Goal: Task Accomplishment & Management: Use online tool/utility

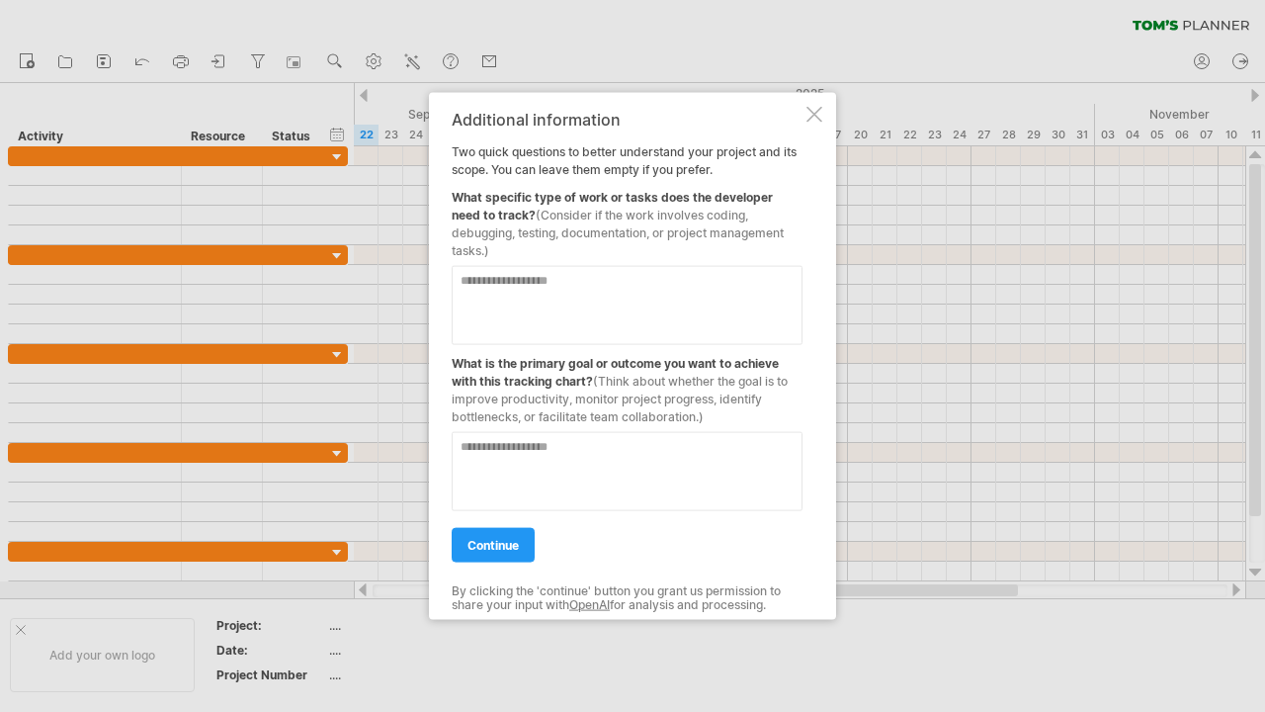
click at [680, 296] on textarea at bounding box center [627, 305] width 351 height 79
type textarea "**********"
click at [554, 484] on textarea at bounding box center [627, 471] width 351 height 79
type textarea "**********"
click at [586, 306] on textarea "**********" at bounding box center [627, 305] width 351 height 79
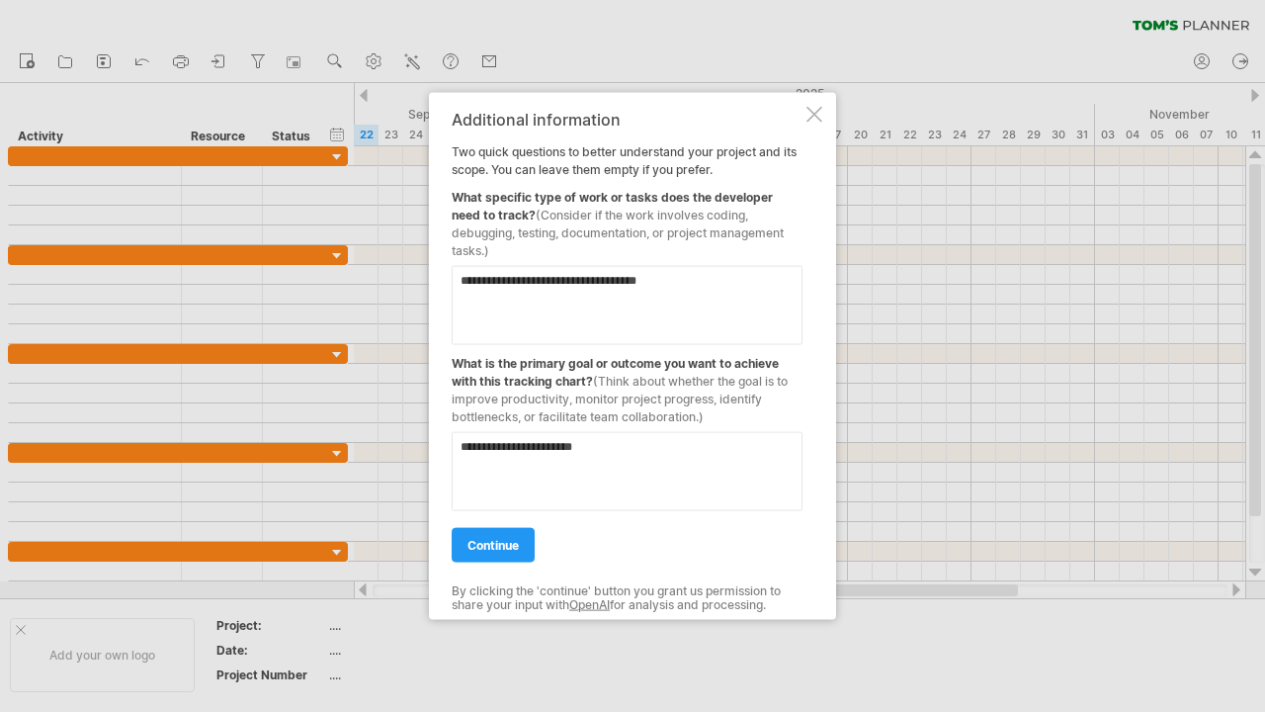
type textarea "**********"
click at [504, 526] on div "continue" at bounding box center [627, 536] width 351 height 50
click at [503, 533] on link "continue" at bounding box center [493, 545] width 83 height 35
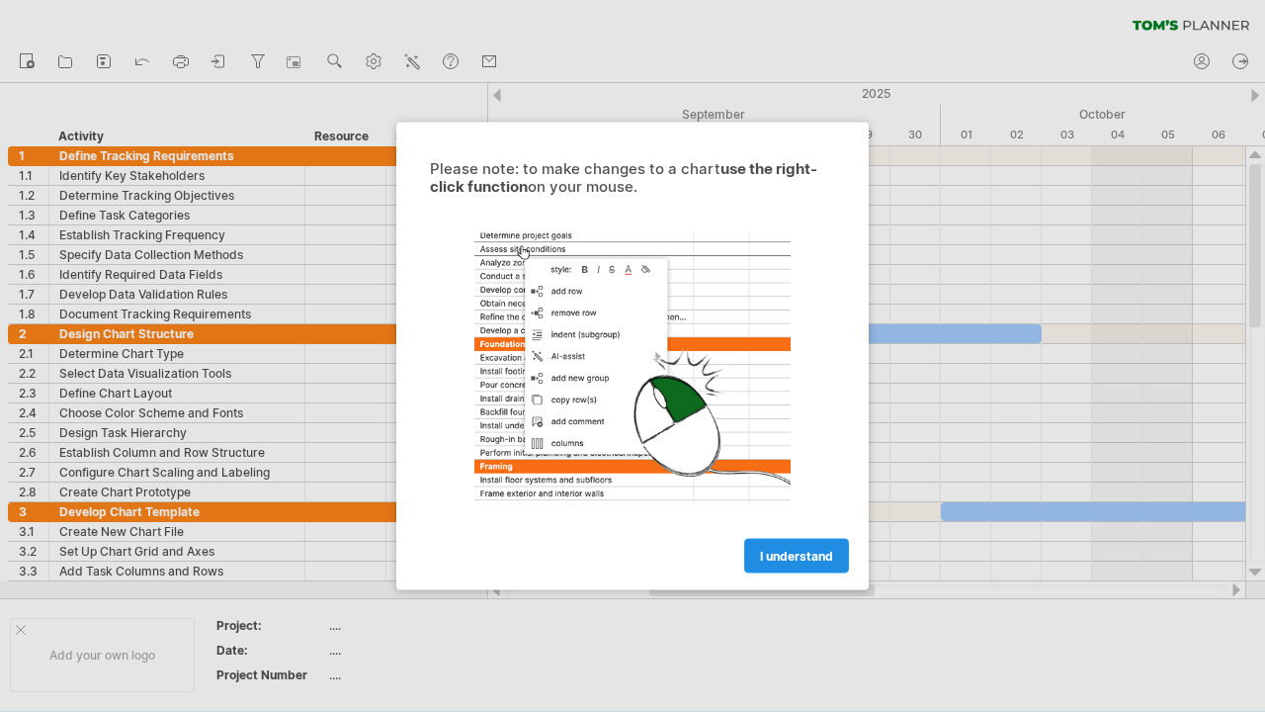
click at [807, 551] on span "I understand" at bounding box center [796, 556] width 73 height 15
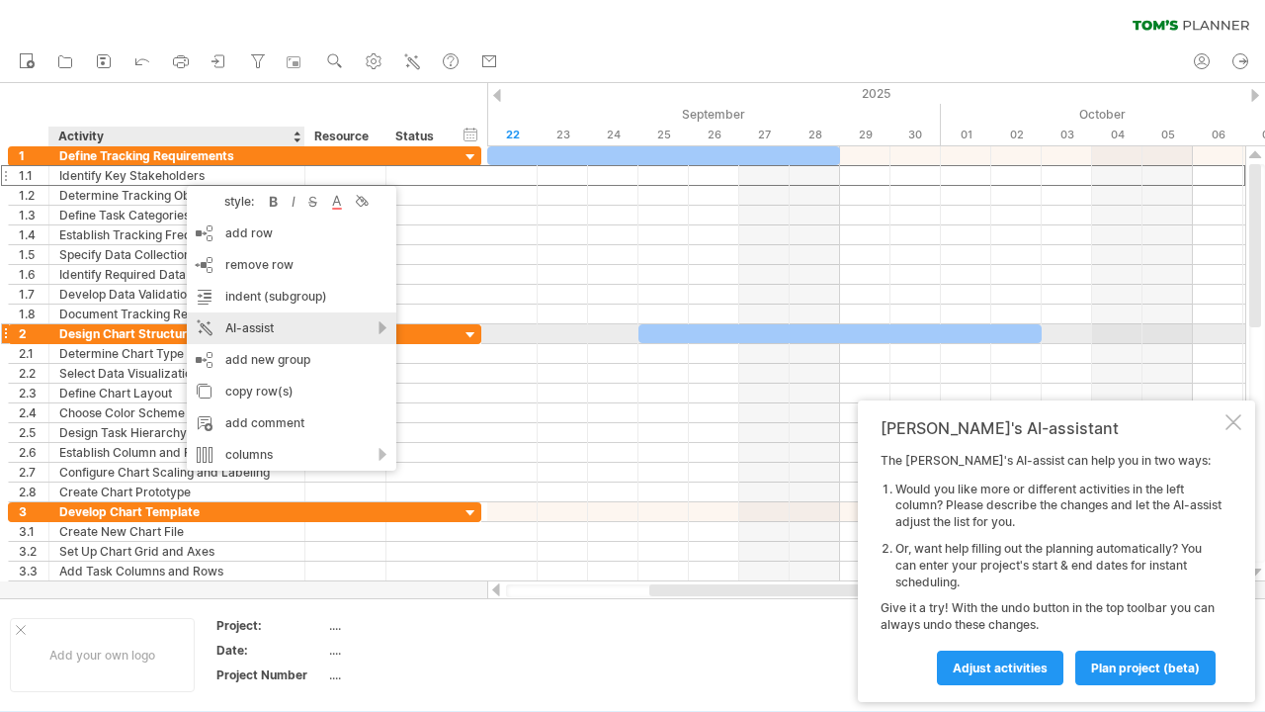
click at [304, 333] on div "AI-assist" at bounding box center [292, 328] width 210 height 32
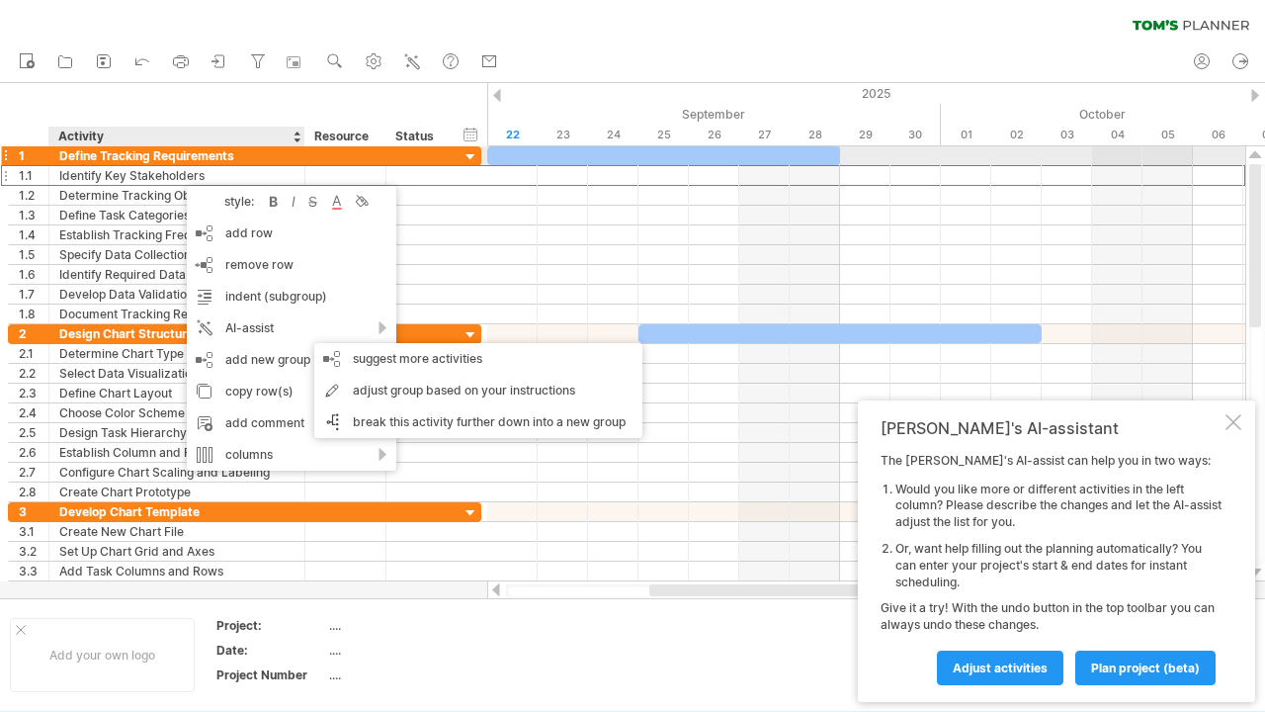
click at [459, 158] on div "**********" at bounding box center [244, 156] width 473 height 20
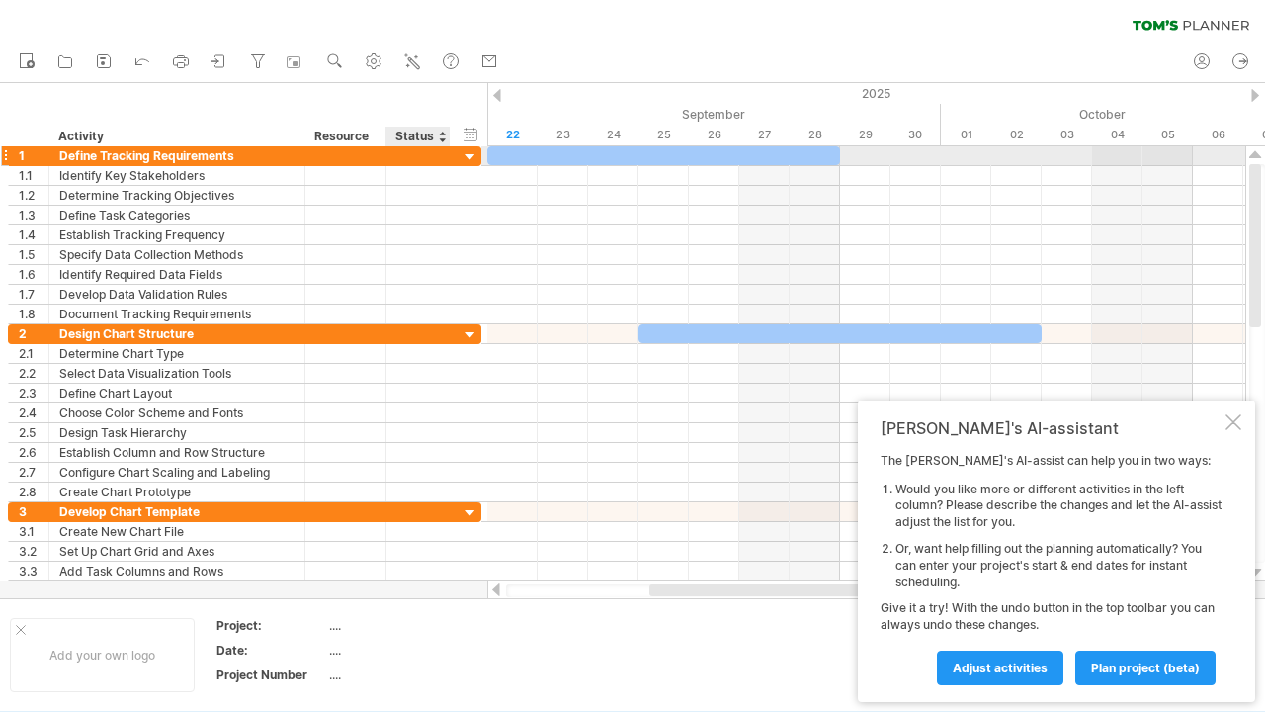
click at [467, 159] on div at bounding box center [471, 157] width 19 height 19
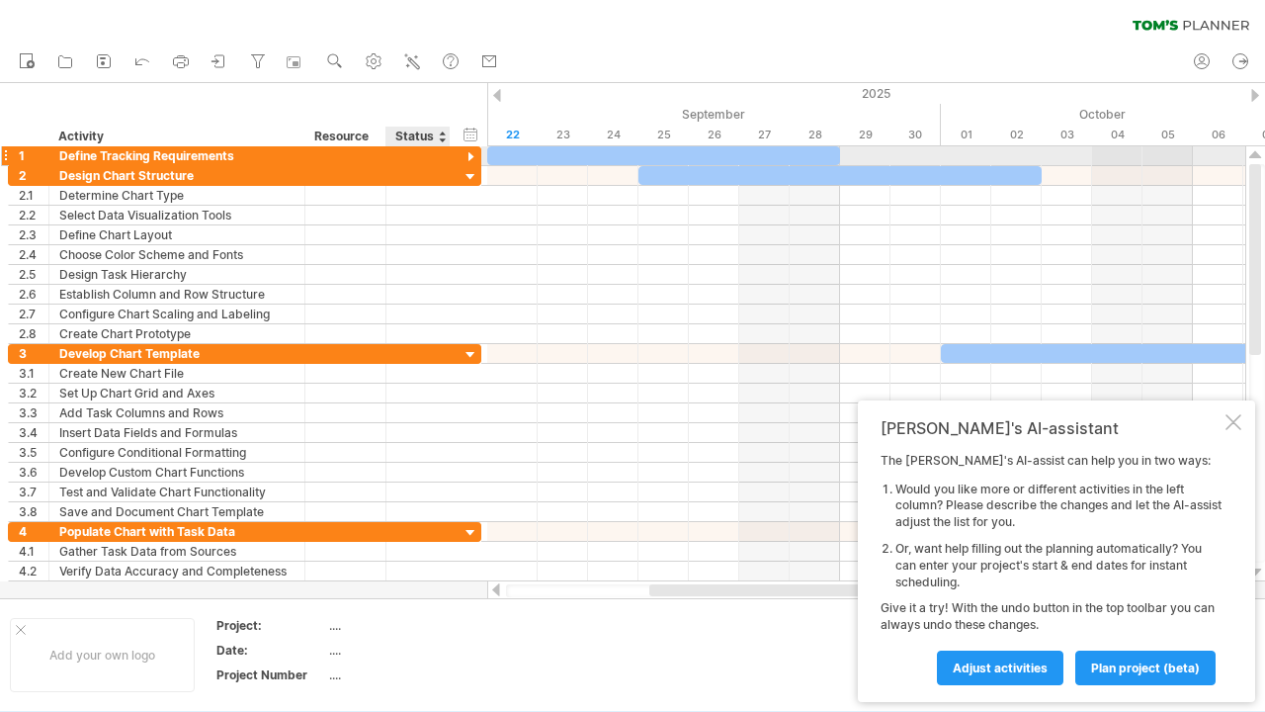
click at [467, 159] on div at bounding box center [471, 157] width 19 height 19
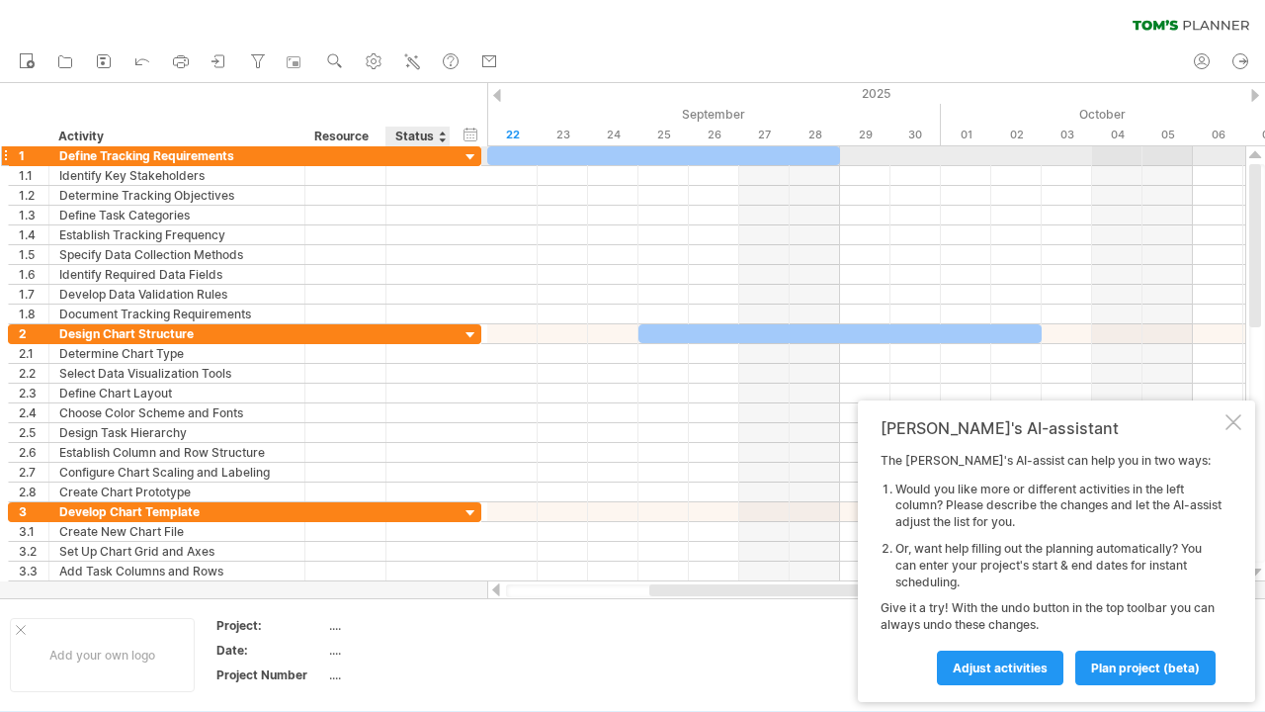
click at [467, 159] on div at bounding box center [471, 157] width 19 height 19
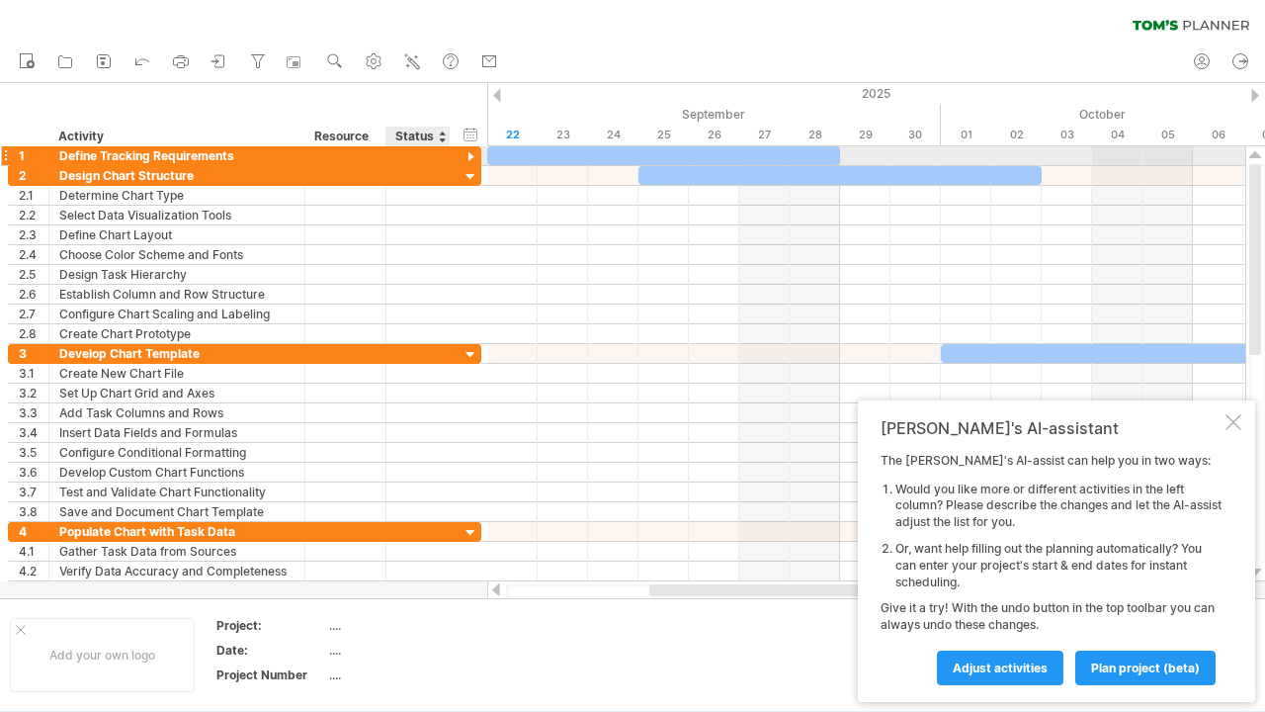
click at [467, 159] on div at bounding box center [471, 157] width 19 height 19
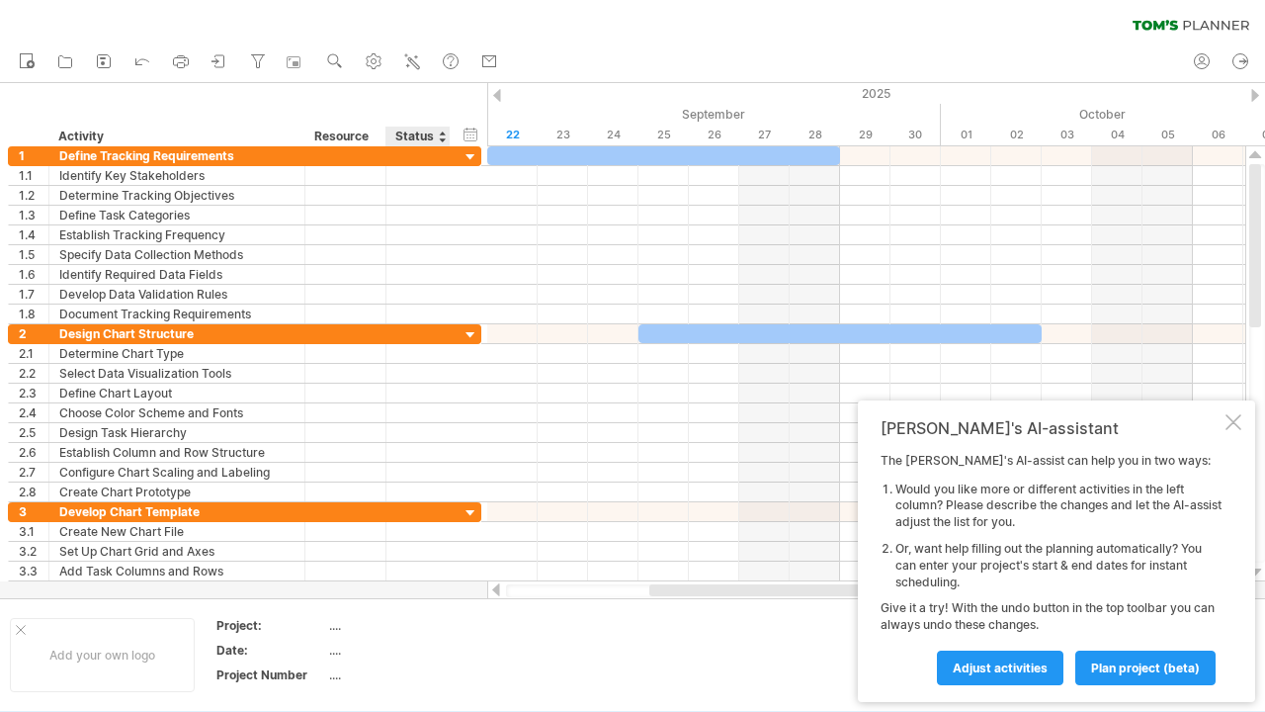
click at [438, 133] on div "Status" at bounding box center [416, 137] width 43 height 20
click at [442, 134] on div at bounding box center [442, 137] width 8 height 20
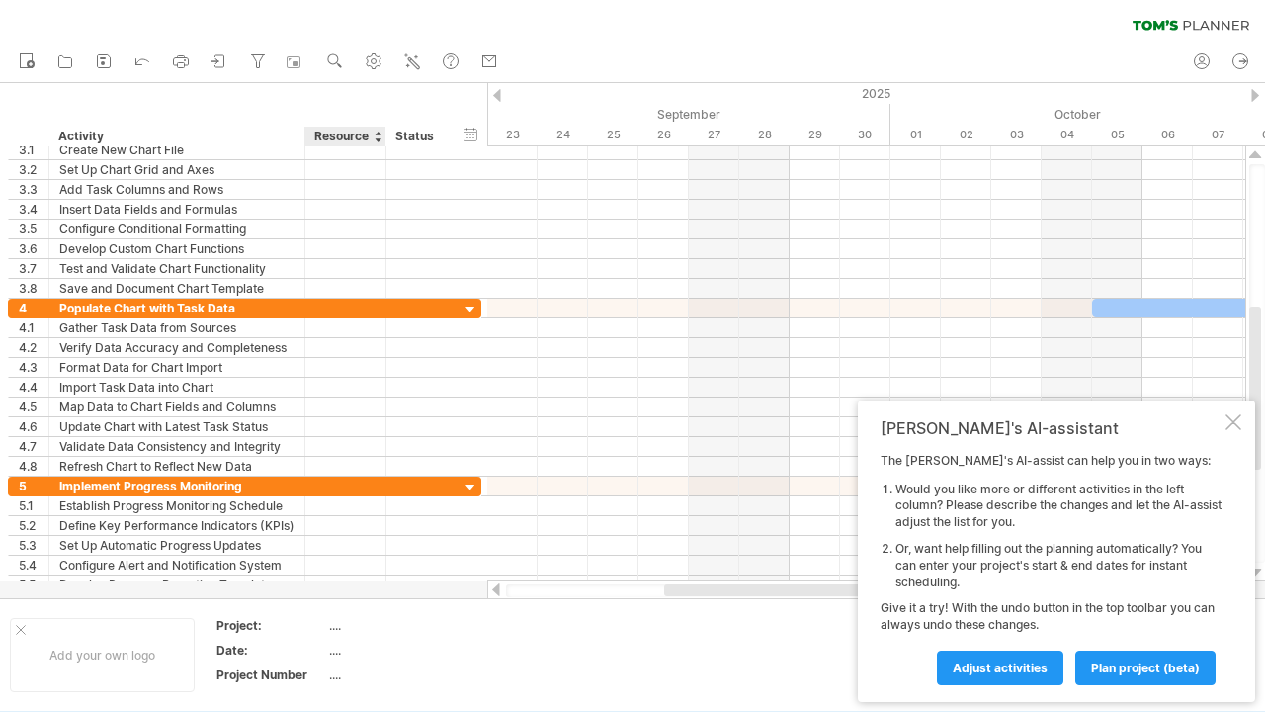
click at [383, 620] on div "...." at bounding box center [412, 625] width 166 height 17
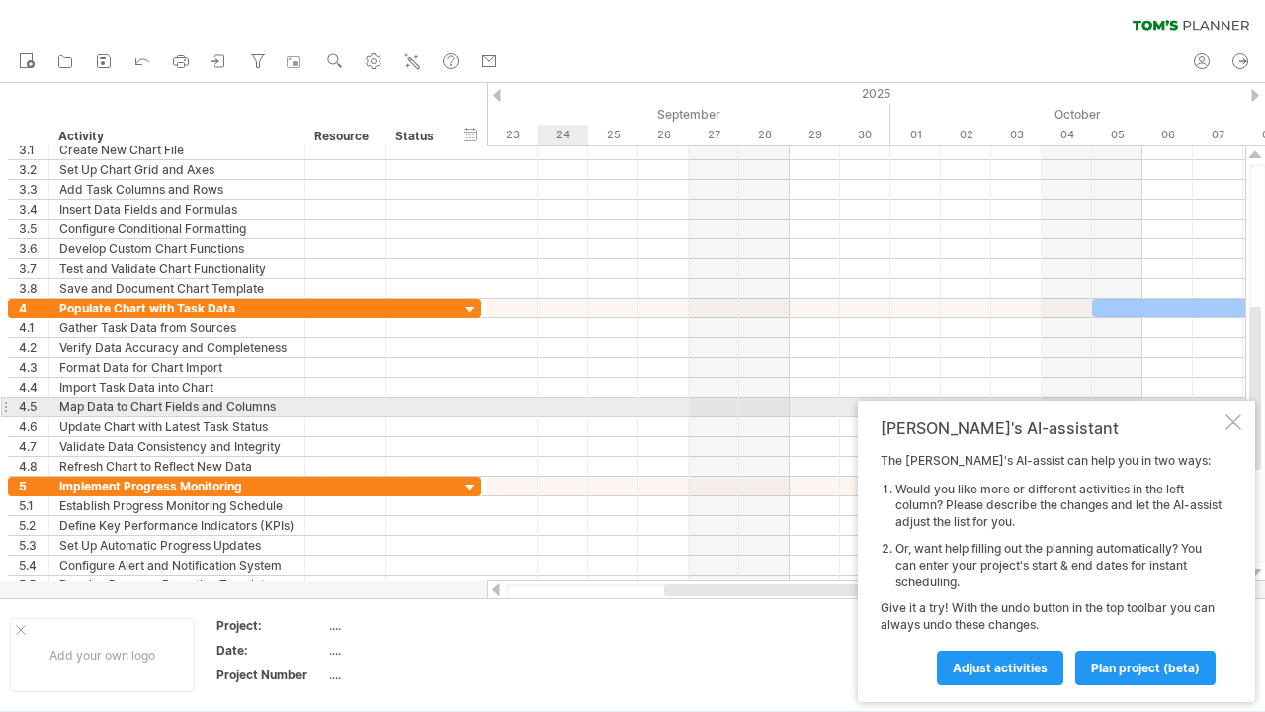
click at [539, 413] on div at bounding box center [866, 407] width 758 height 20
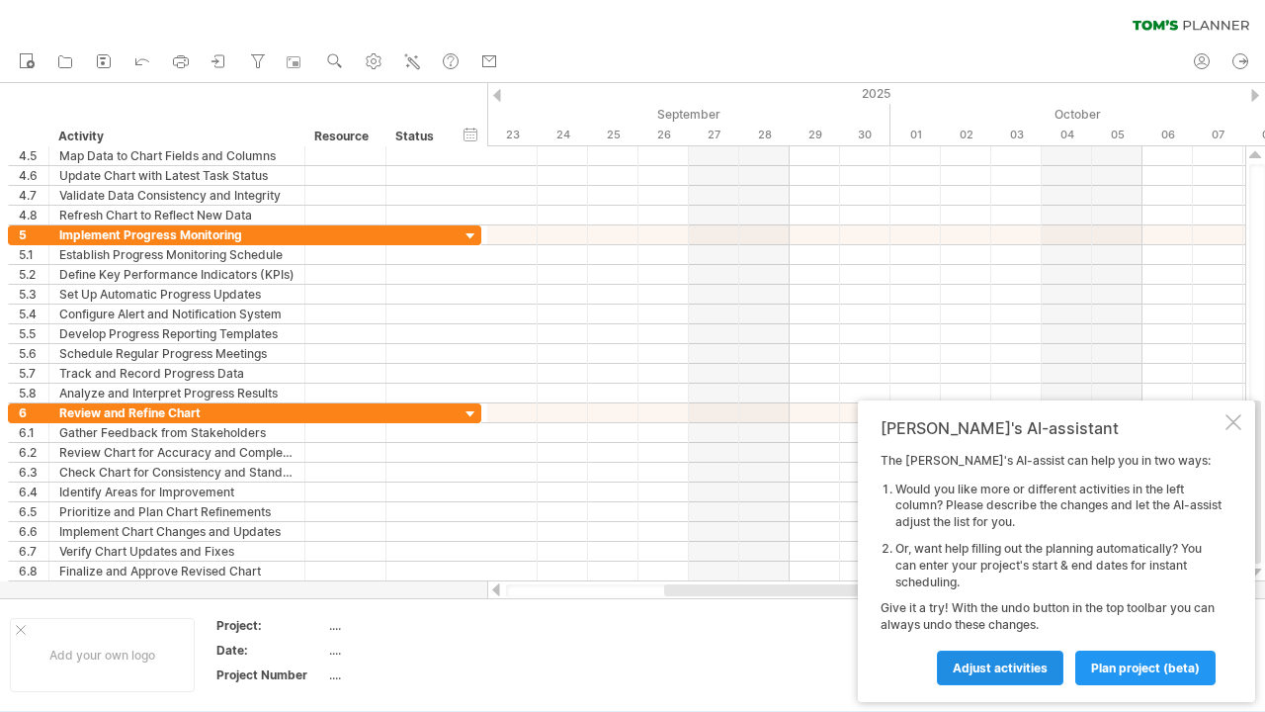
click at [956, 672] on span "Adjust activities" at bounding box center [1000, 667] width 95 height 15
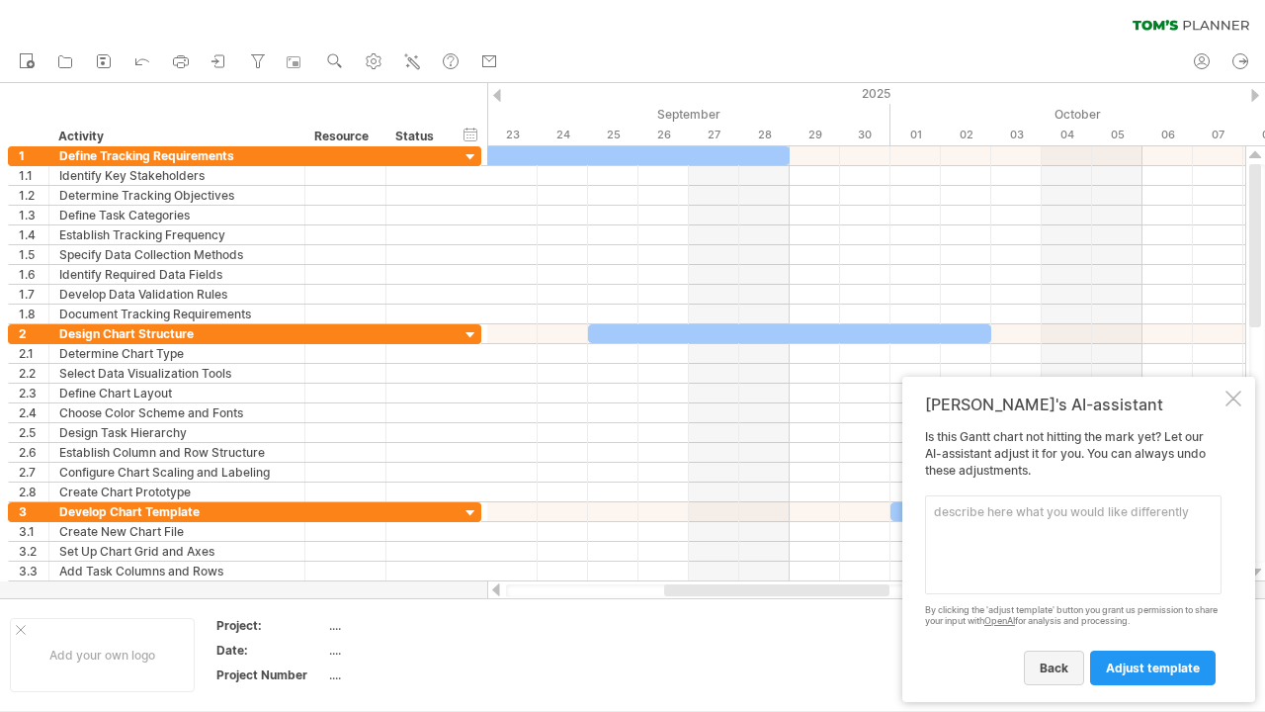
click at [1057, 668] on span "back" at bounding box center [1054, 667] width 29 height 15
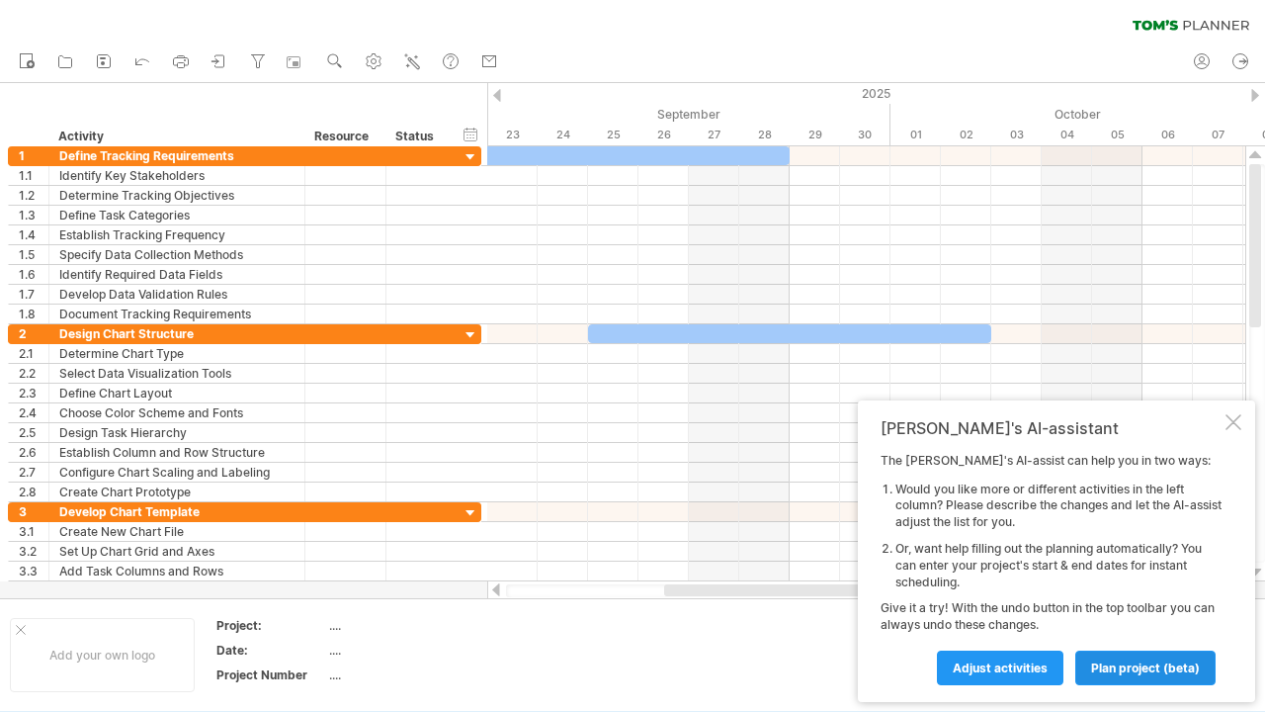
click at [1131, 676] on link "plan project (beta)" at bounding box center [1145, 667] width 140 height 35
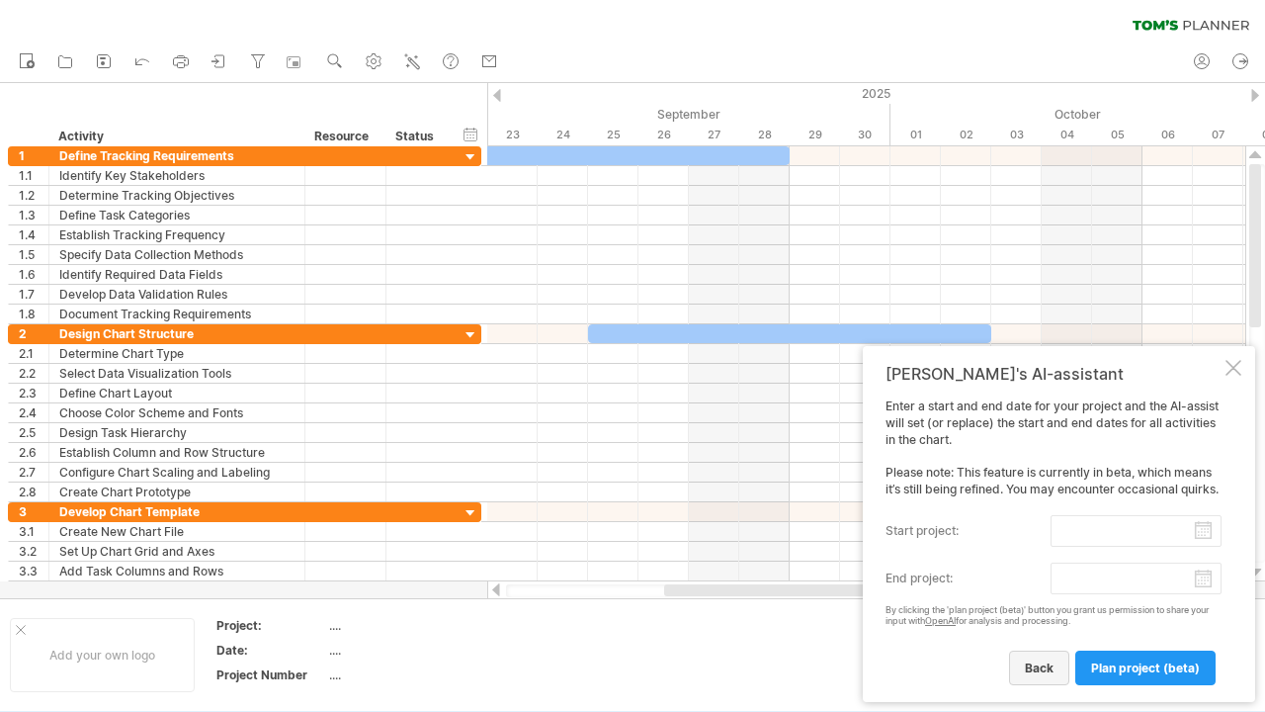
click at [1046, 678] on link "back" at bounding box center [1039, 667] width 60 height 35
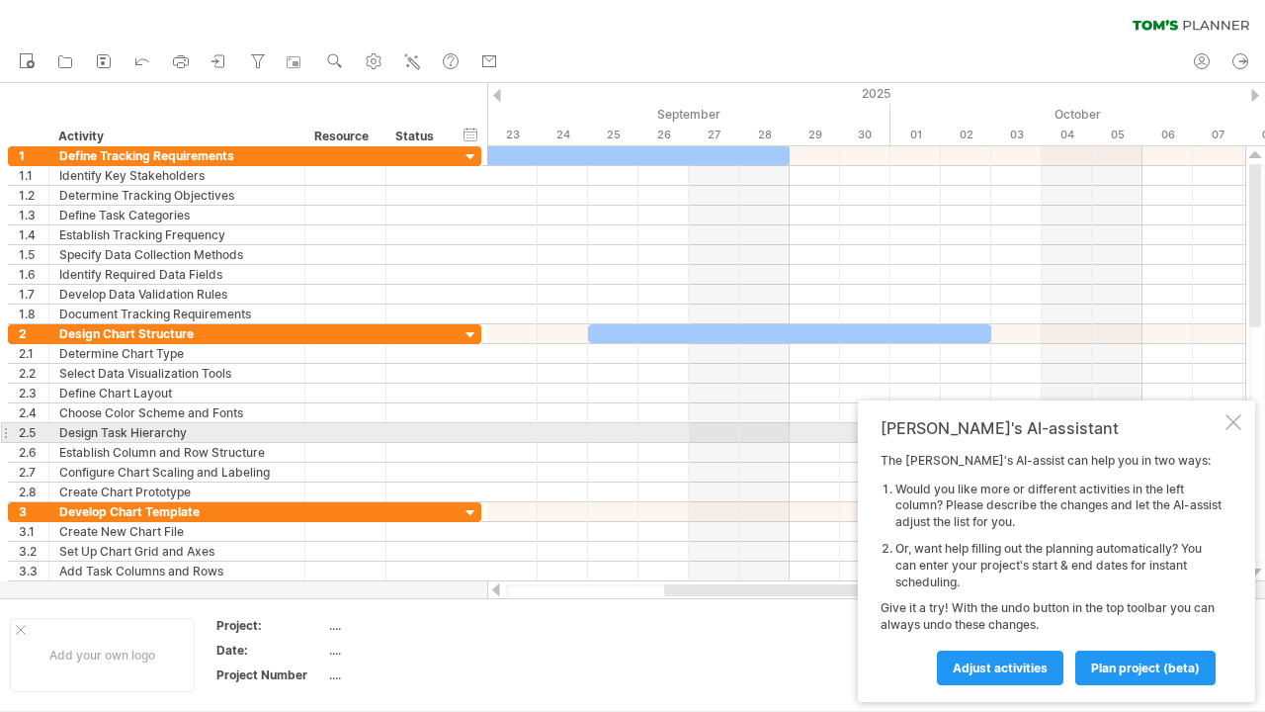
click at [1232, 427] on div at bounding box center [1234, 422] width 16 height 16
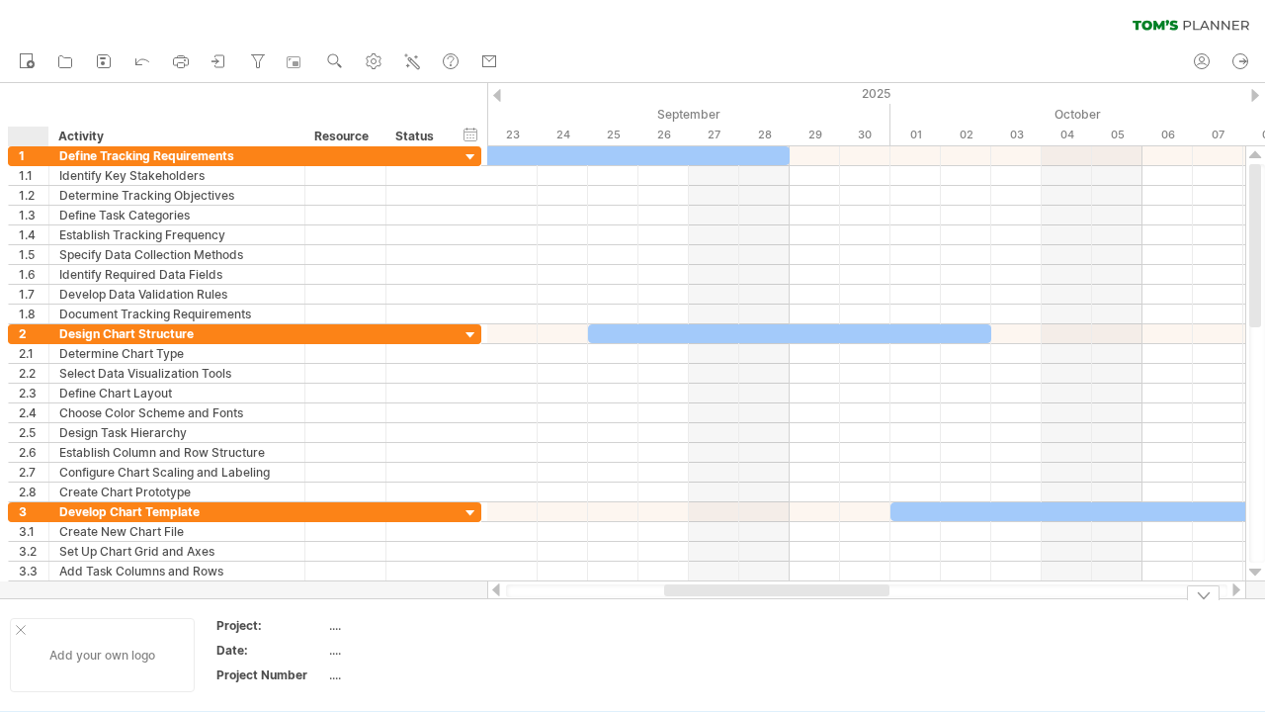
click at [18, 634] on div at bounding box center [21, 630] width 10 height 10
click at [137, 62] on icon at bounding box center [142, 62] width 13 height 6
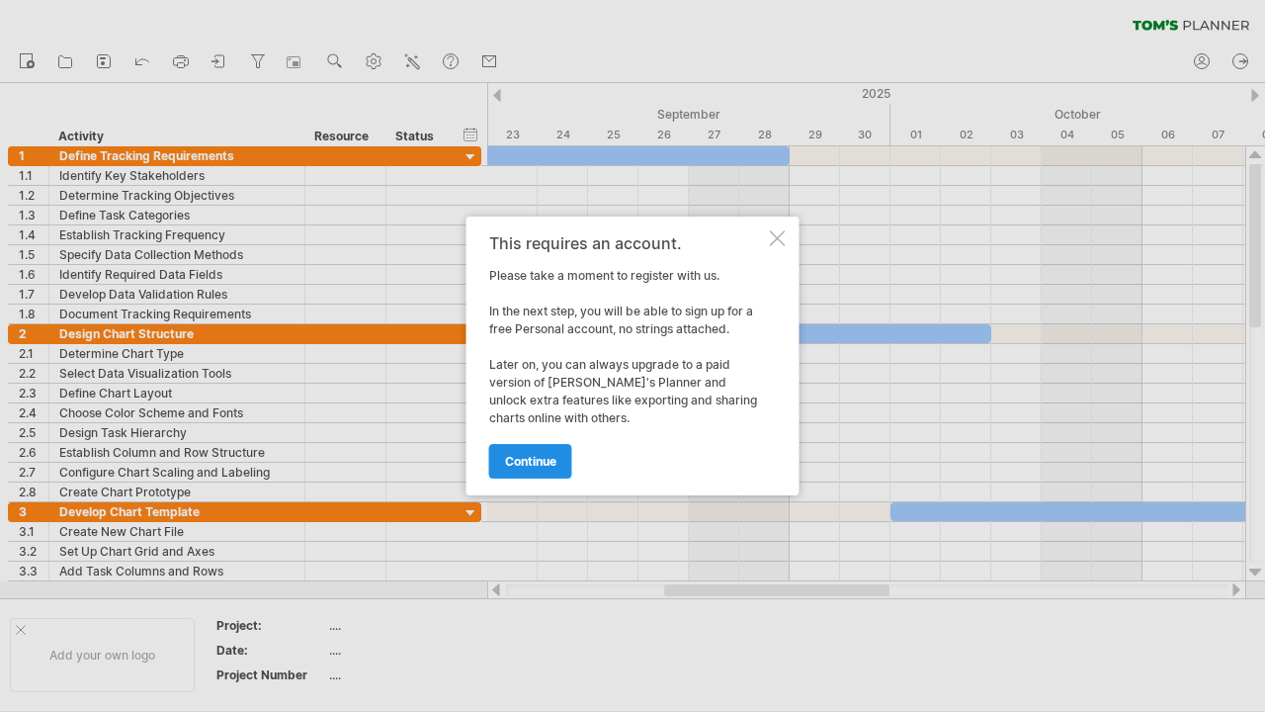
click at [530, 461] on span "continue" at bounding box center [530, 461] width 51 height 15
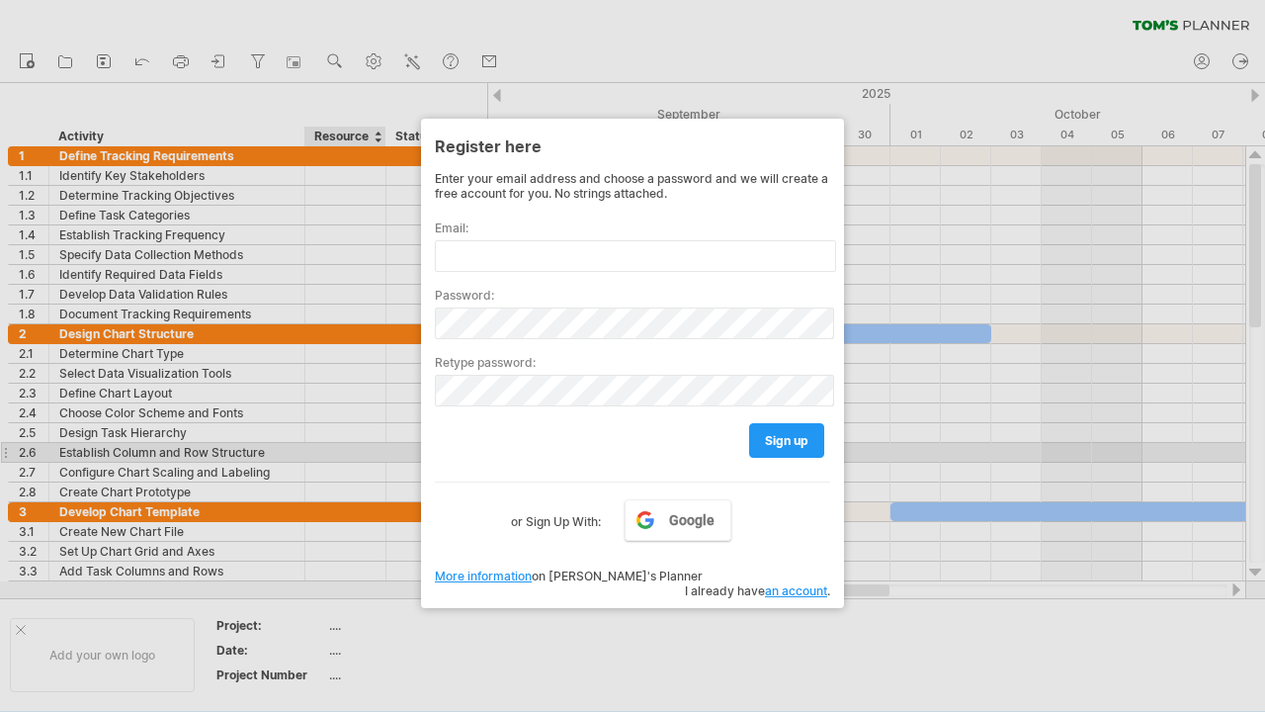
click at [328, 450] on div at bounding box center [632, 356] width 1265 height 712
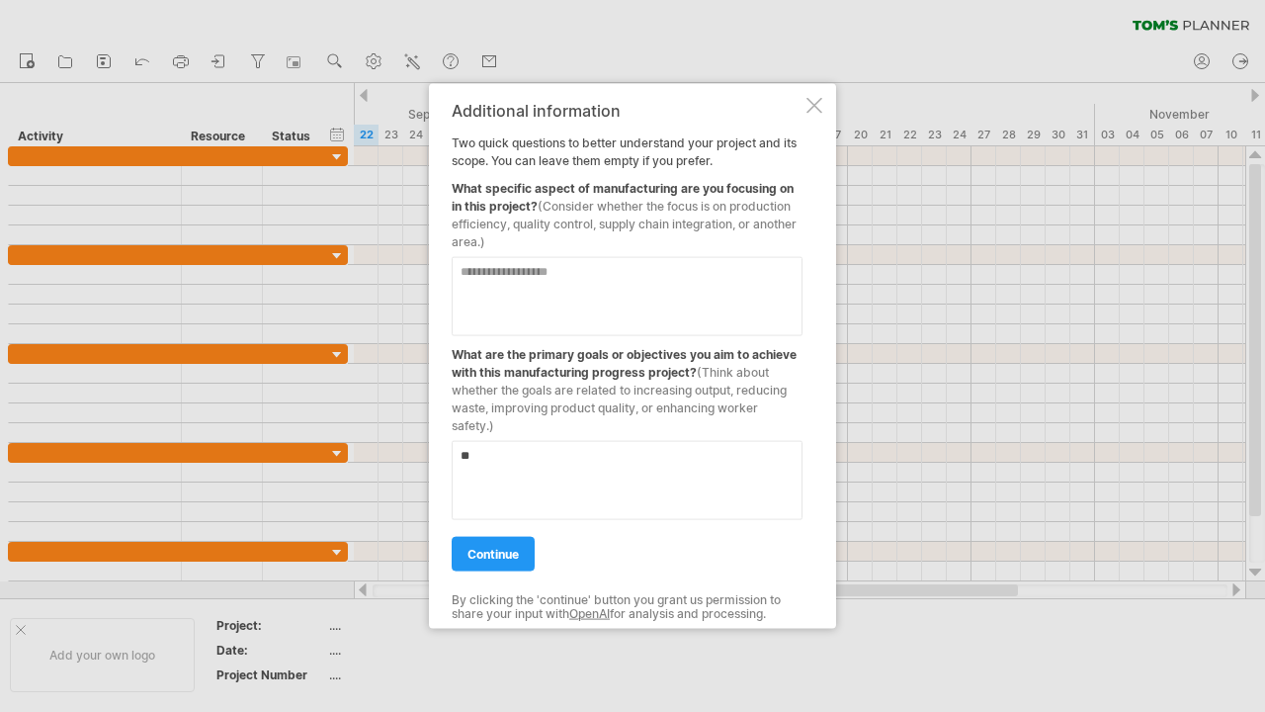
type textarea "*"
click at [573, 279] on textarea at bounding box center [627, 296] width 351 height 79
type textarea "**********"
click at [518, 467] on textarea at bounding box center [627, 480] width 351 height 79
type textarea "**********"
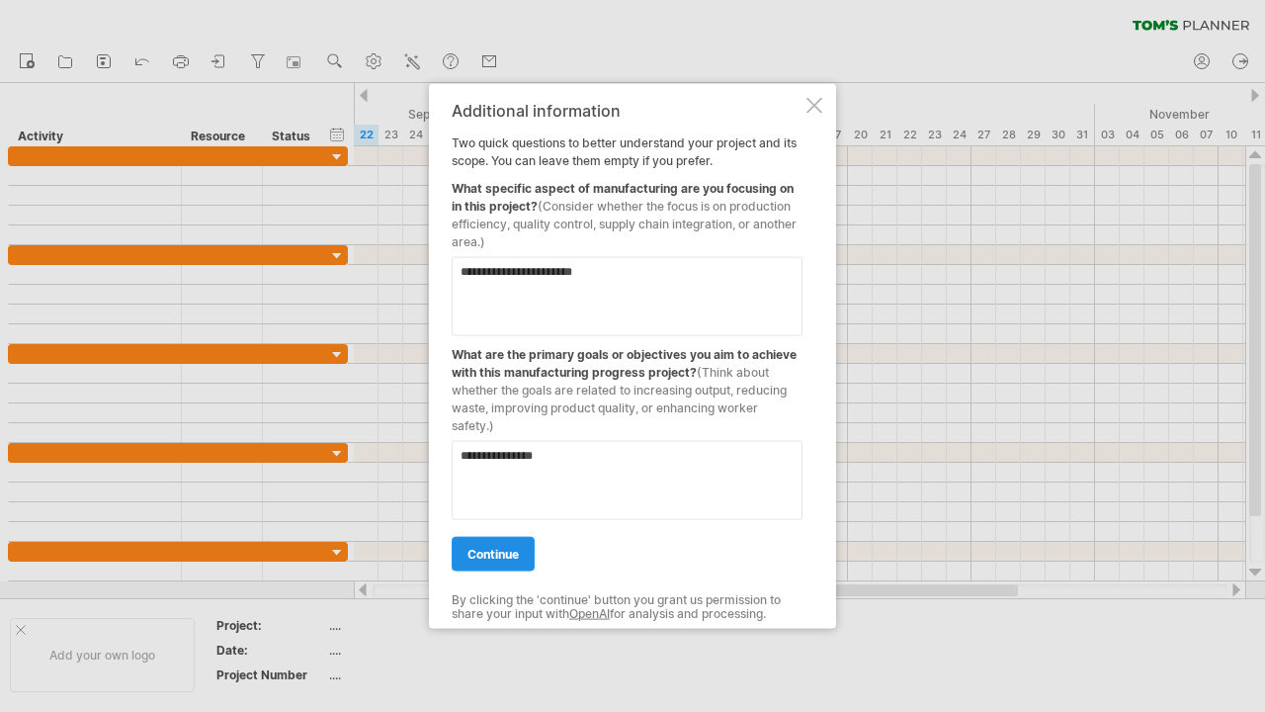
click at [481, 564] on link "continue" at bounding box center [493, 554] width 83 height 35
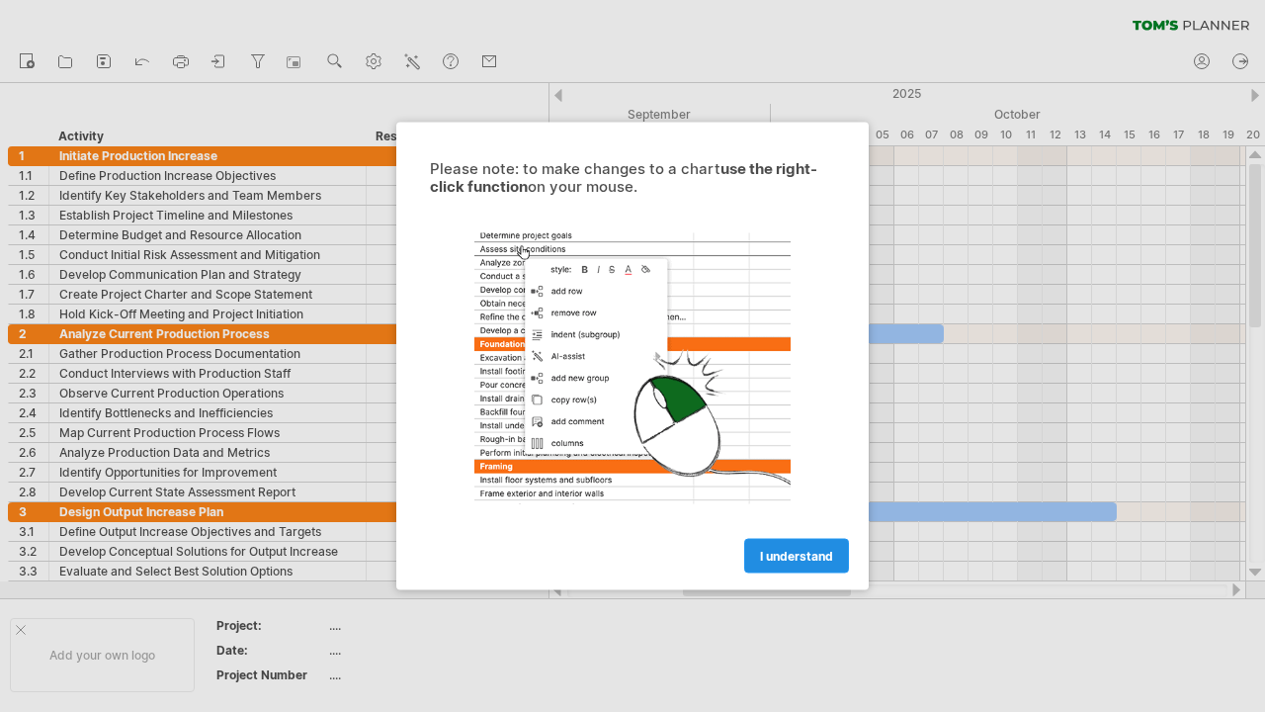
click at [773, 554] on span "I understand" at bounding box center [796, 556] width 73 height 15
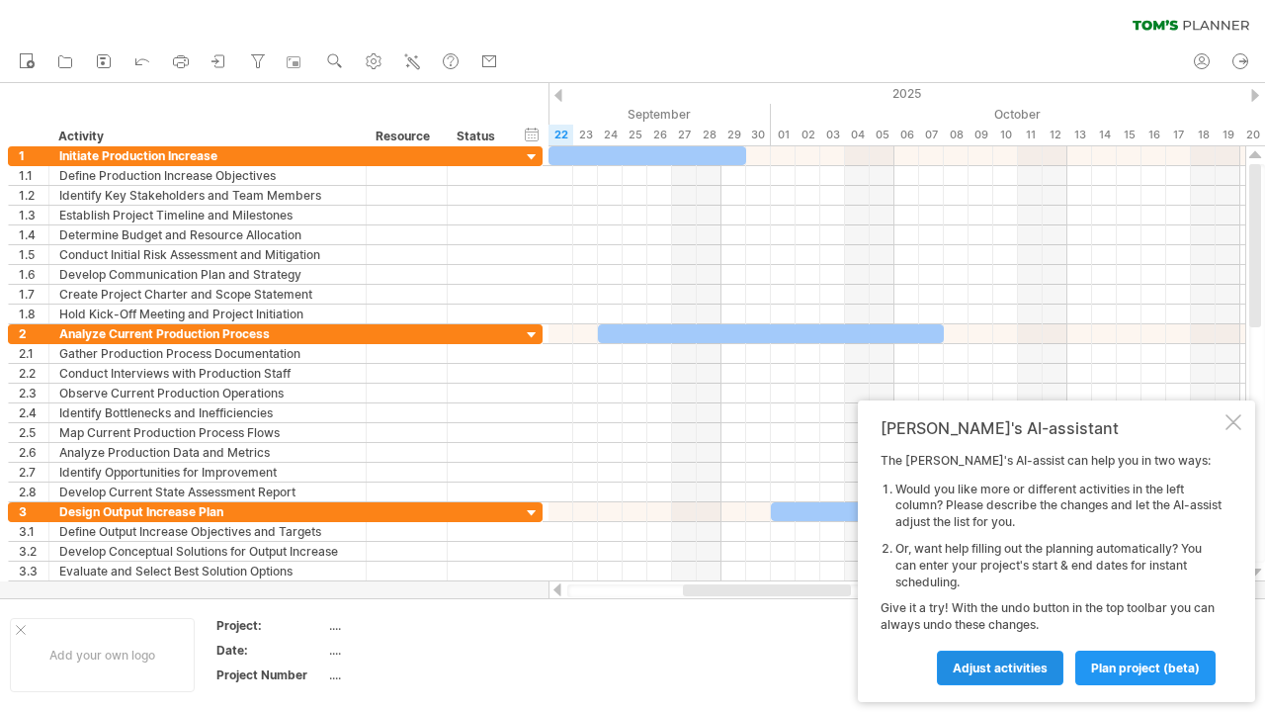
click at [985, 664] on span "Adjust activities" at bounding box center [1000, 667] width 95 height 15
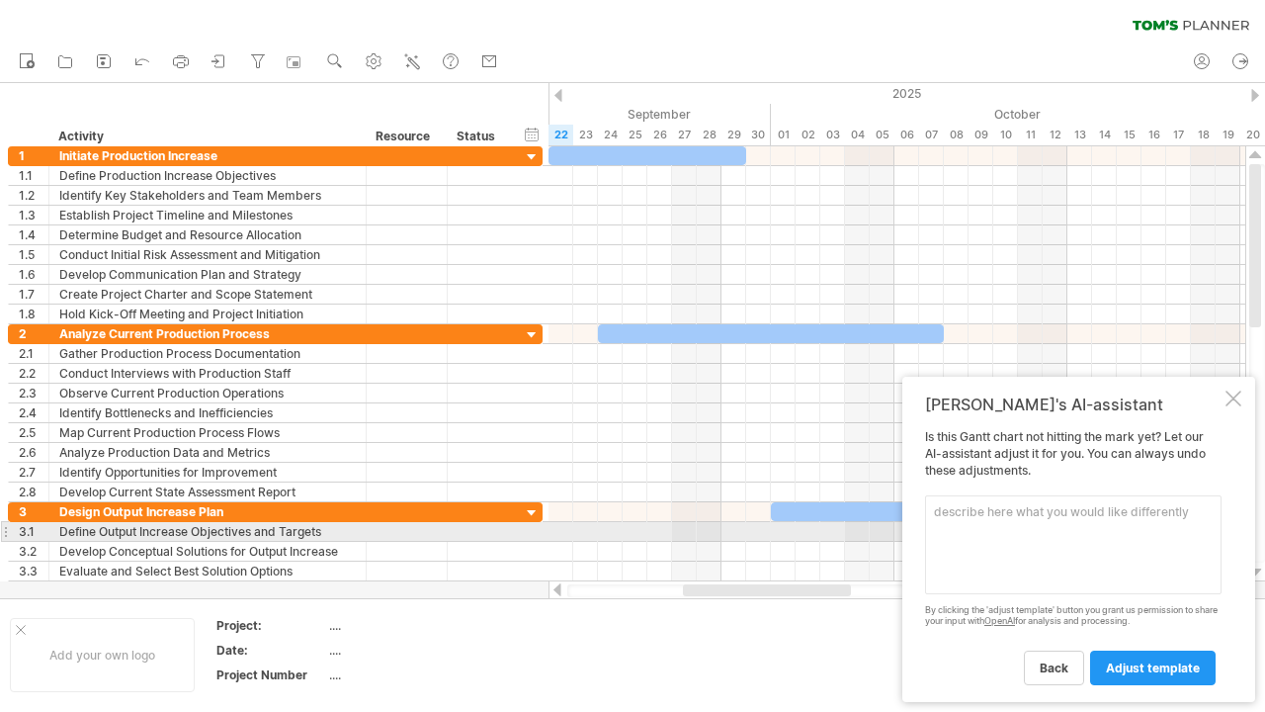
click at [1031, 531] on textarea at bounding box center [1073, 544] width 297 height 99
type textarea "start production, testing, painting, inspection visit, dispatch"
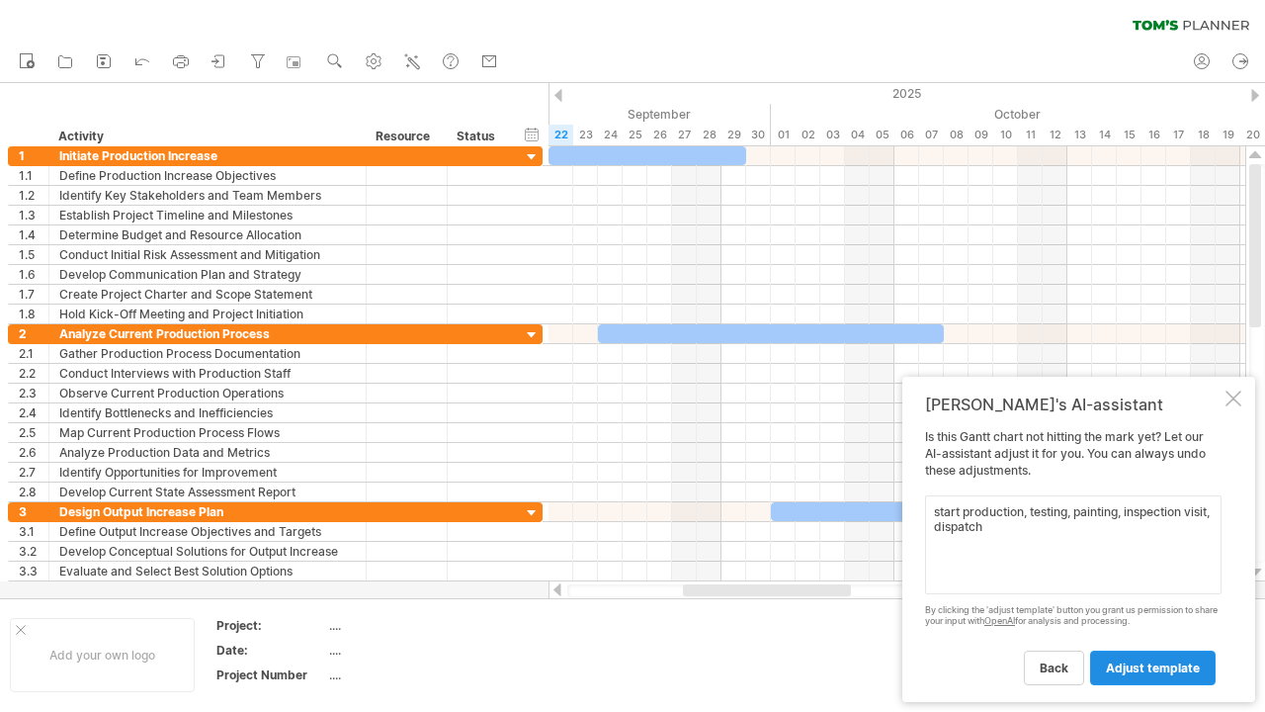
click at [1146, 675] on link "adjust template" at bounding box center [1153, 667] width 126 height 35
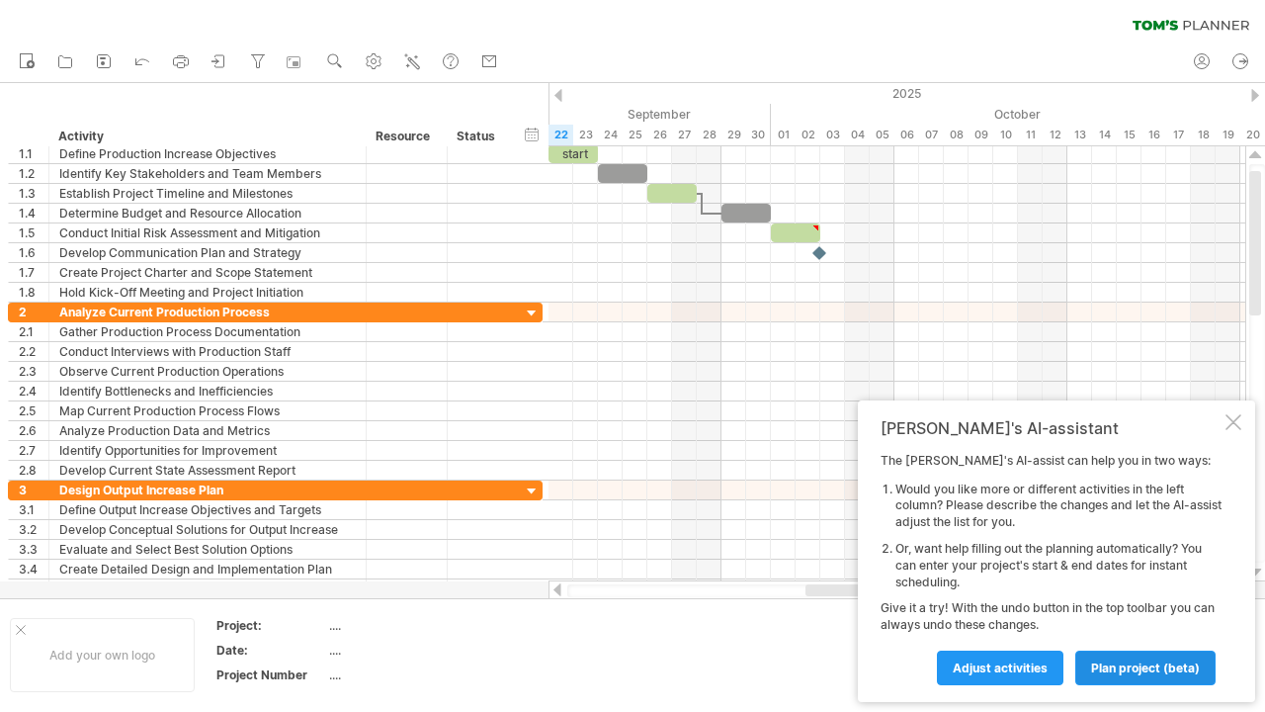
click at [1167, 674] on span "plan project (beta)" at bounding box center [1145, 667] width 109 height 15
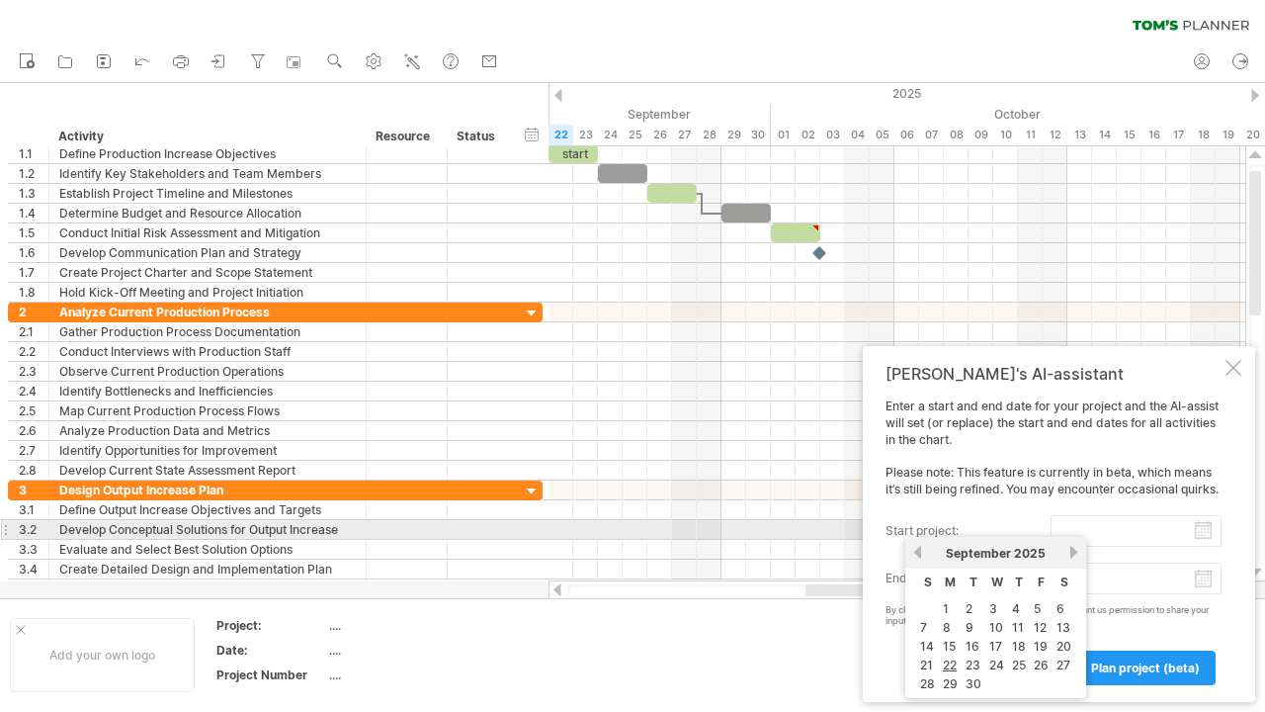
click at [1209, 536] on input "start project:" at bounding box center [1136, 531] width 171 height 32
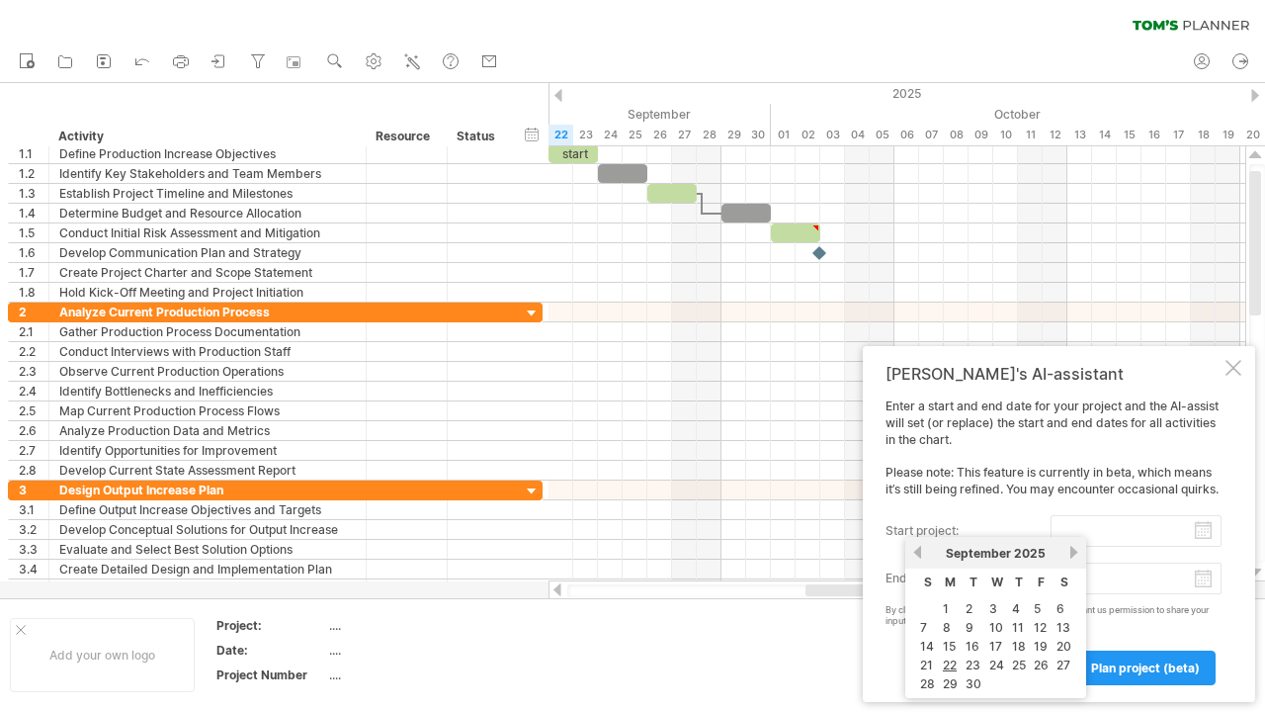
click at [952, 670] on link "22" at bounding box center [950, 664] width 18 height 19
type input "********"
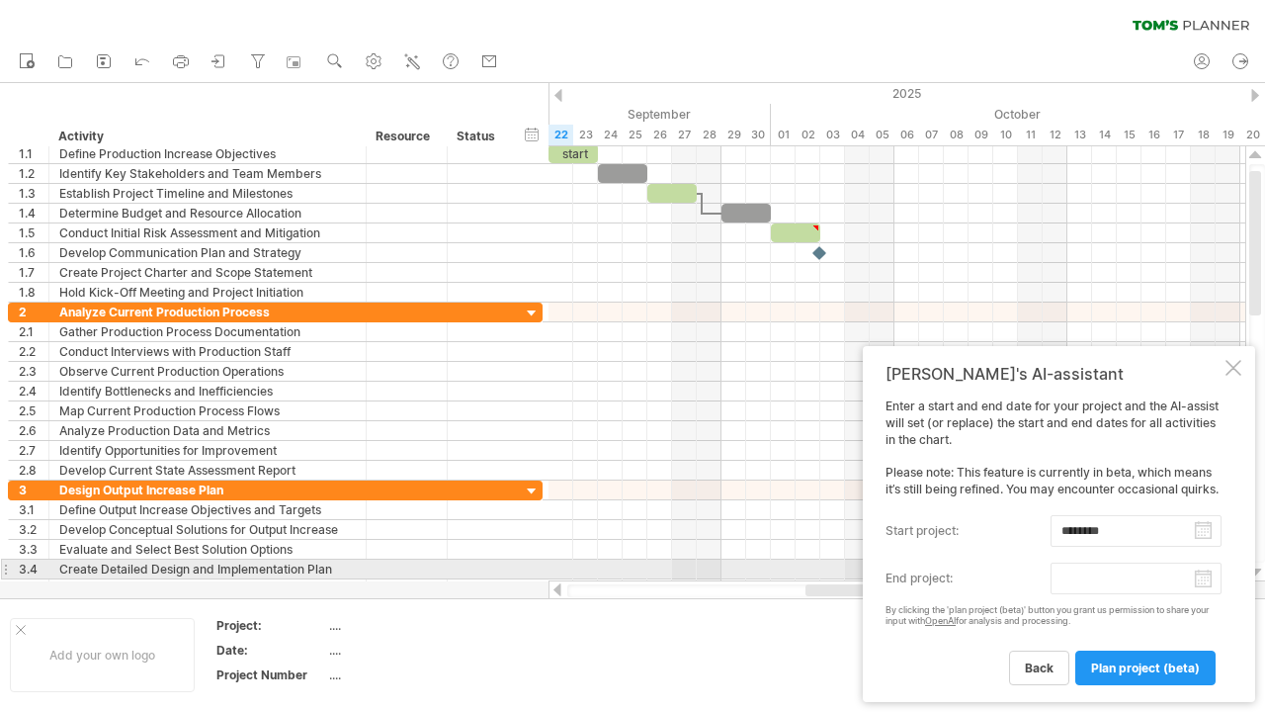
click at [1205, 577] on body "progress(100%) Trying to reach [DOMAIN_NAME] Connected again... 0% clear filter…" at bounding box center [632, 358] width 1265 height 716
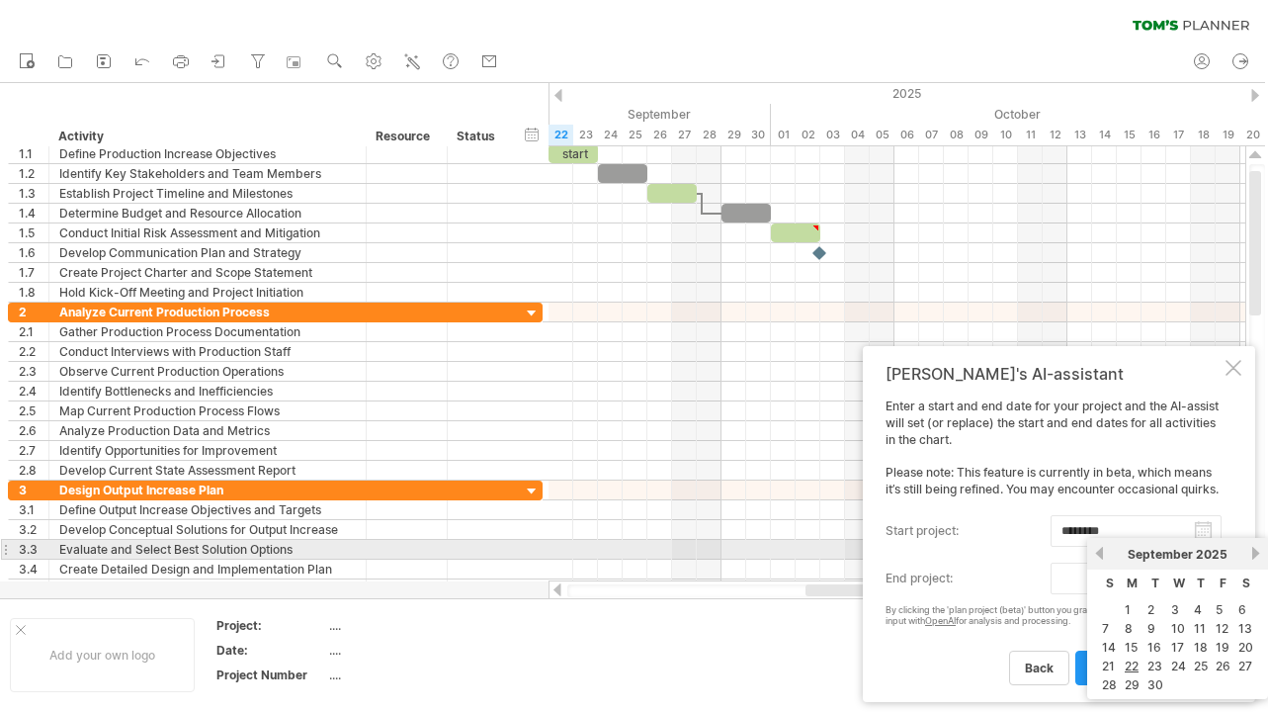
click at [1258, 548] on link "next" at bounding box center [1255, 553] width 15 height 15
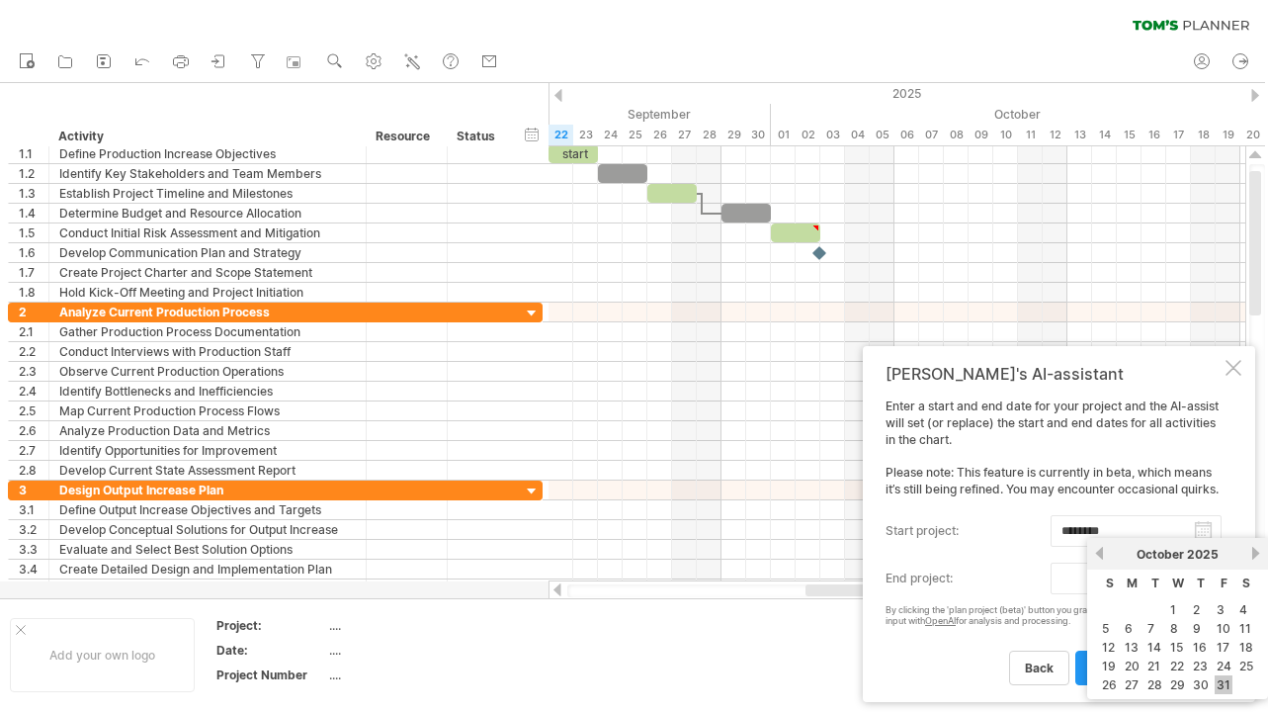
click at [1225, 683] on link "31" at bounding box center [1224, 684] width 18 height 19
type input "********"
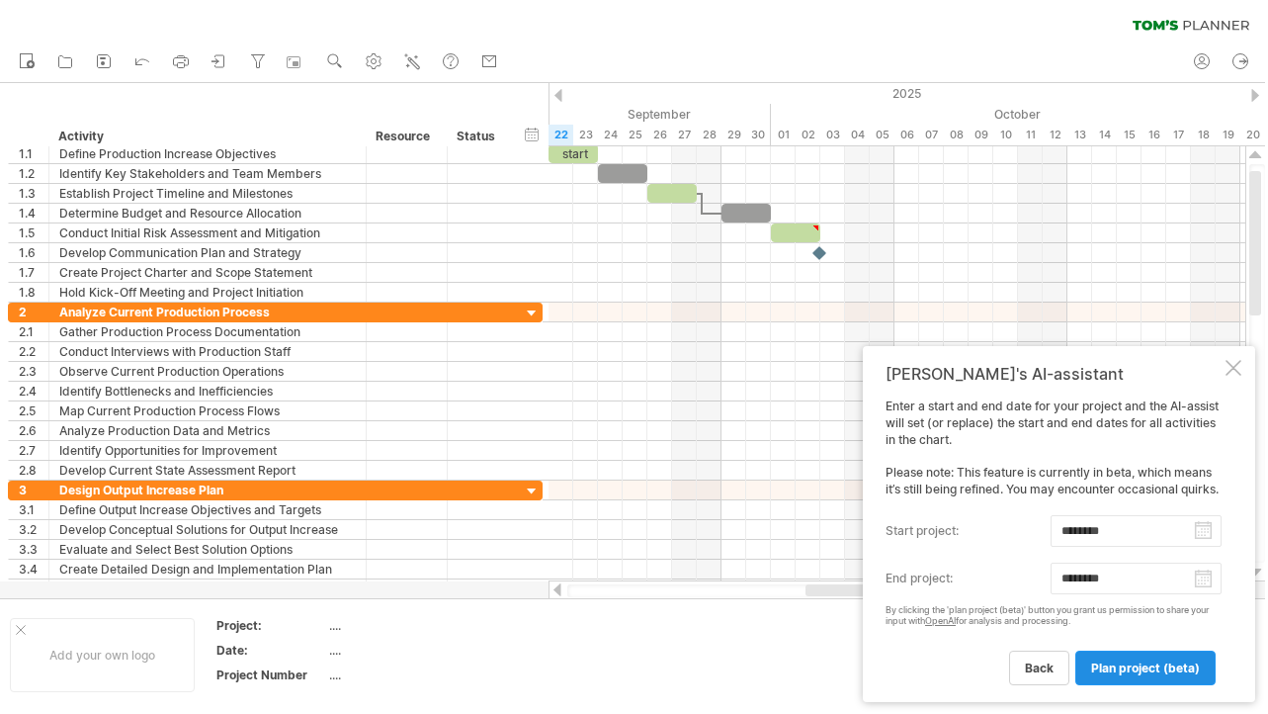
click at [1134, 664] on span "plan project (beta)" at bounding box center [1145, 667] width 109 height 15
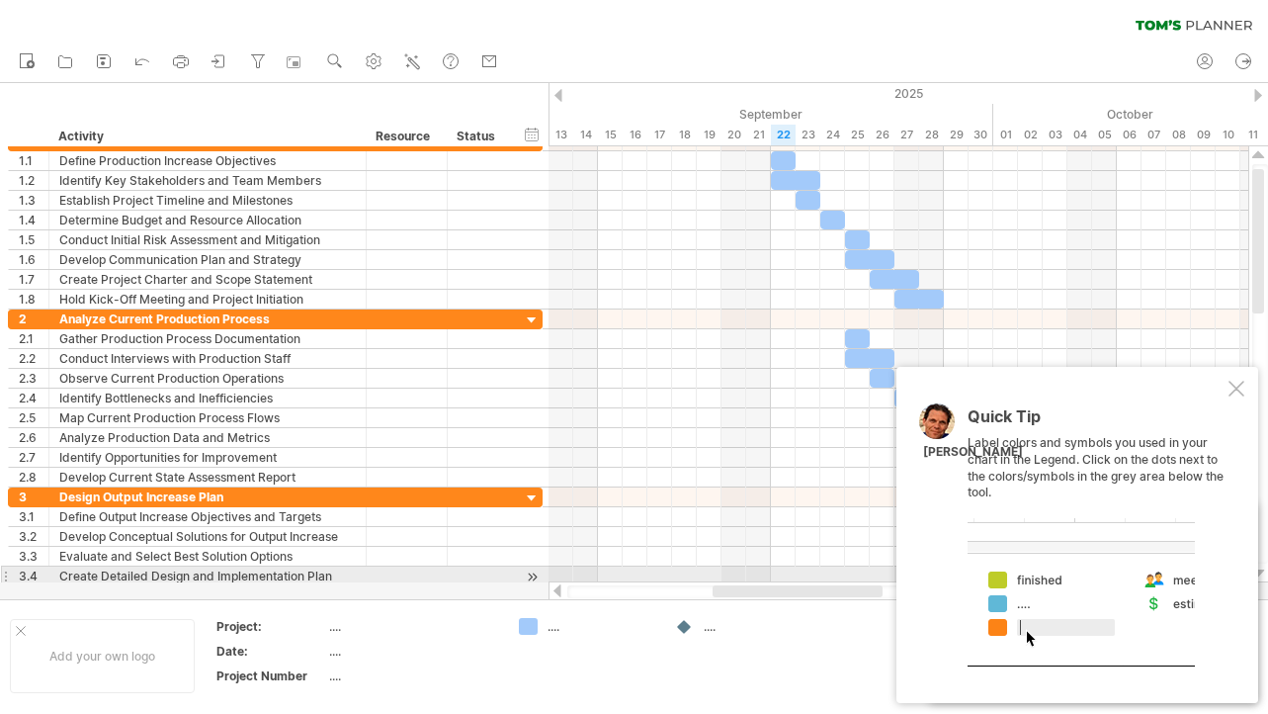
click at [999, 576] on div at bounding box center [1081, 592] width 227 height 148
click at [1016, 611] on div at bounding box center [1081, 592] width 227 height 148
click at [1031, 634] on div at bounding box center [1081, 592] width 227 height 148
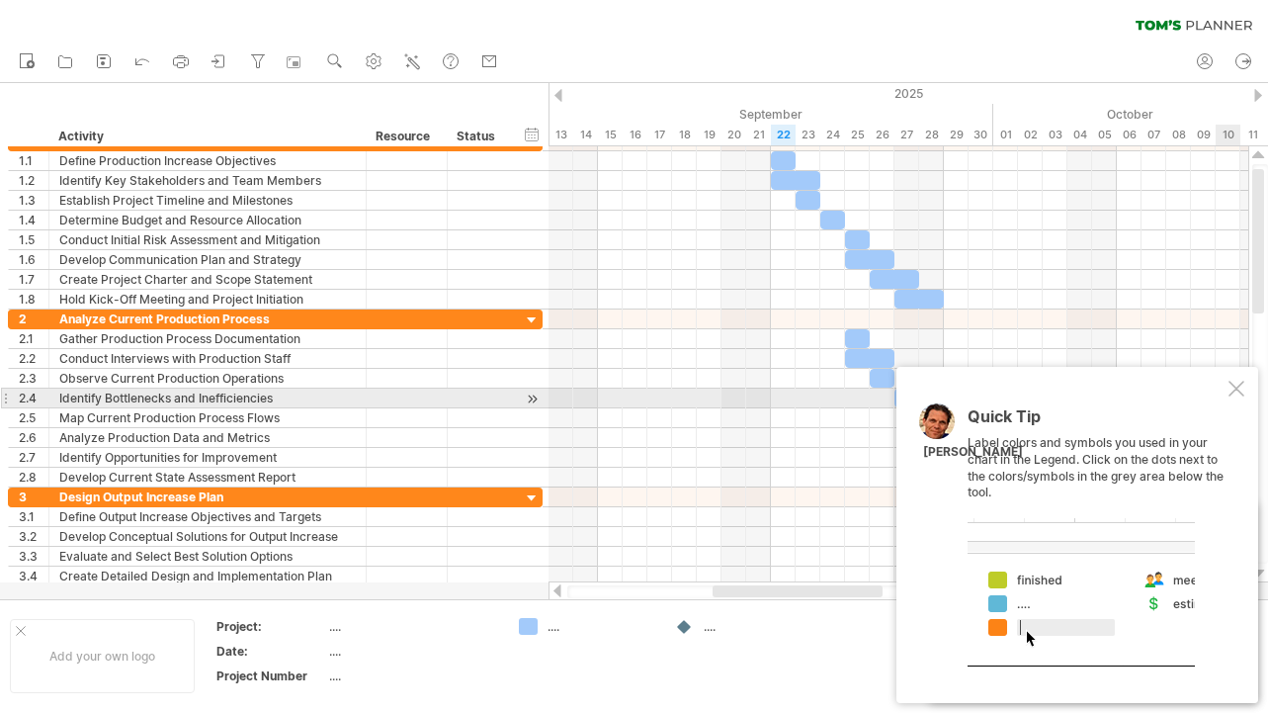
click at [1241, 404] on div "Quick Tip Label colors and symbols you used in your chart in the Legend. Click …" at bounding box center [1078, 535] width 362 height 336
click at [1242, 396] on div at bounding box center [1237, 389] width 16 height 16
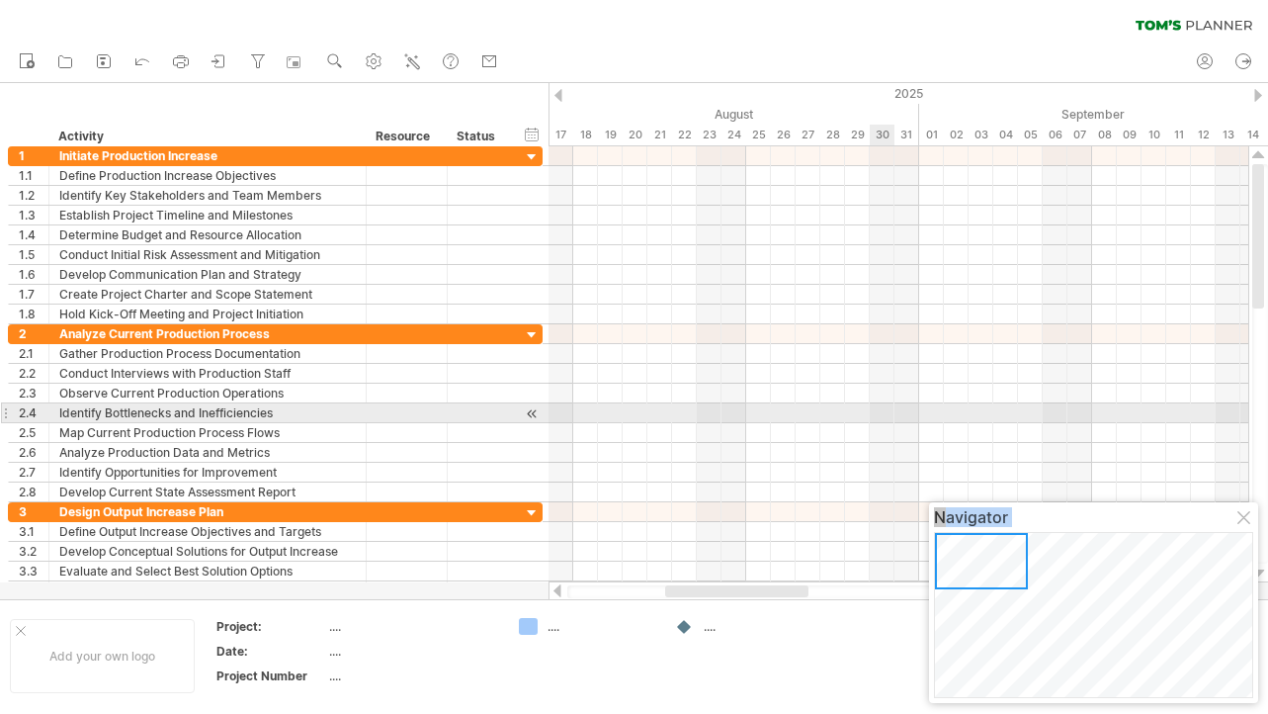
drag, startPoint x: 1097, startPoint y: 577, endPoint x: 684, endPoint y: 356, distance: 468.8
click at [771, 375] on body "progress(100%) Trying to reach [DOMAIN_NAME] Connected again... 0% clear filter…" at bounding box center [634, 358] width 1268 height 717
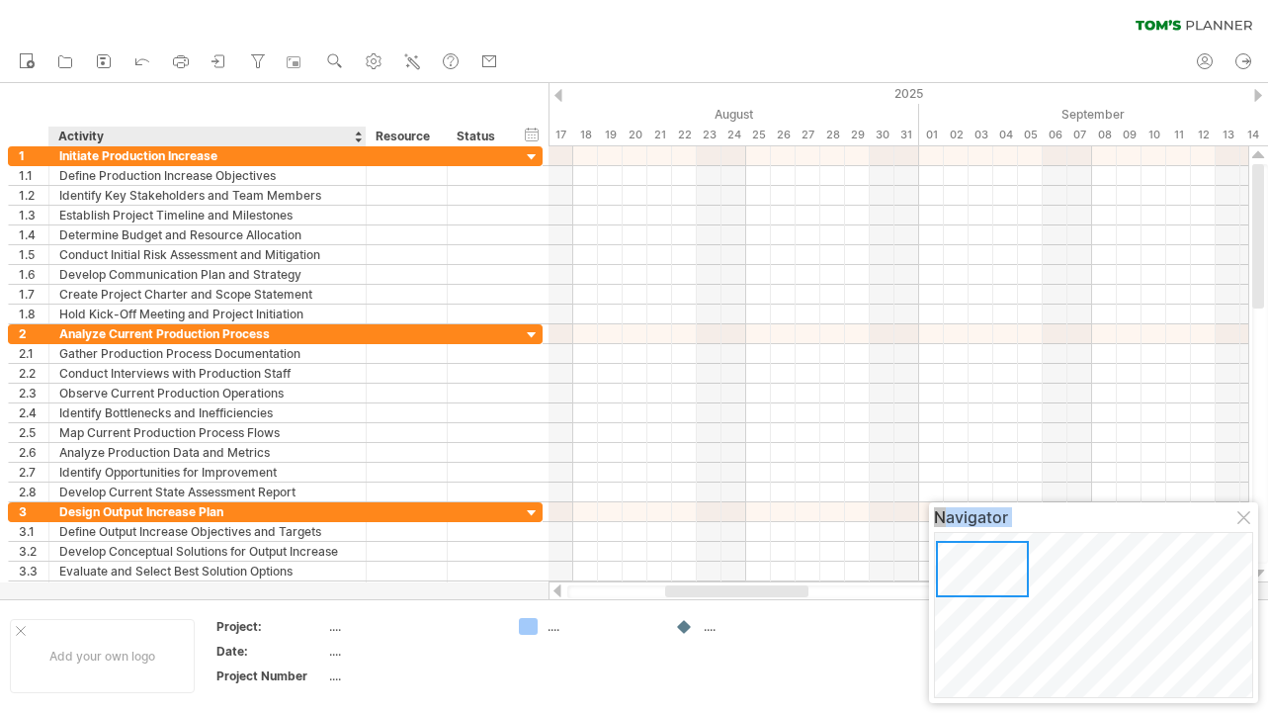
click at [355, 131] on div at bounding box center [358, 137] width 8 height 20
click at [290, 129] on div "Activity" at bounding box center [206, 137] width 297 height 20
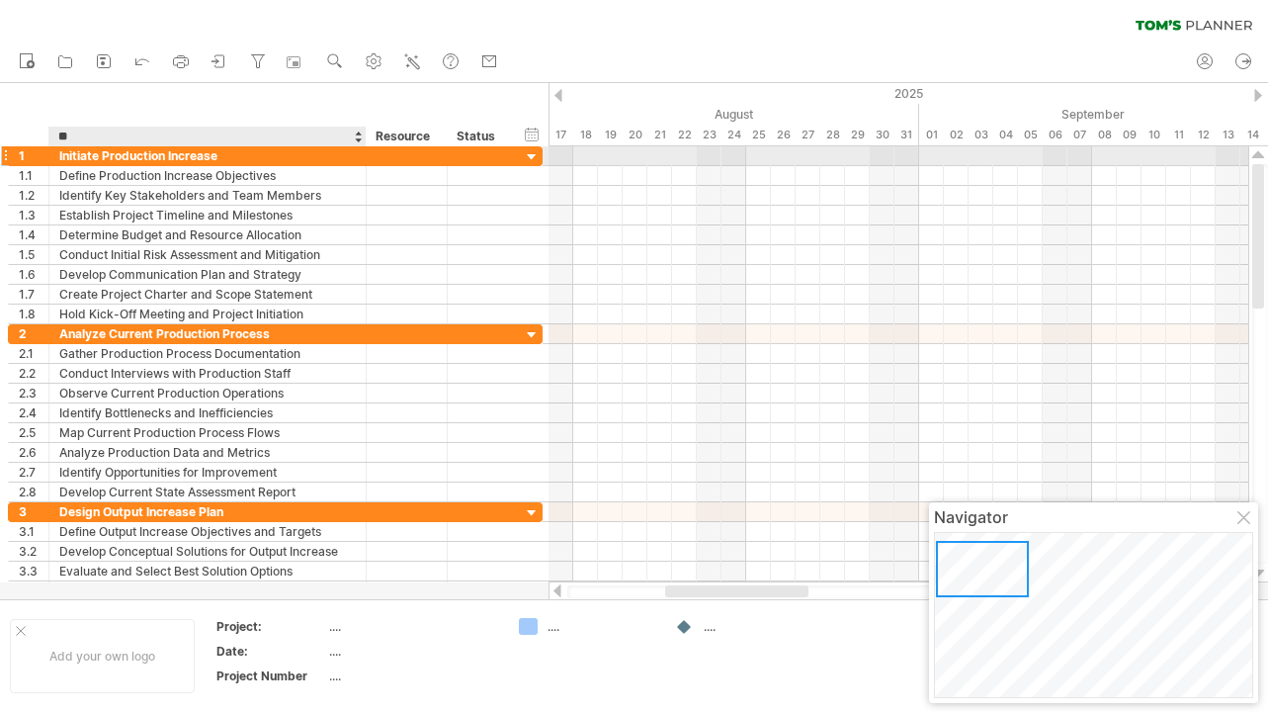
type input "*"
type input "**********"
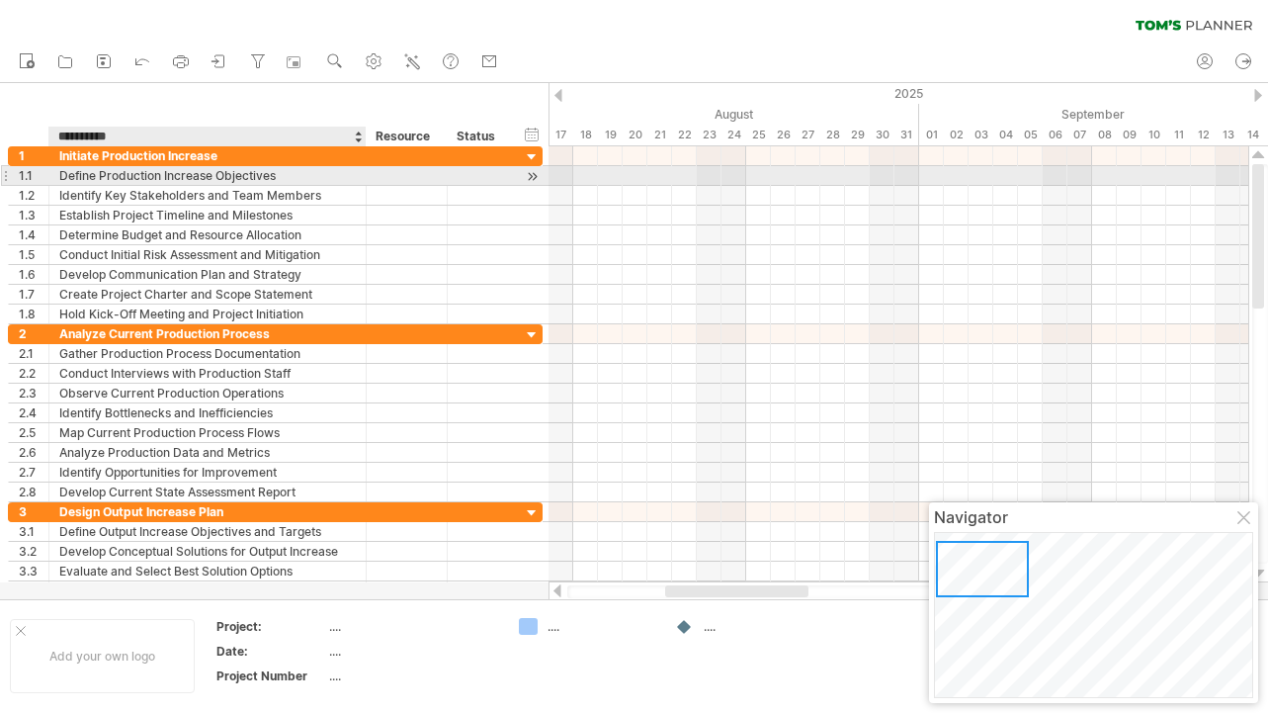
click at [160, 173] on div "Define Production Increase Objectives" at bounding box center [207, 175] width 297 height 19
type input "**********"
type input "********"
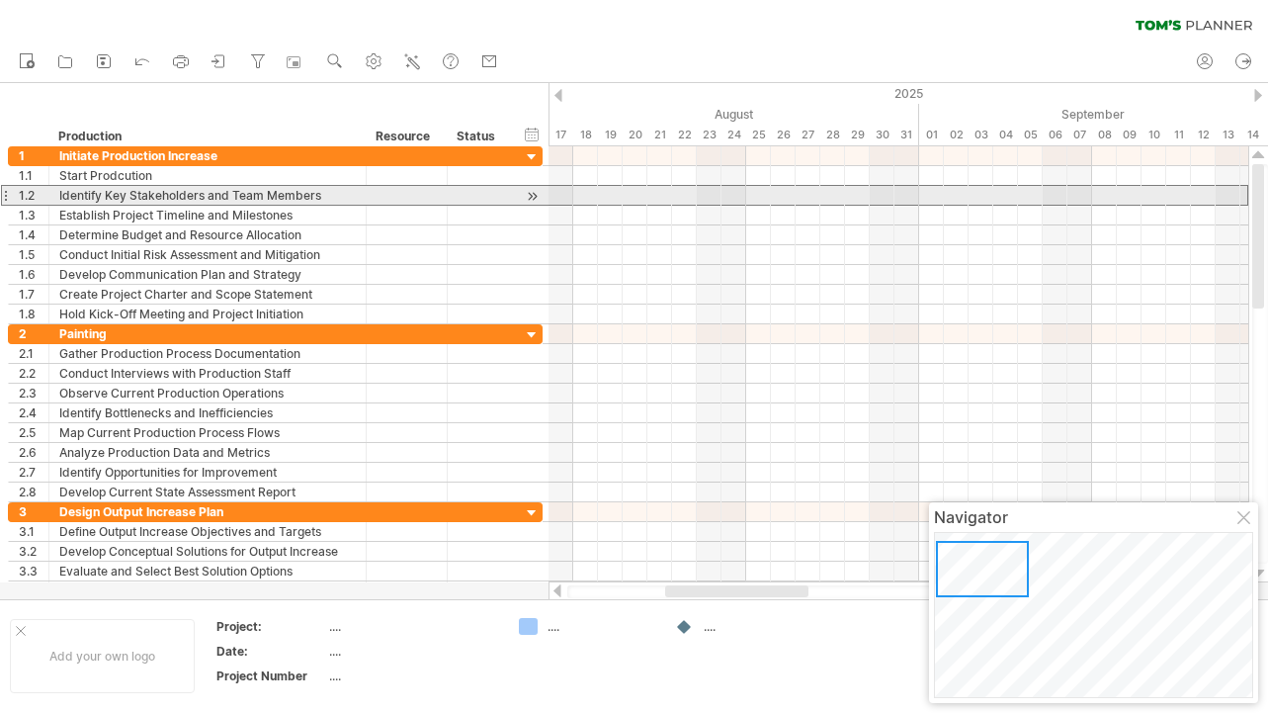
click at [8, 192] on div at bounding box center [5, 195] width 8 height 21
click at [6, 195] on div at bounding box center [5, 195] width 8 height 21
click at [533, 192] on div at bounding box center [532, 196] width 19 height 21
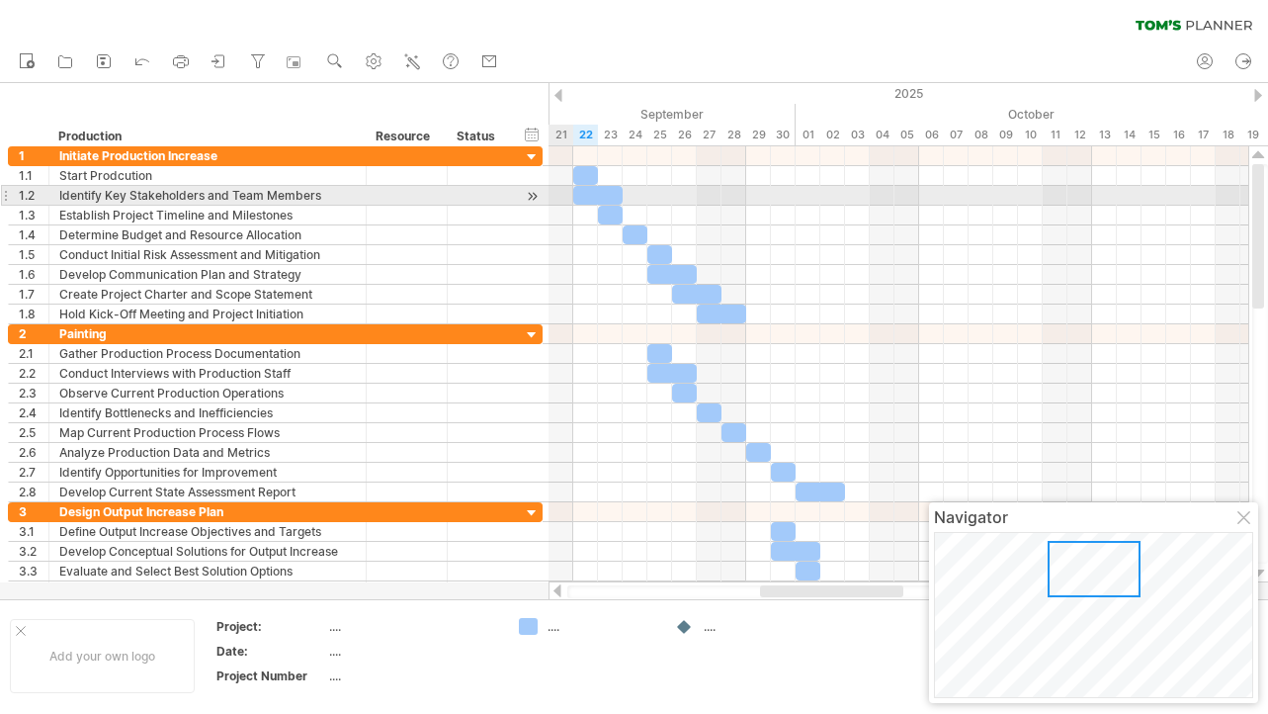
click at [533, 192] on div at bounding box center [532, 196] width 19 height 21
click at [64, 191] on div "Identify Key Stakeholders and Team Members" at bounding box center [207, 195] width 297 height 19
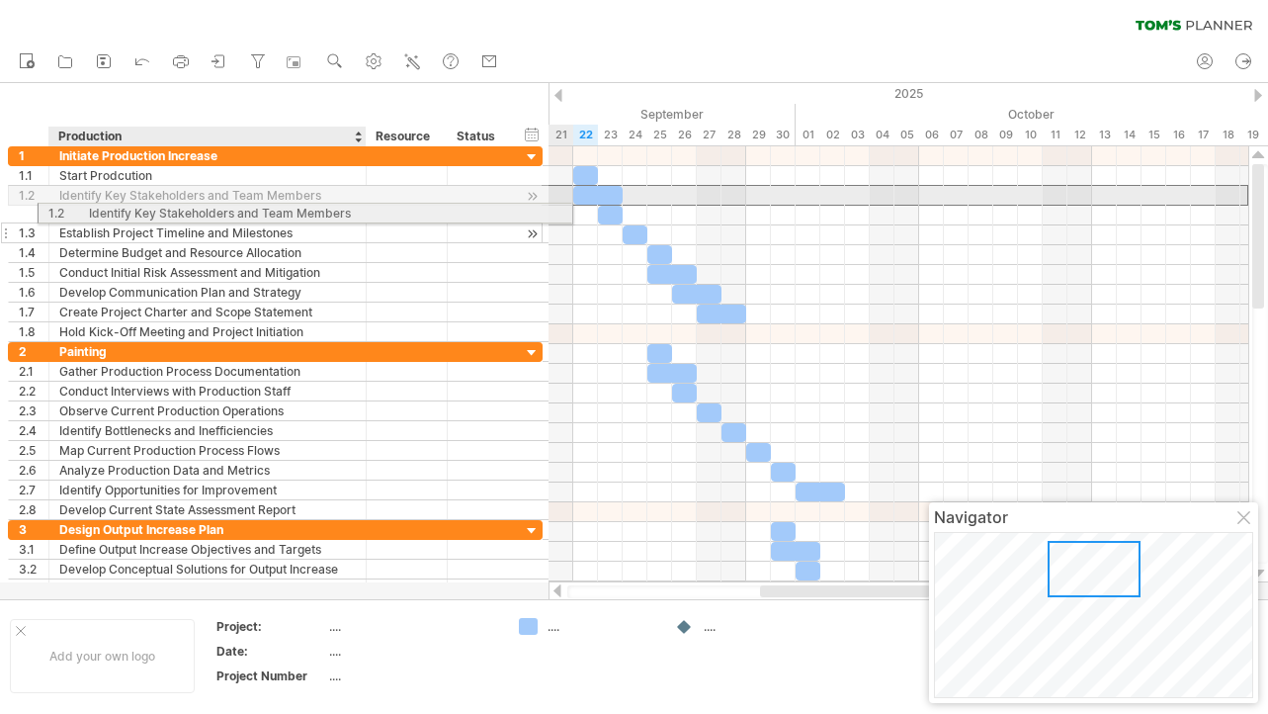
drag, startPoint x: 174, startPoint y: 187, endPoint x: 194, endPoint y: 210, distance: 30.1
click at [194, 210] on div "**********" at bounding box center [275, 244] width 535 height 196
click at [17, 205] on div "**********" at bounding box center [275, 195] width 535 height 21
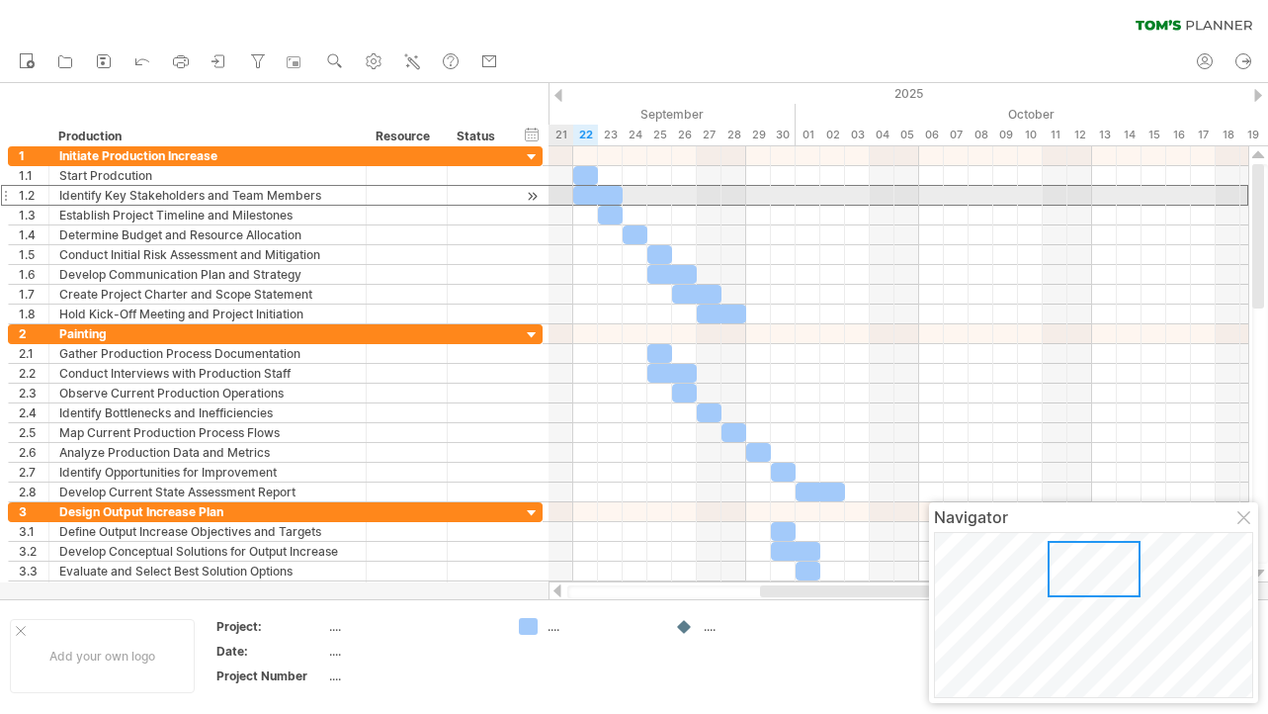
click at [8, 195] on div at bounding box center [5, 195] width 8 height 21
click at [7, 195] on div at bounding box center [5, 195] width 8 height 21
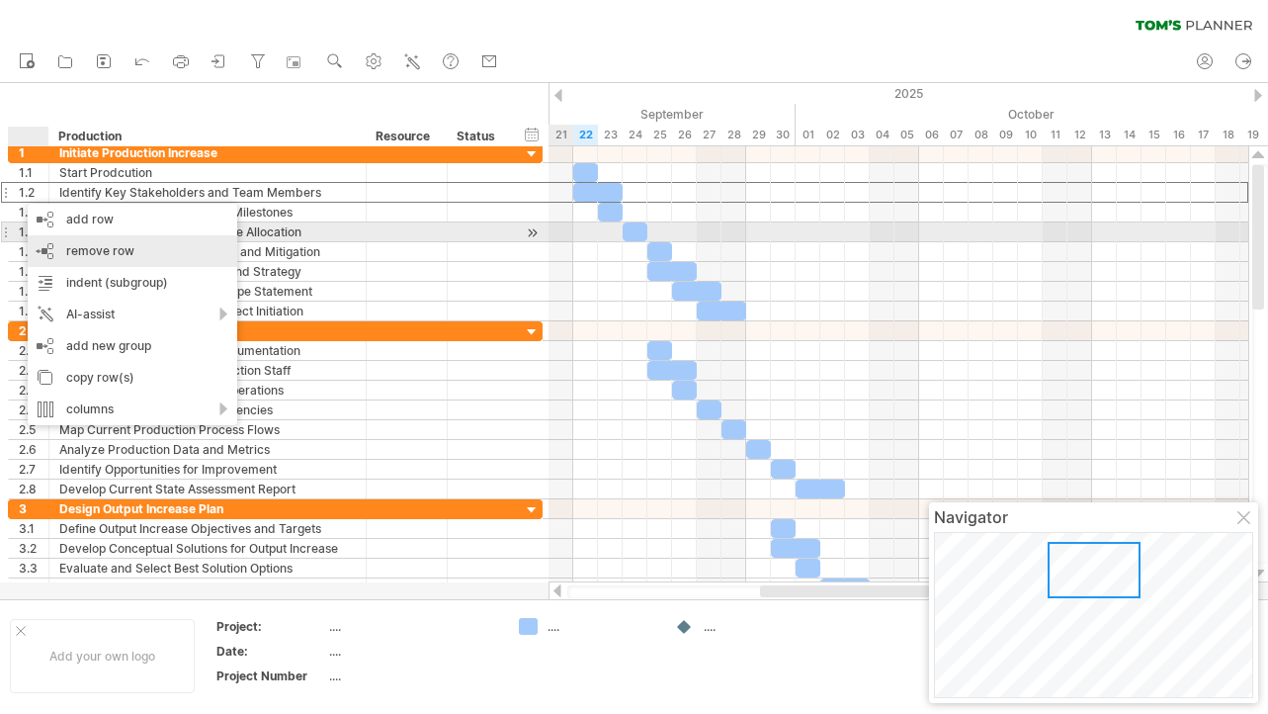
click at [75, 242] on div "remove row remove selected rows" at bounding box center [133, 251] width 210 height 32
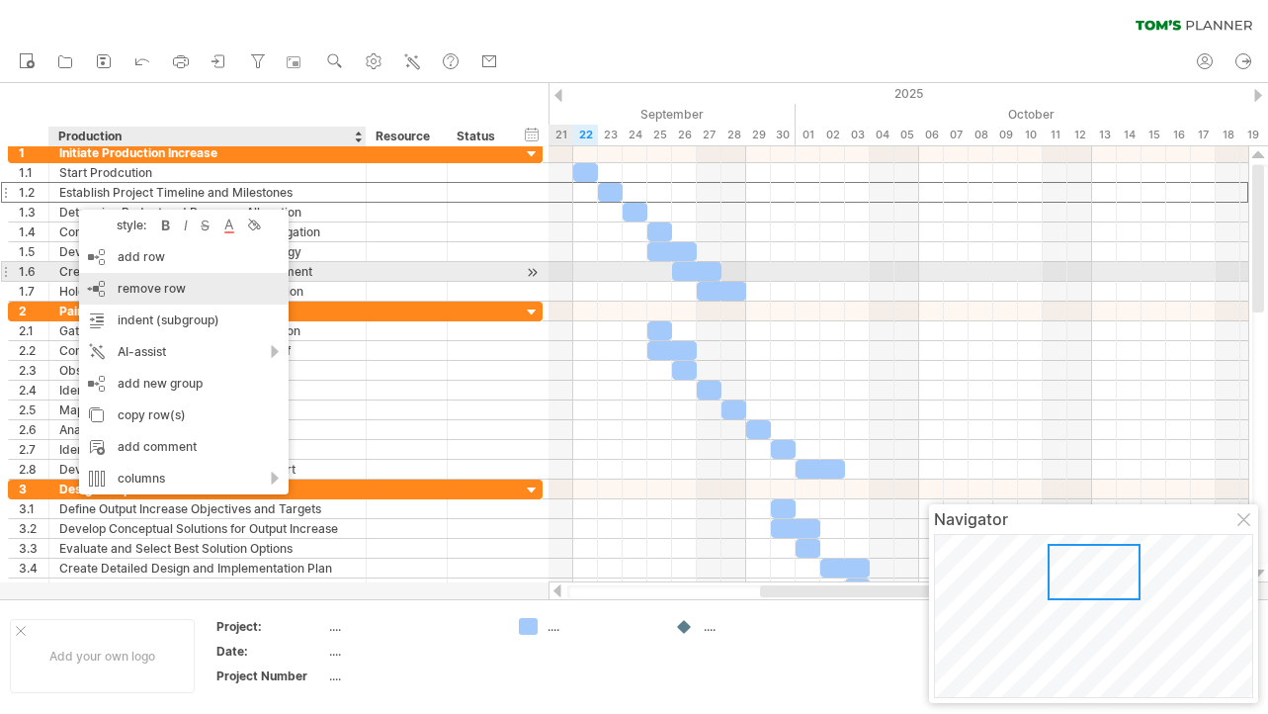
click at [134, 280] on div "remove row remove selected rows" at bounding box center [184, 289] width 210 height 32
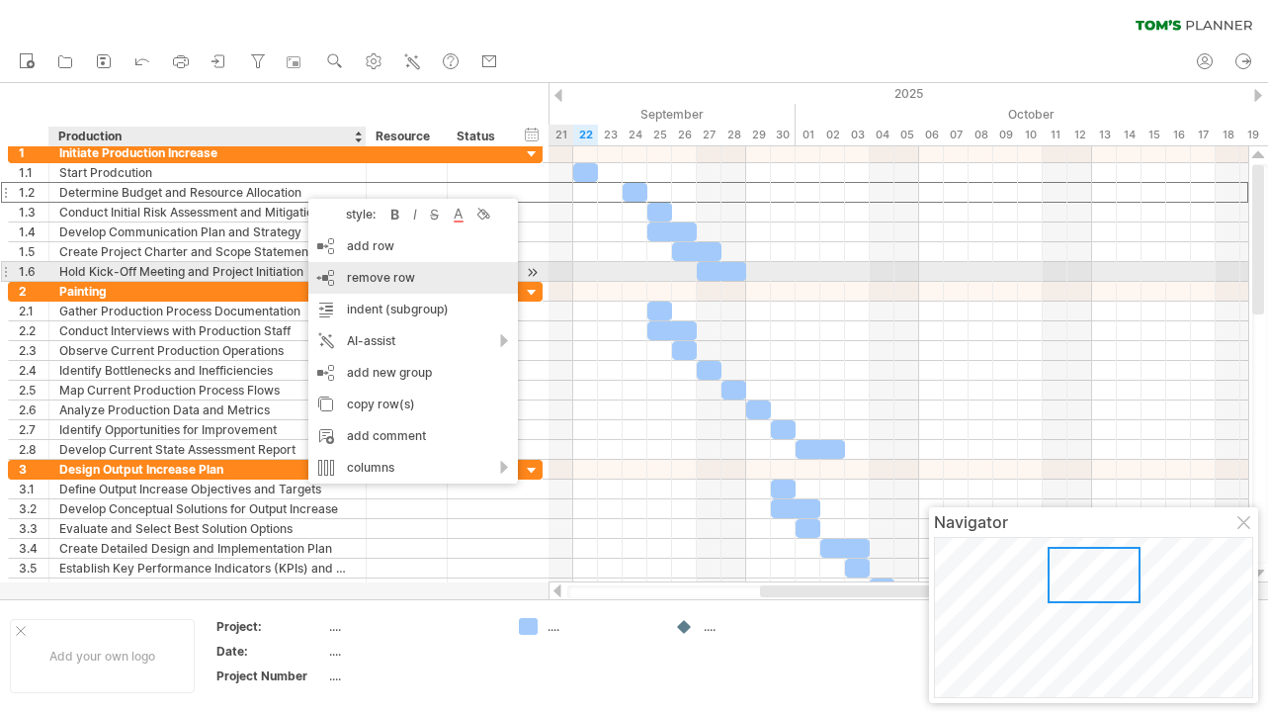
click at [346, 270] on div "remove row remove selected rows" at bounding box center [413, 278] width 210 height 32
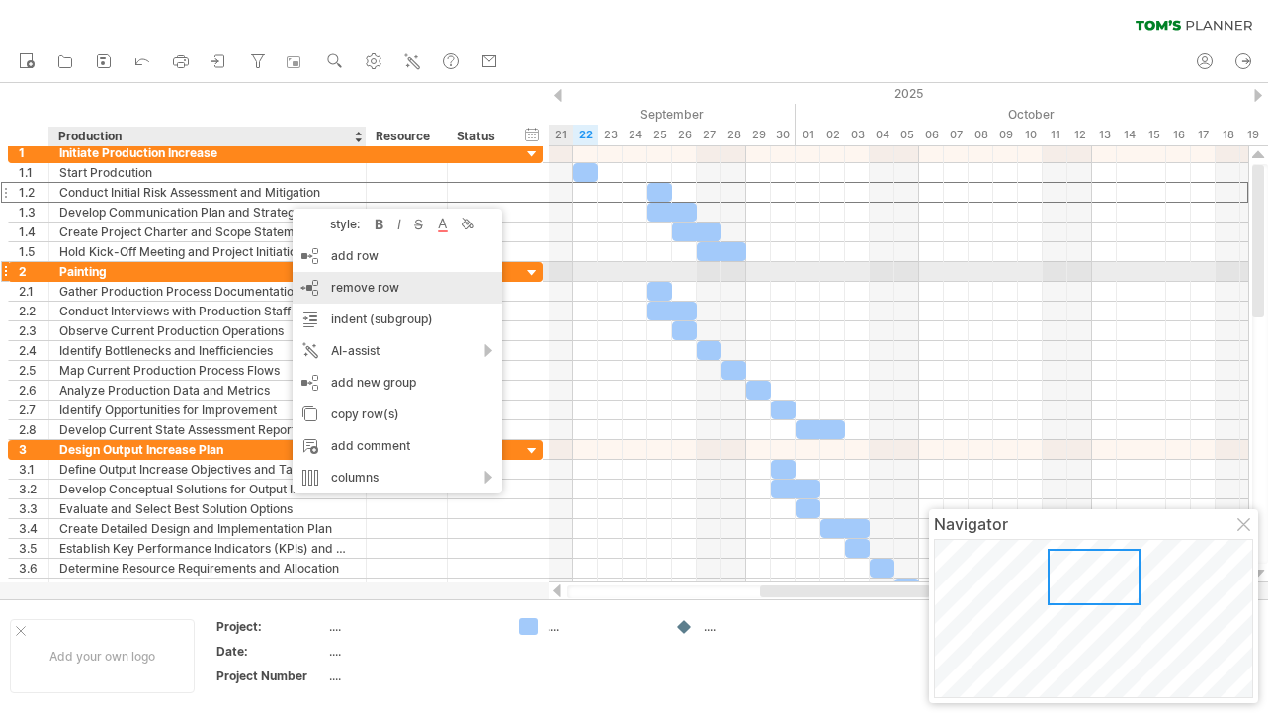
click at [326, 280] on div "remove row remove selected rows" at bounding box center [398, 288] width 210 height 32
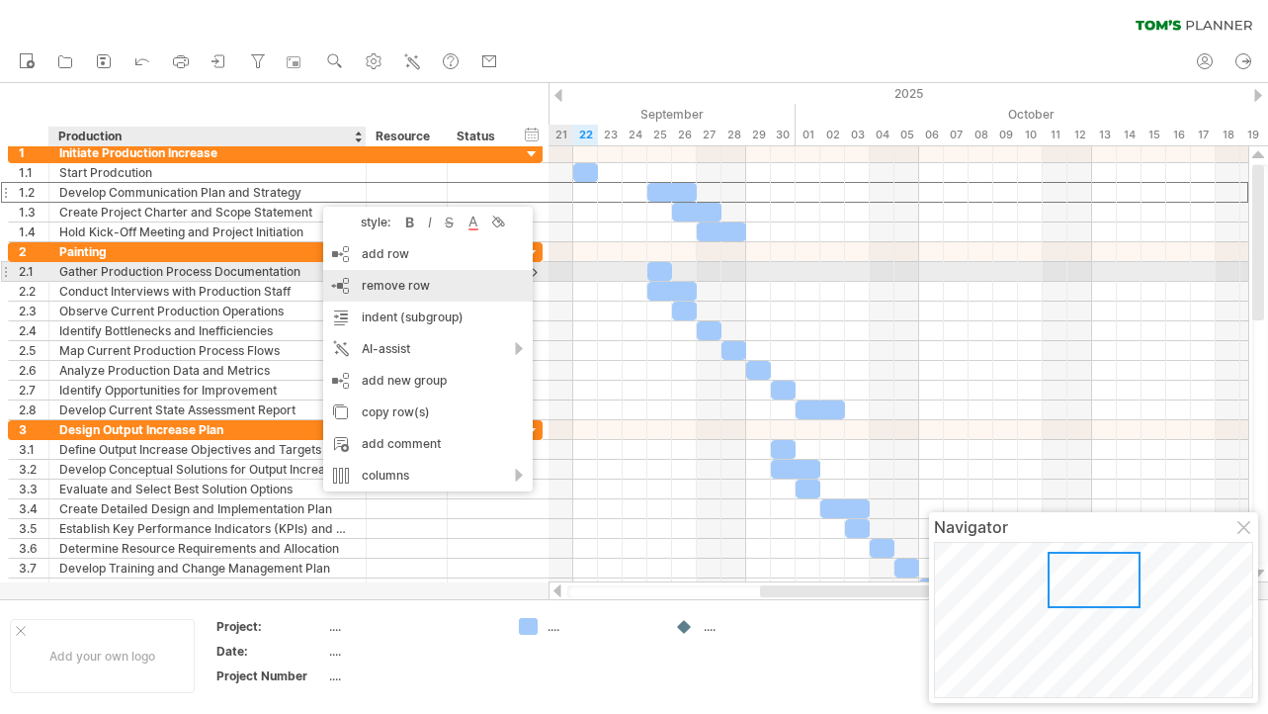
click at [345, 277] on div "remove row remove selected rows" at bounding box center [428, 286] width 210 height 32
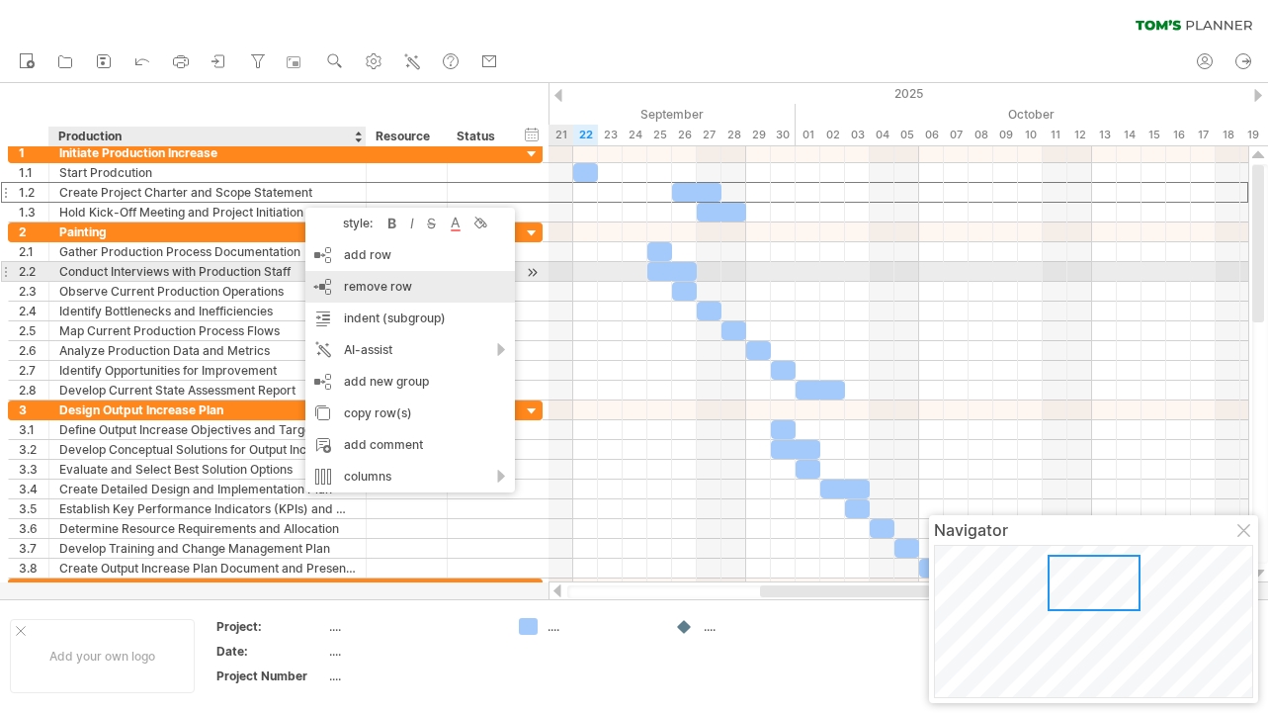
click at [353, 279] on div "remove row remove selected rows" at bounding box center [410, 287] width 210 height 32
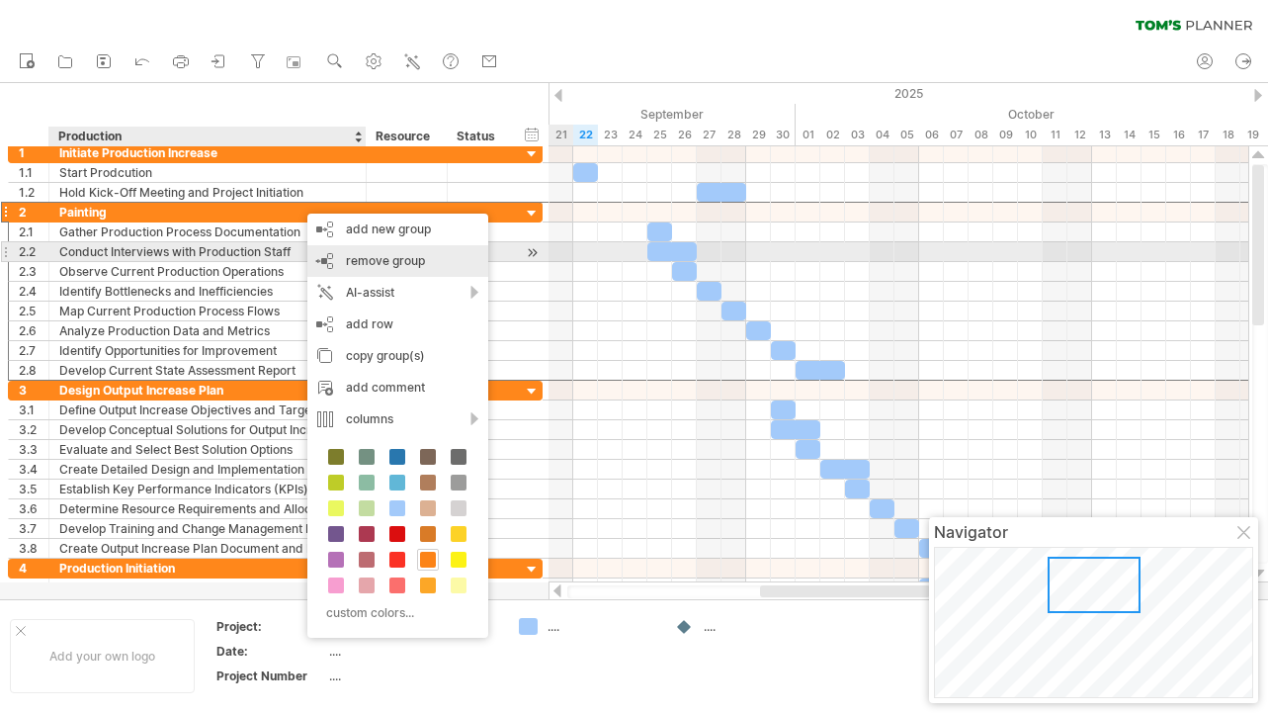
click at [334, 259] on div "remove group remove selected groups" at bounding box center [397, 261] width 181 height 32
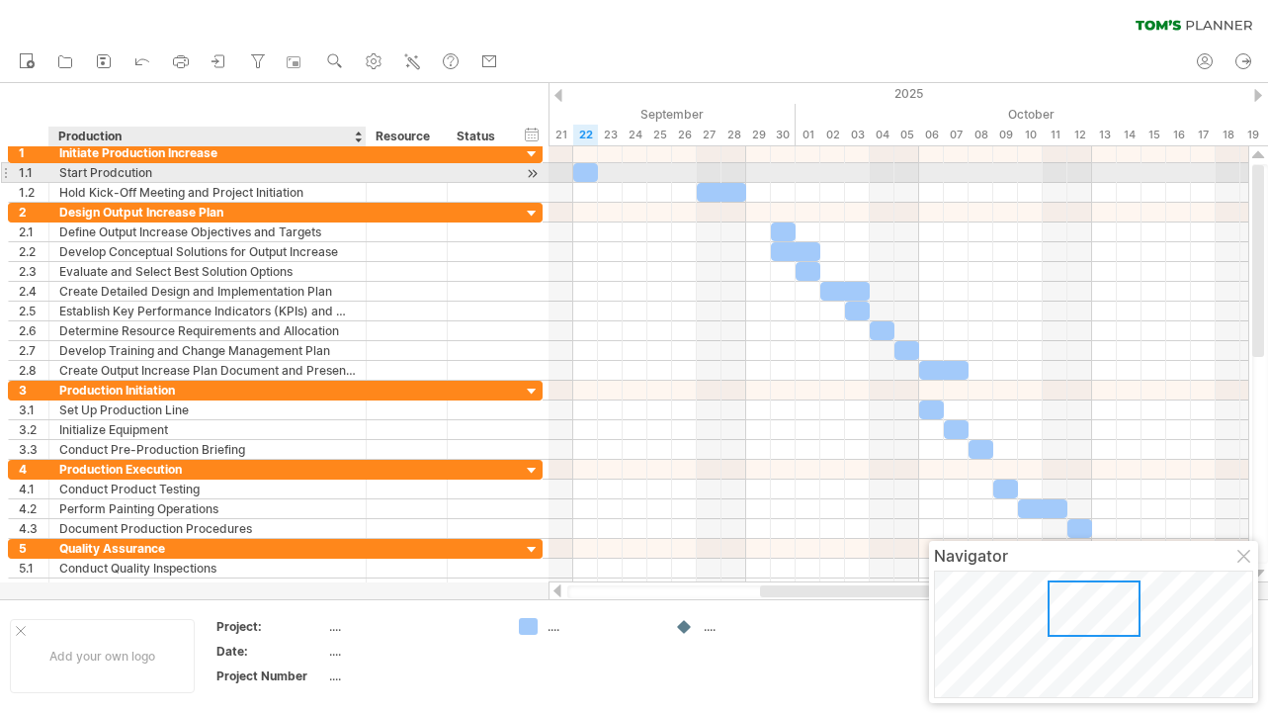
click at [274, 180] on div "Start Prodcution" at bounding box center [207, 172] width 297 height 19
type input "**********"
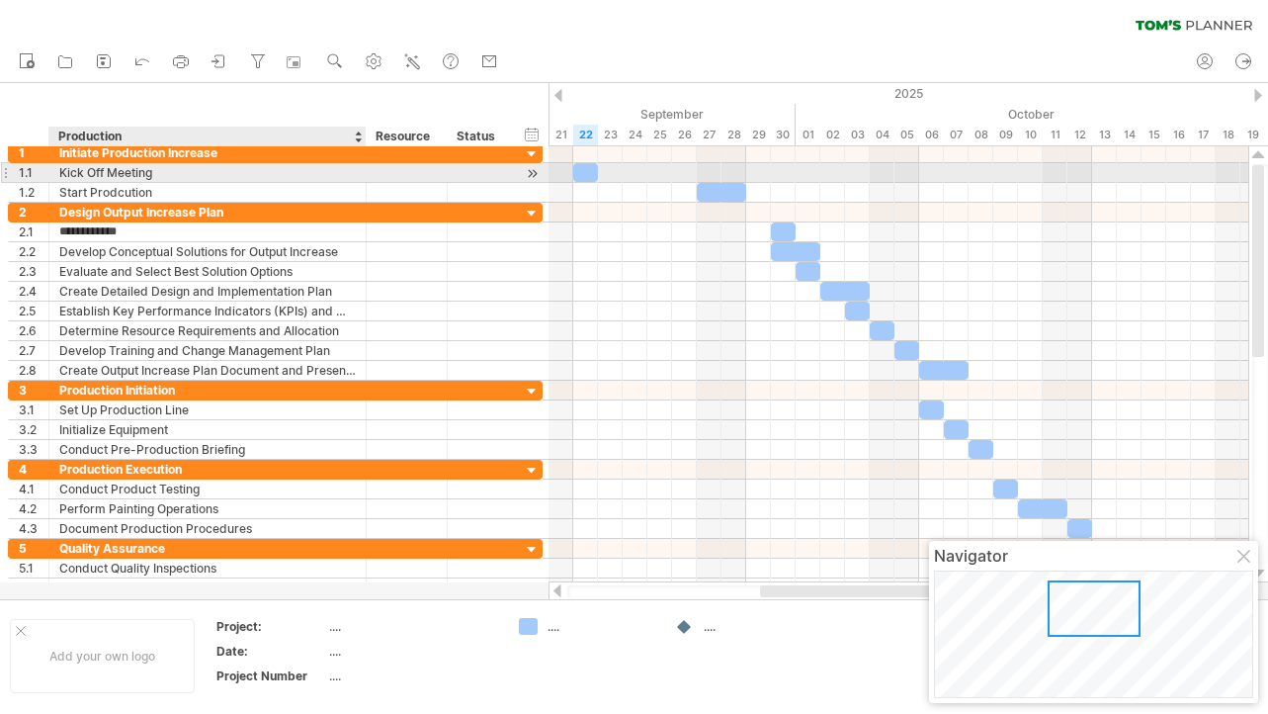
type input "*******"
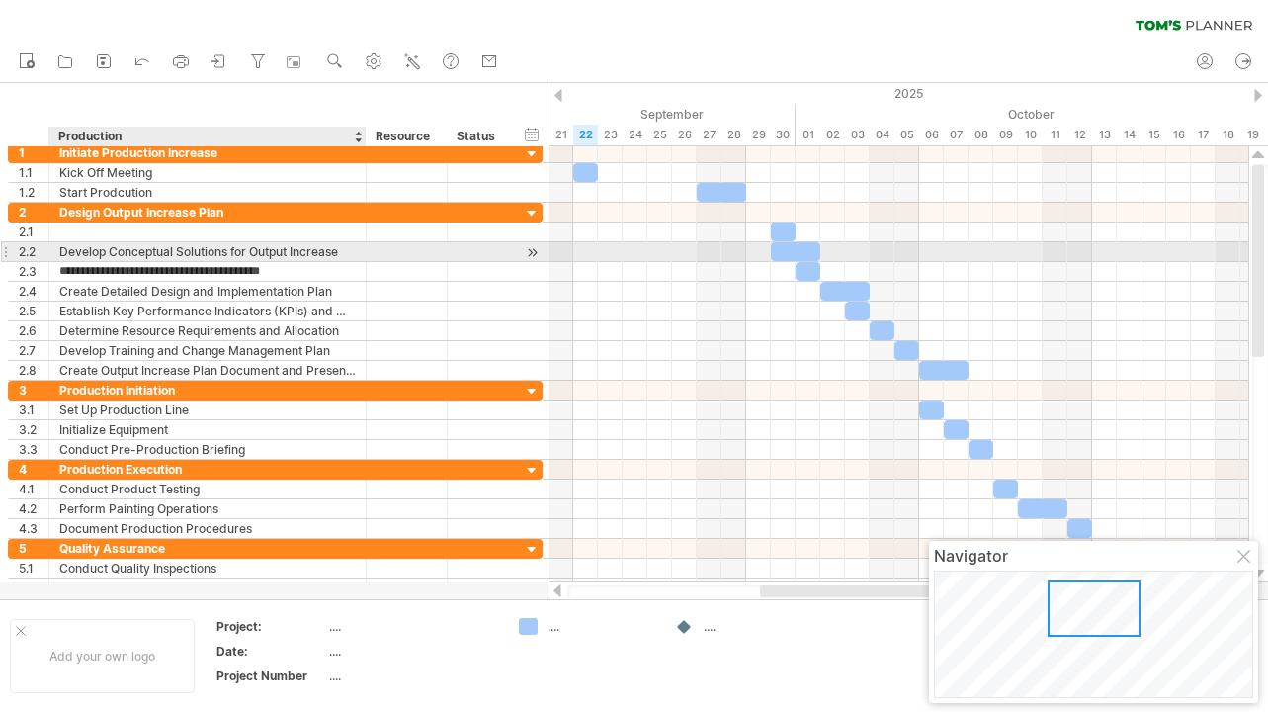
click at [256, 250] on div "Develop Conceptual Solutions for Output Increase" at bounding box center [207, 251] width 297 height 19
type input "********"
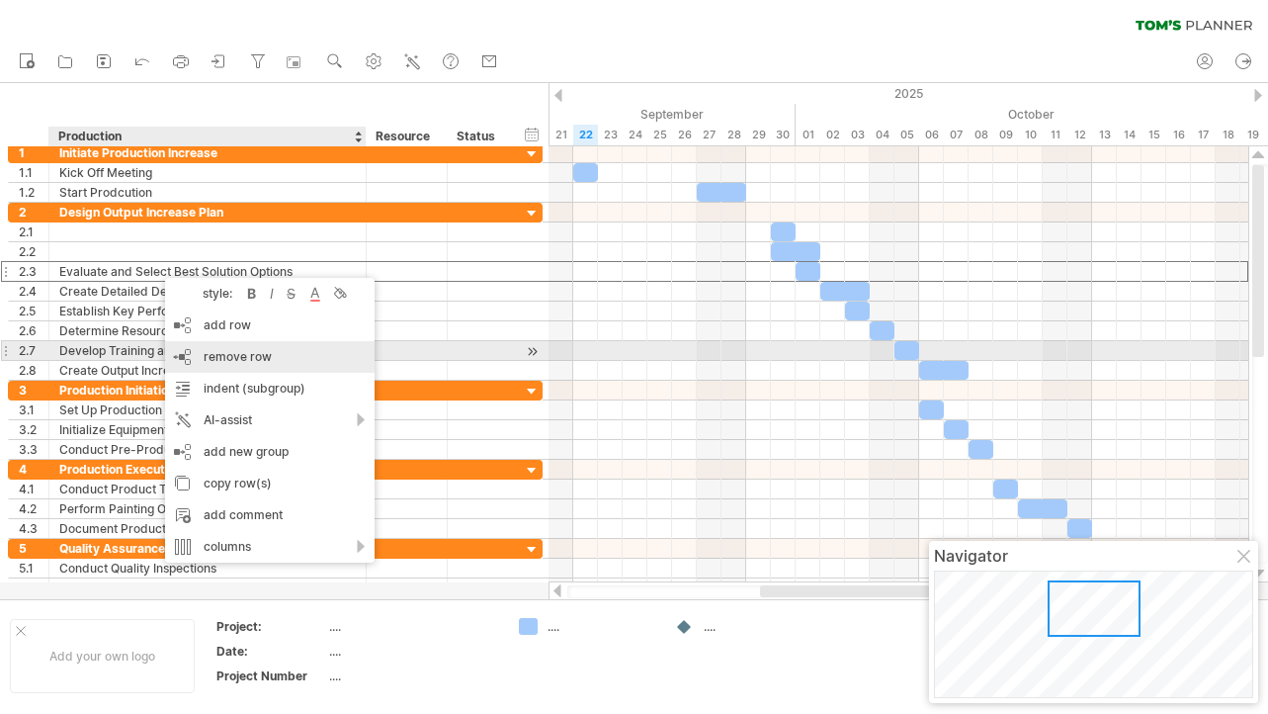
click at [209, 348] on div "remove row remove selected rows" at bounding box center [270, 357] width 210 height 32
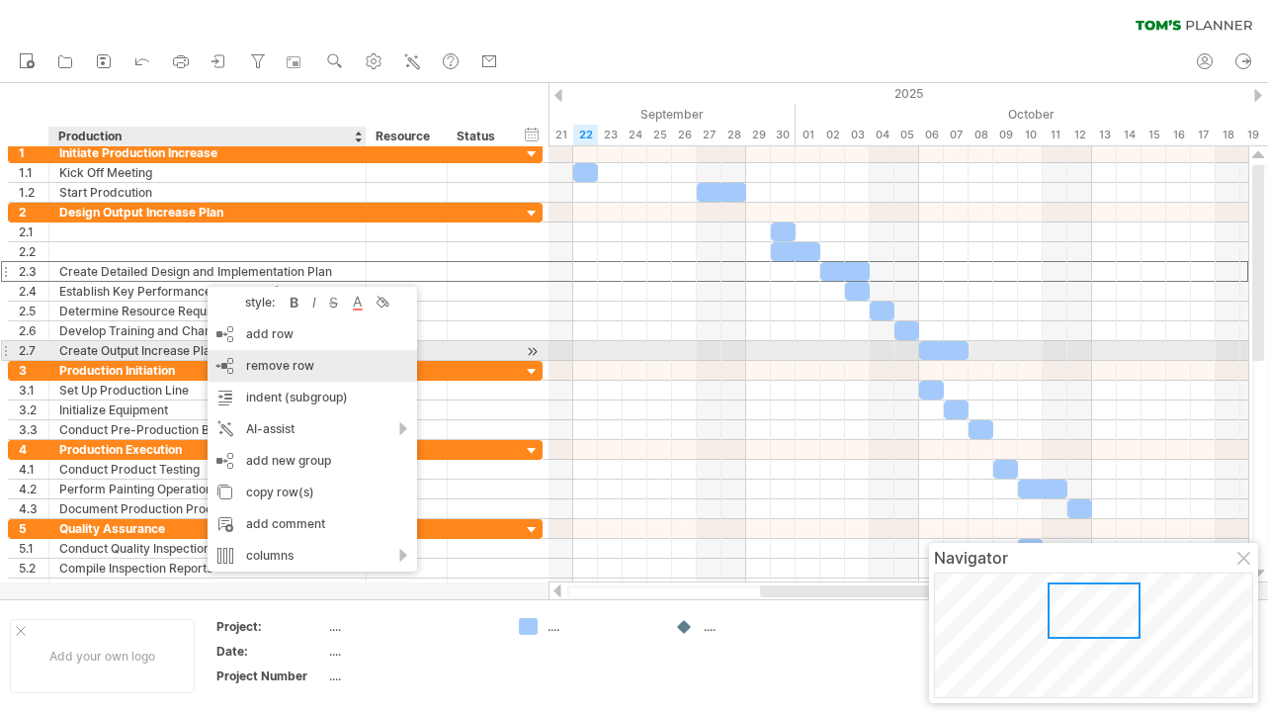
click at [256, 360] on span "remove row" at bounding box center [280, 365] width 68 height 15
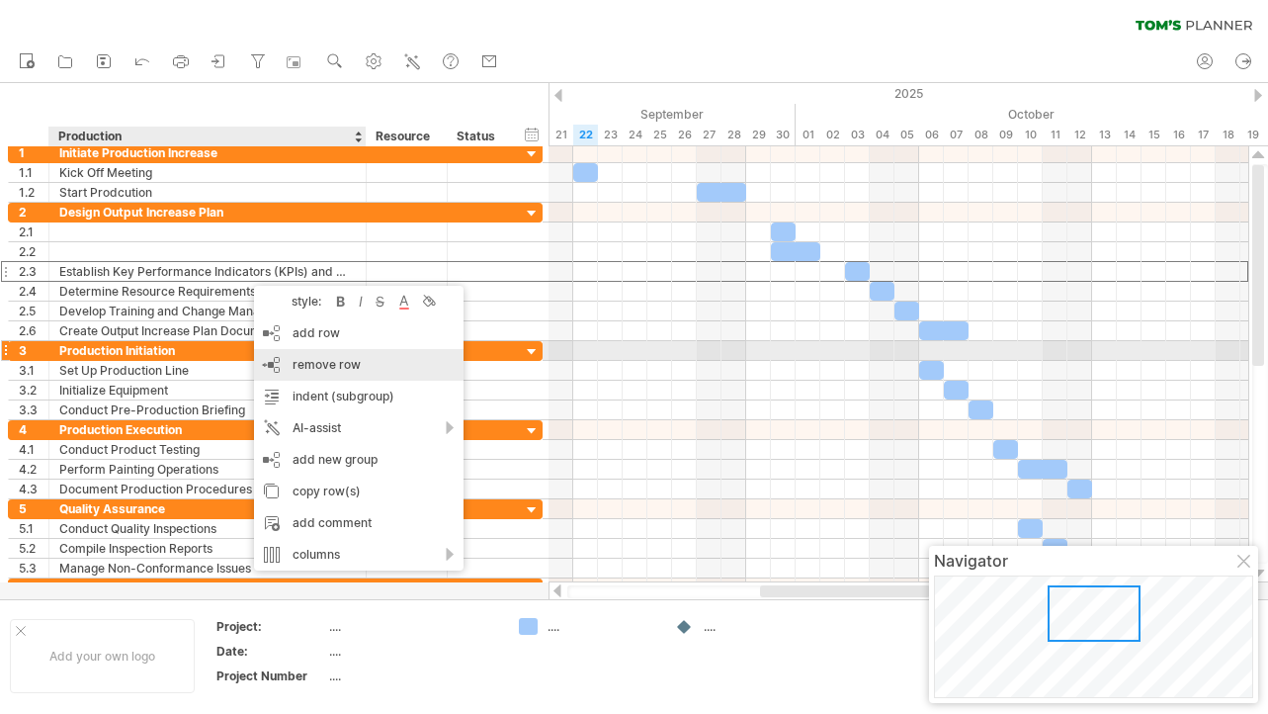
click at [291, 357] on div "remove row remove selected rows" at bounding box center [359, 365] width 210 height 32
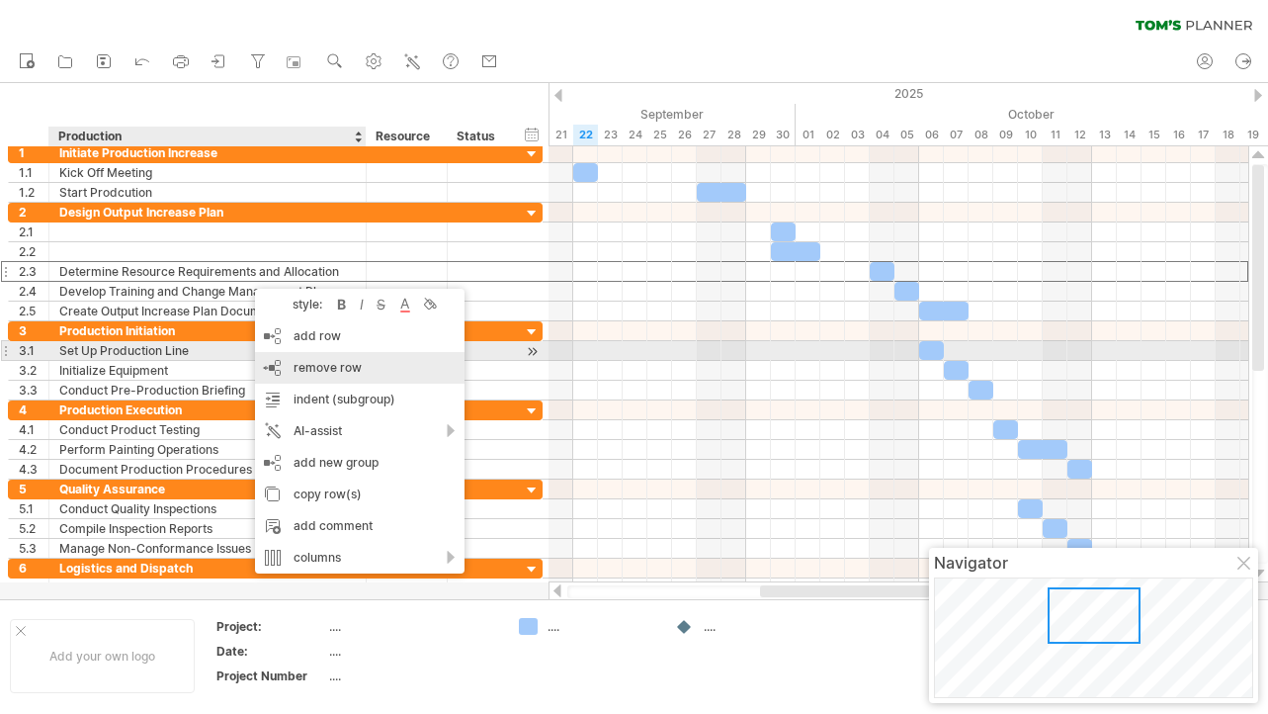
click at [293, 358] on div "remove row remove selected rows" at bounding box center [360, 368] width 210 height 32
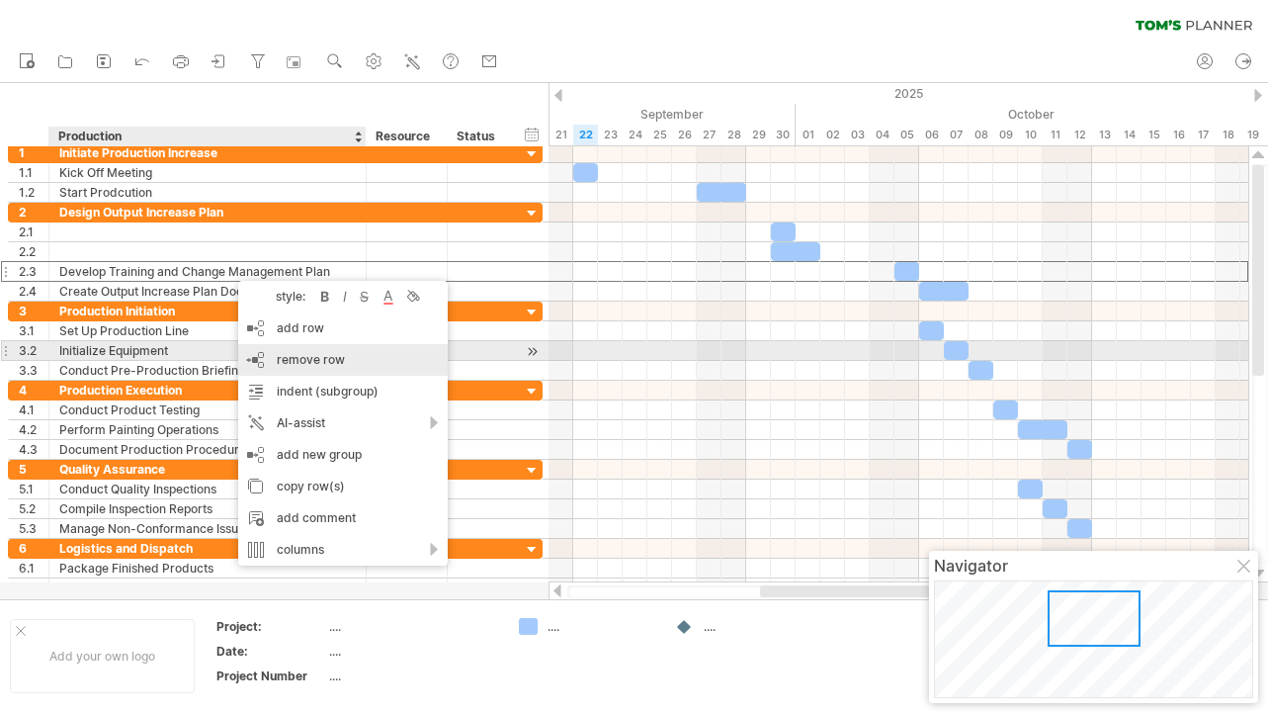
click at [285, 350] on div "remove row remove selected rows" at bounding box center [343, 360] width 210 height 32
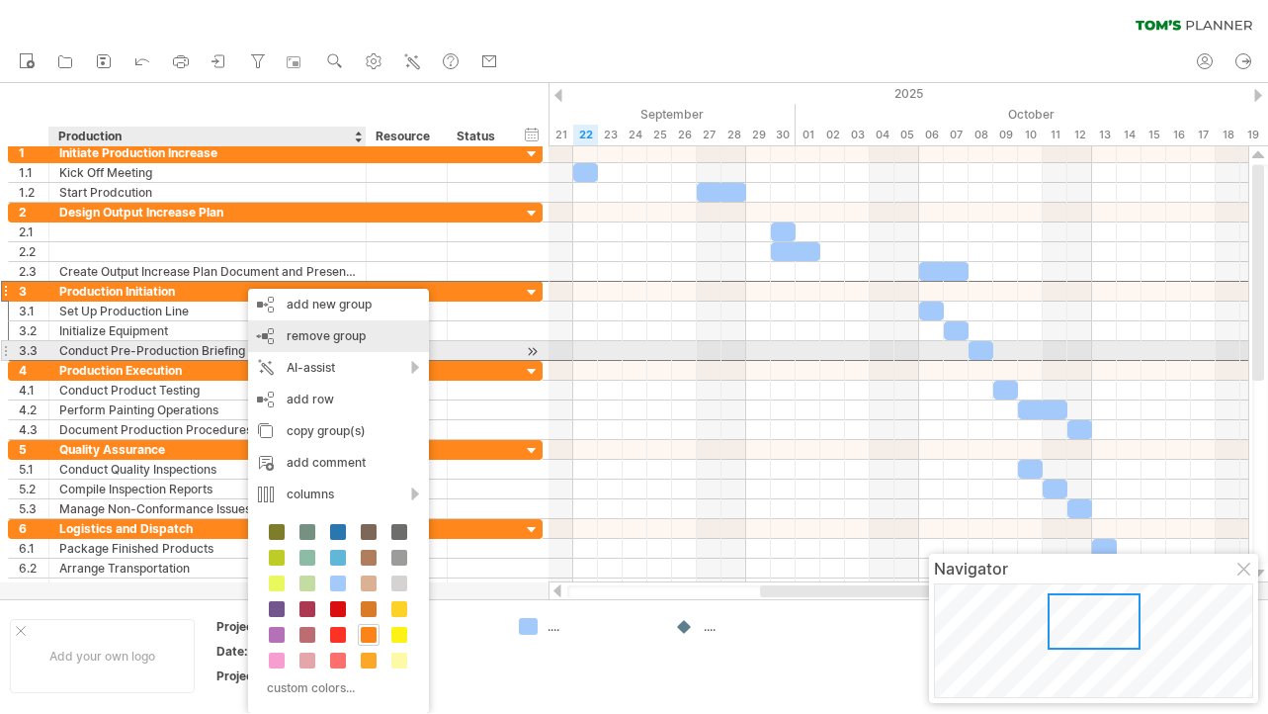
click at [308, 345] on div "remove group remove selected groups" at bounding box center [338, 336] width 181 height 32
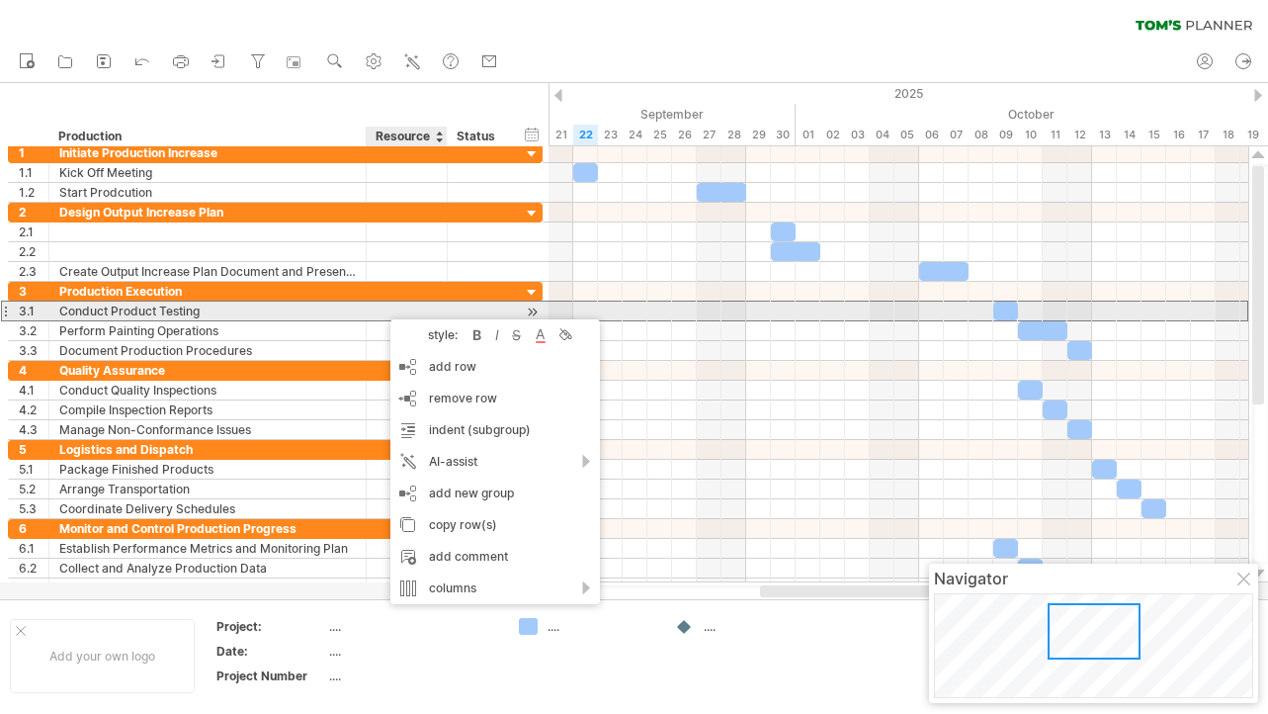
click at [495, 303] on div at bounding box center [479, 310] width 43 height 19
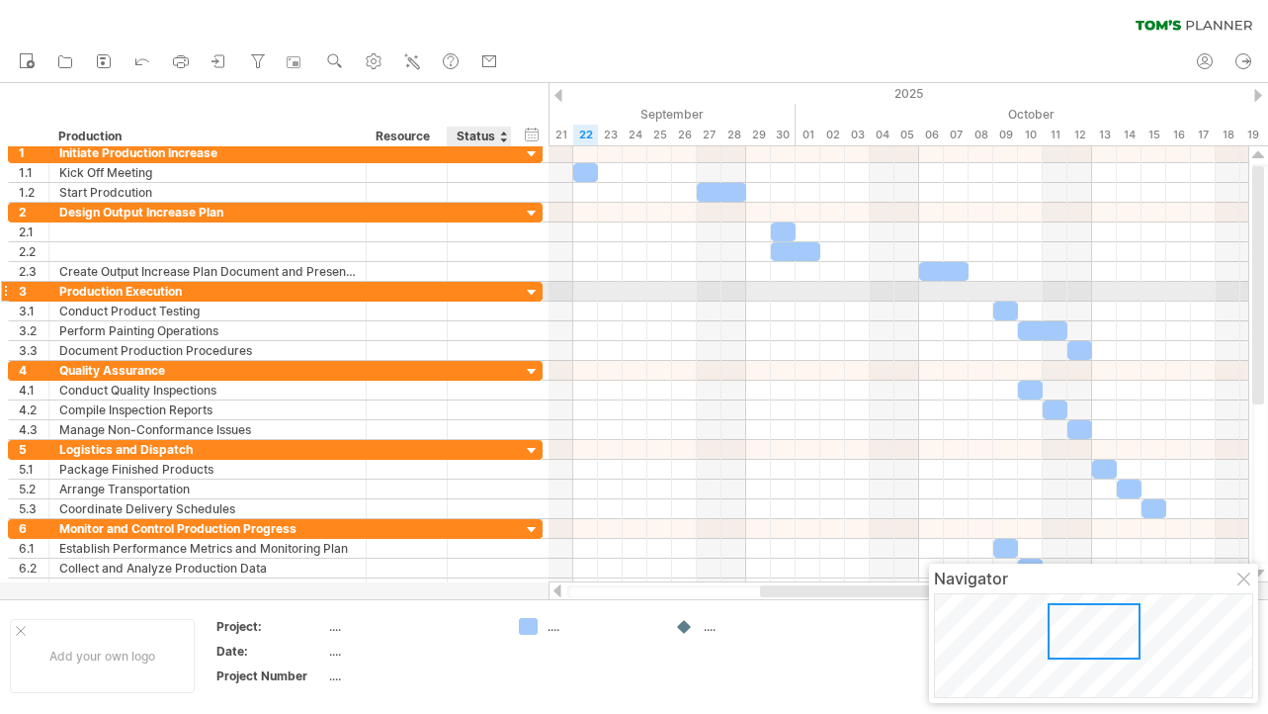
click at [529, 295] on div at bounding box center [532, 293] width 19 height 19
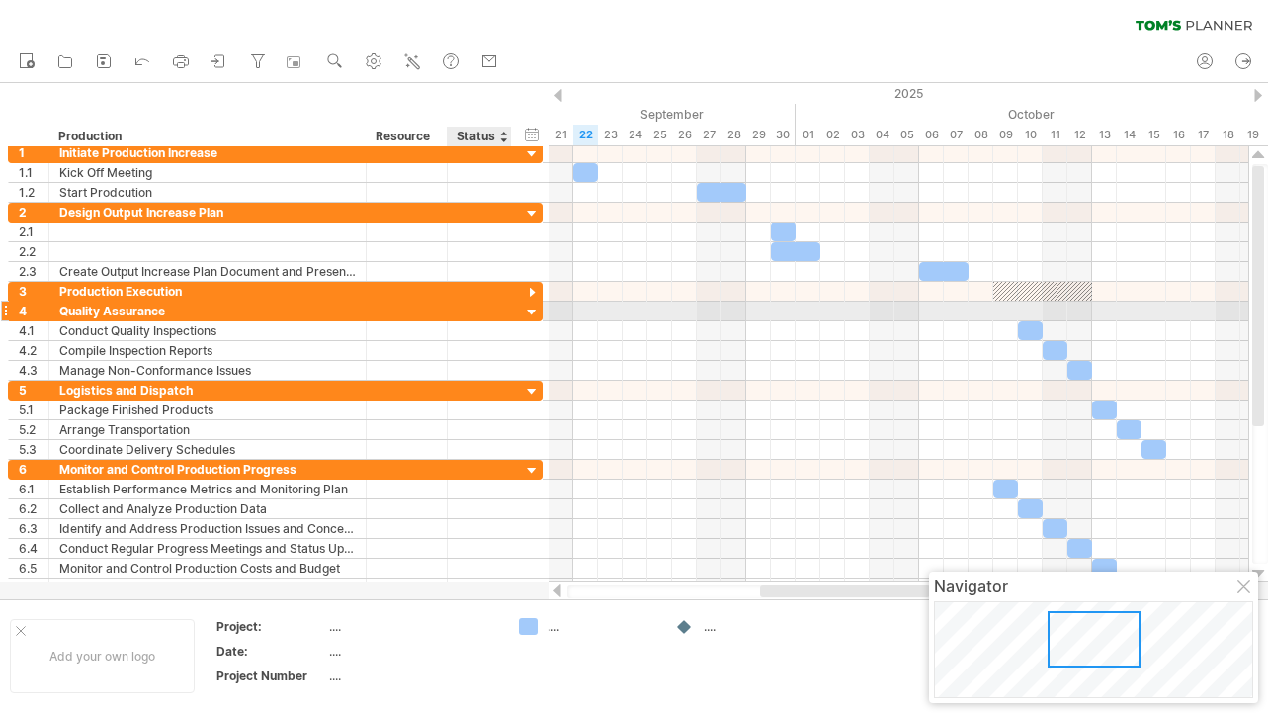
click at [531, 308] on div at bounding box center [532, 312] width 19 height 19
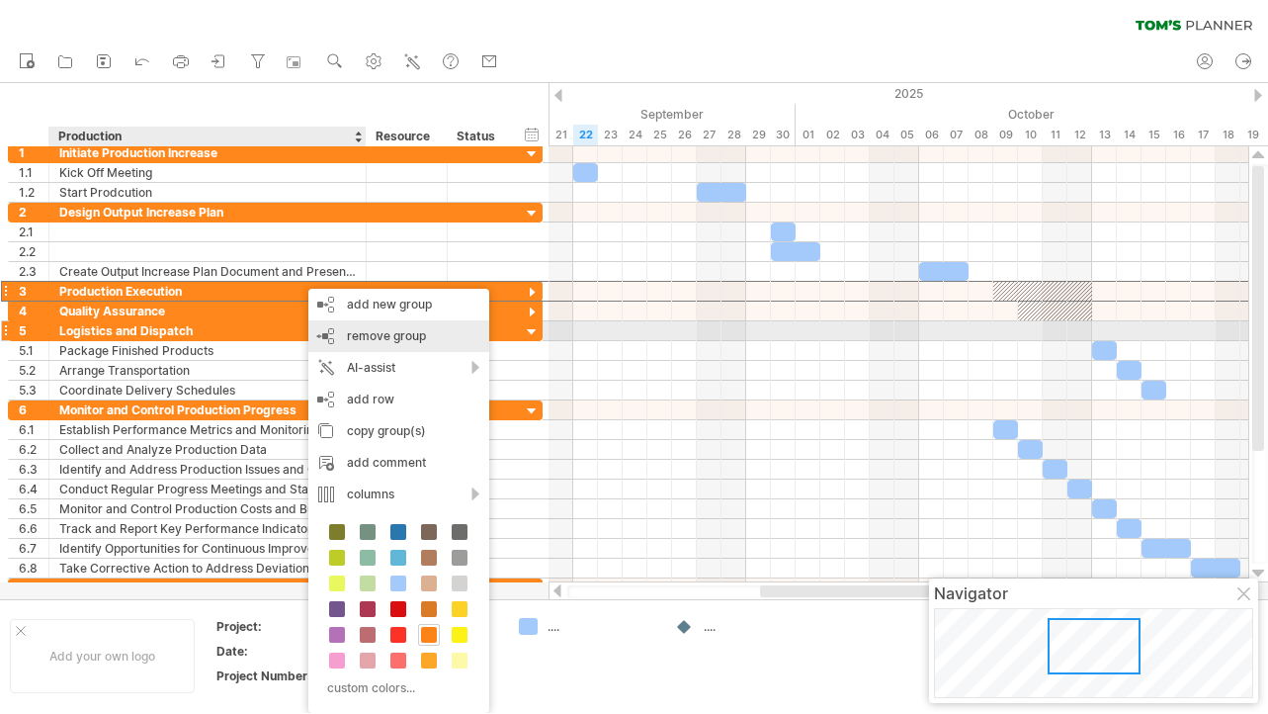
click at [347, 333] on span "remove group" at bounding box center [386, 335] width 79 height 15
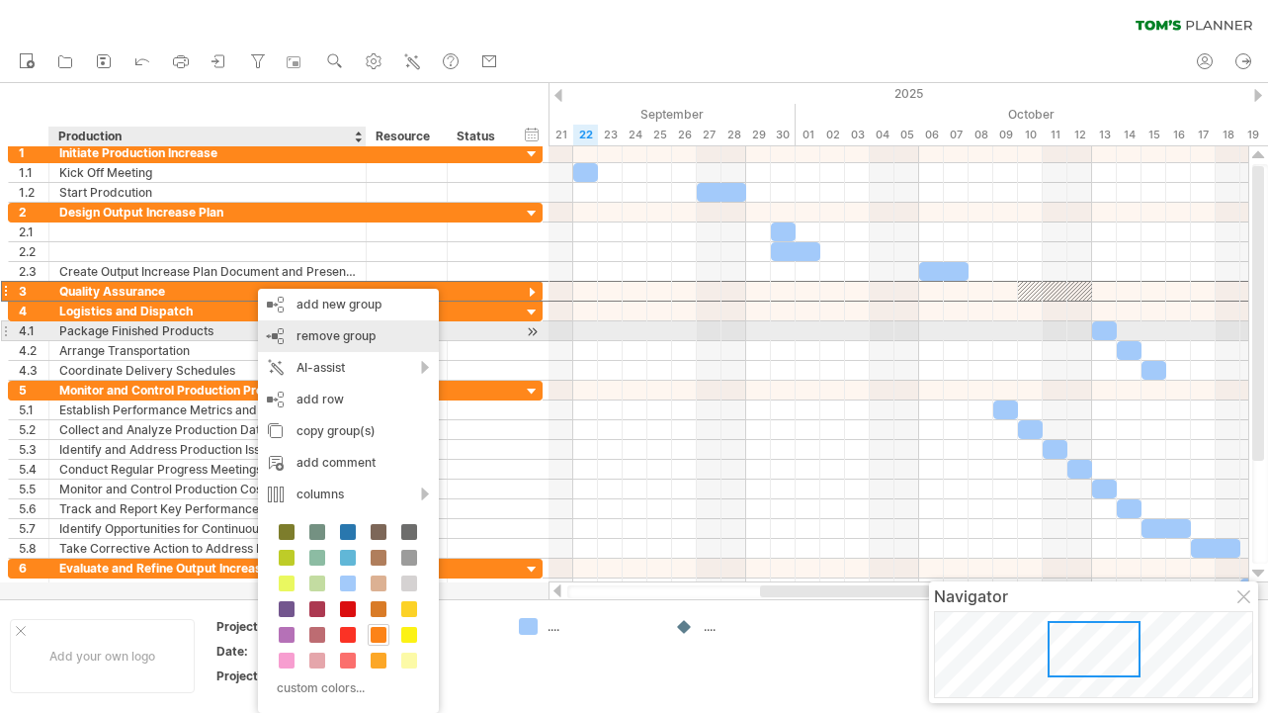
click at [313, 340] on span "remove group" at bounding box center [336, 335] width 79 height 15
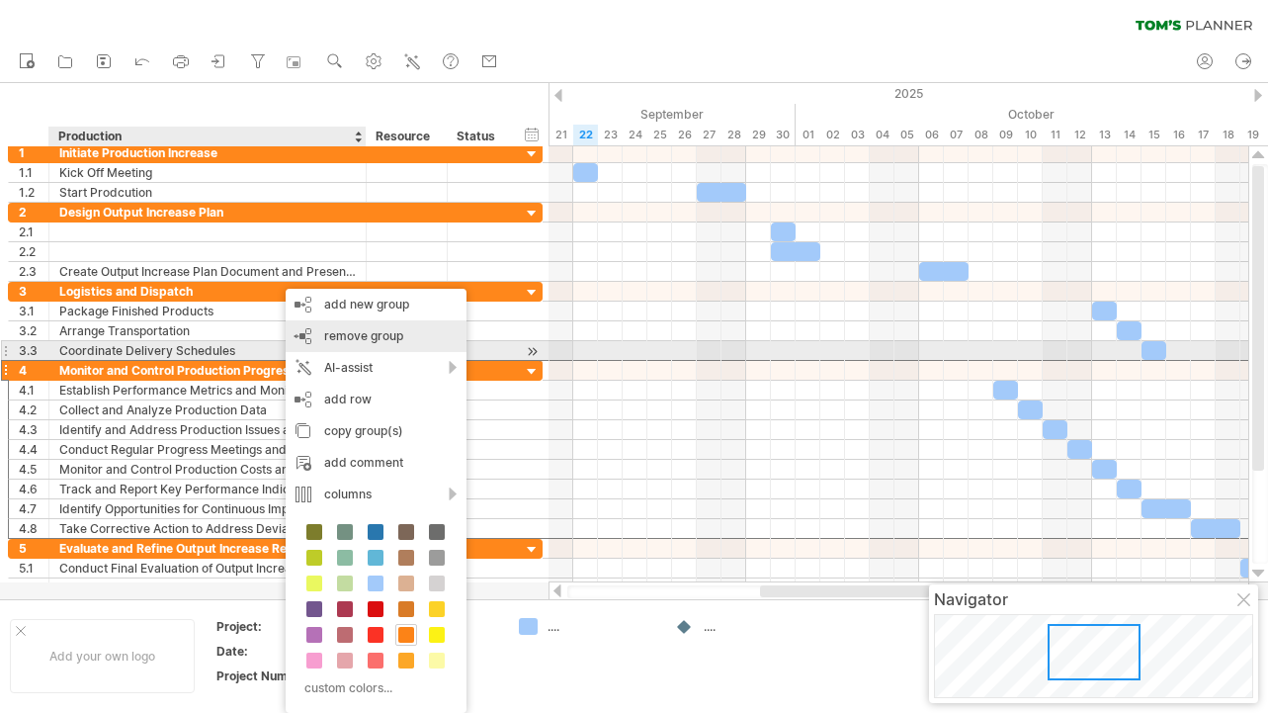
click at [320, 343] on div "remove group remove selected groups" at bounding box center [376, 336] width 181 height 32
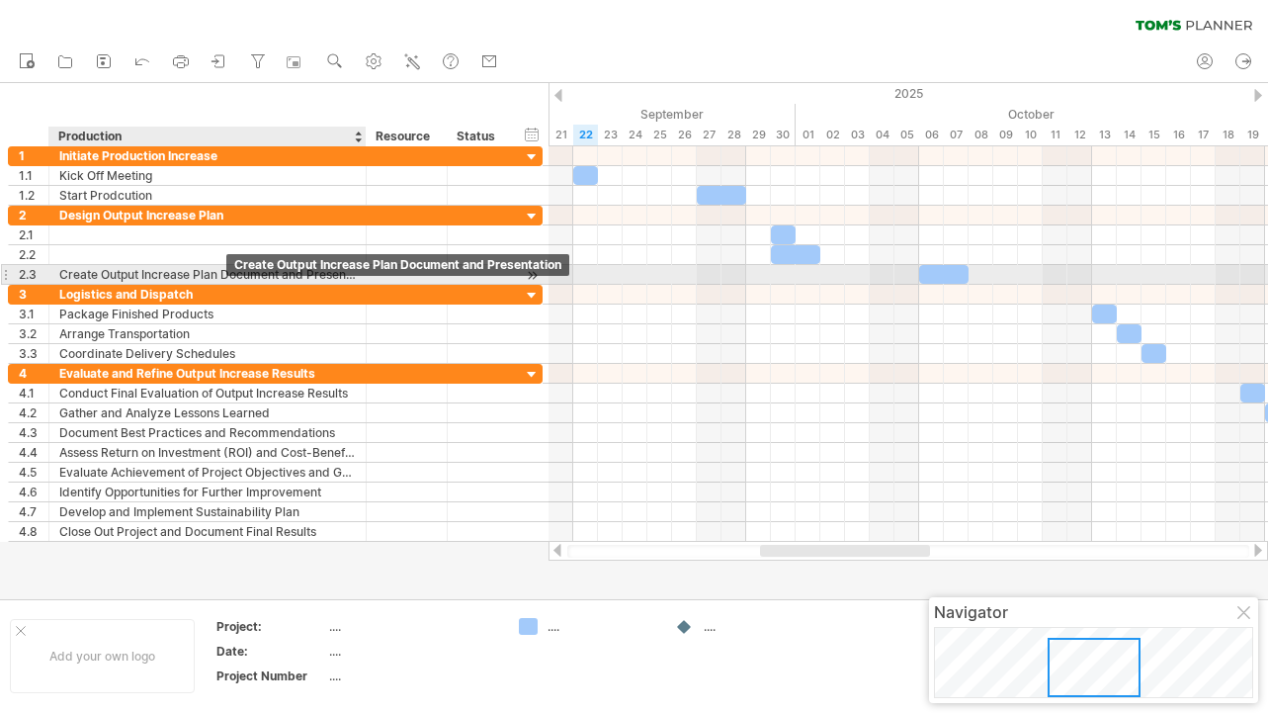
click at [205, 274] on div "Create Output Increase Plan Document and Presentation" at bounding box center [207, 274] width 297 height 19
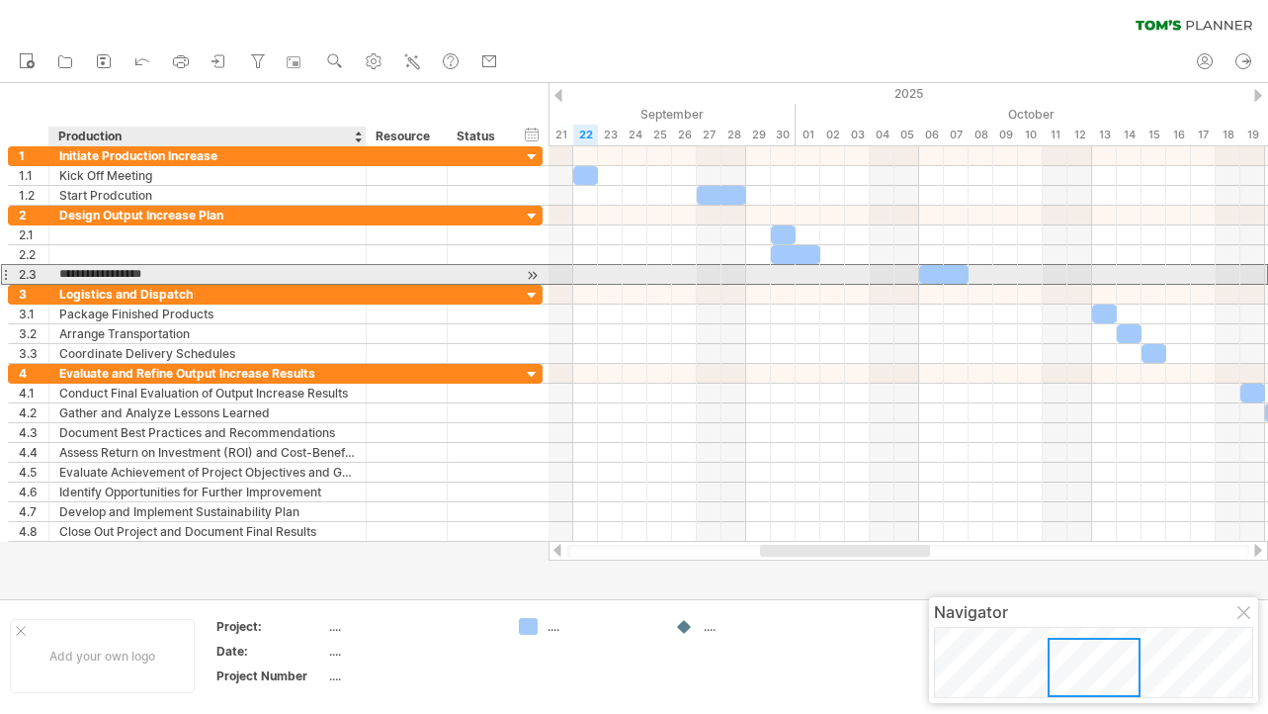
type input "**********"
type input "*"
type input "**********"
type input "*"
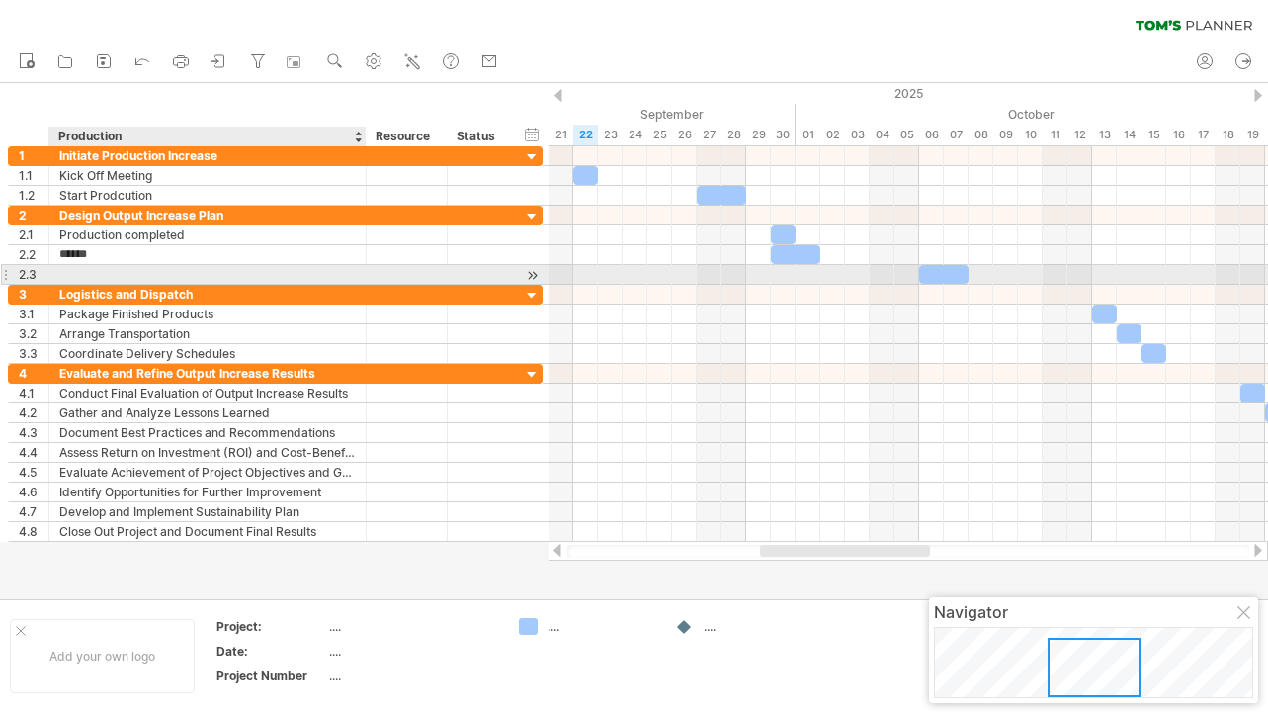
type input "*******"
type input "********"
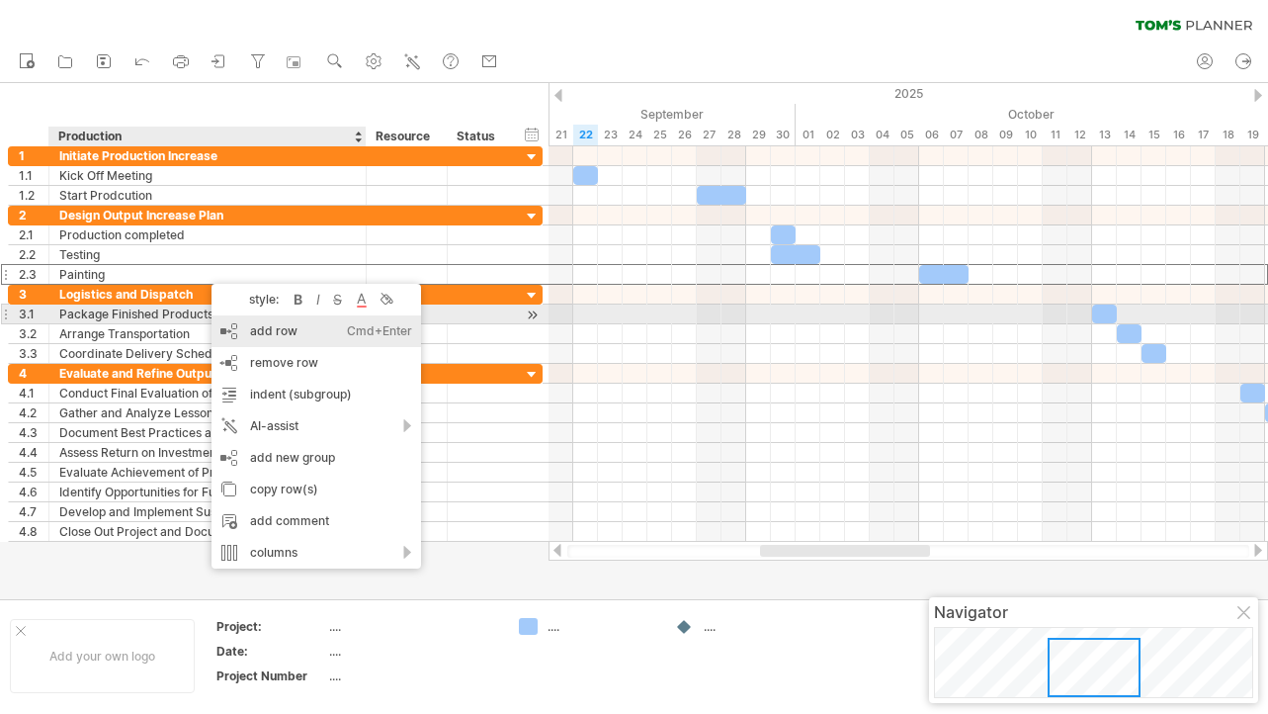
click at [250, 324] on div "add row Ctrl+Enter Cmd+Enter" at bounding box center [317, 331] width 210 height 32
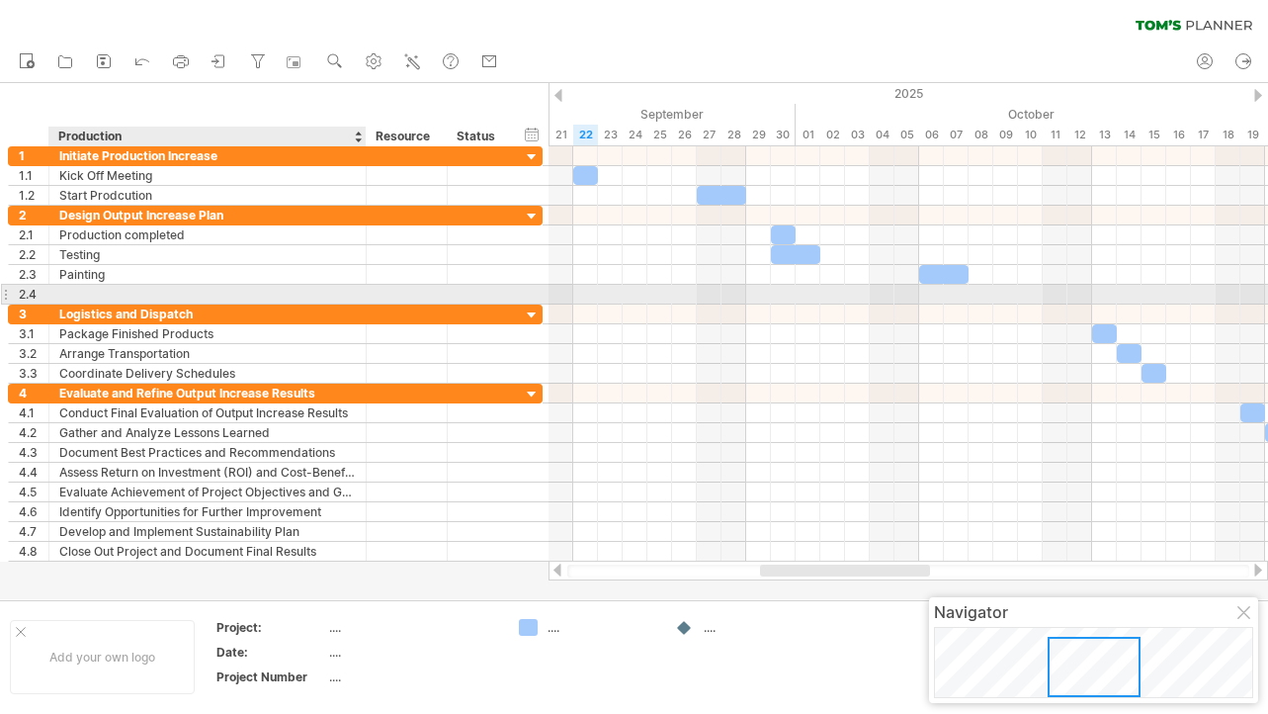
click at [146, 292] on div at bounding box center [207, 294] width 297 height 19
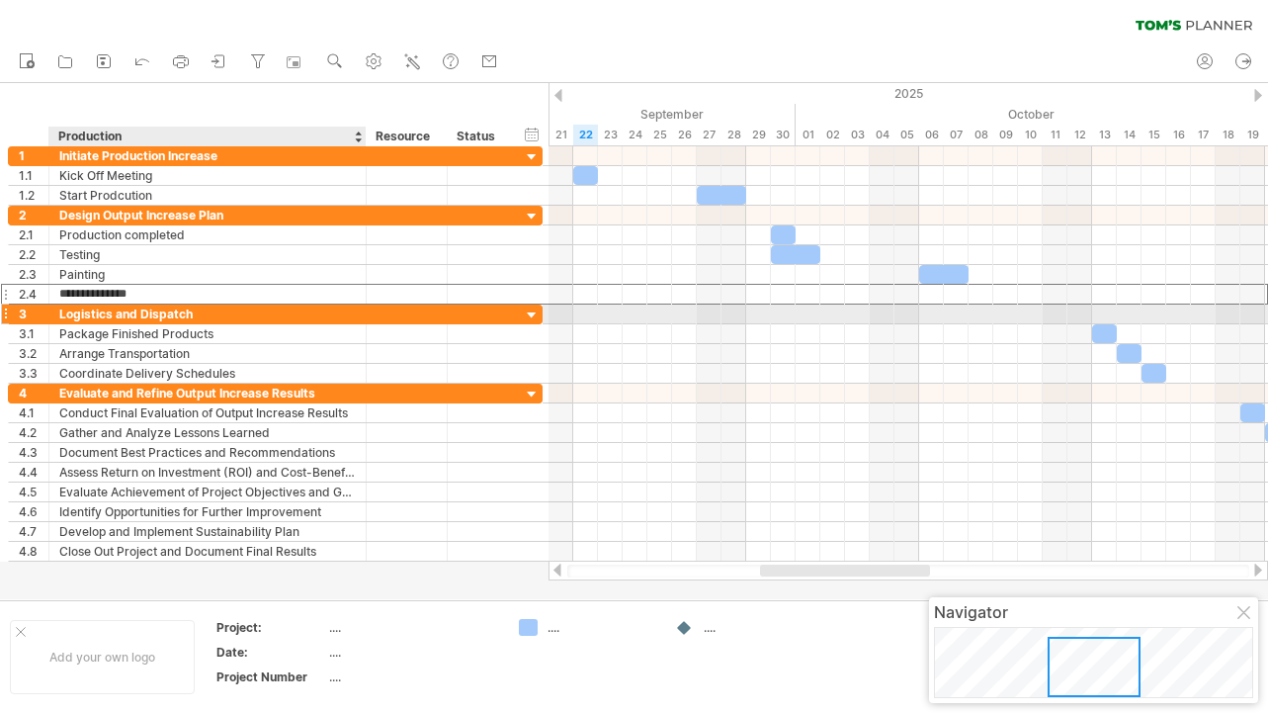
type input "**********"
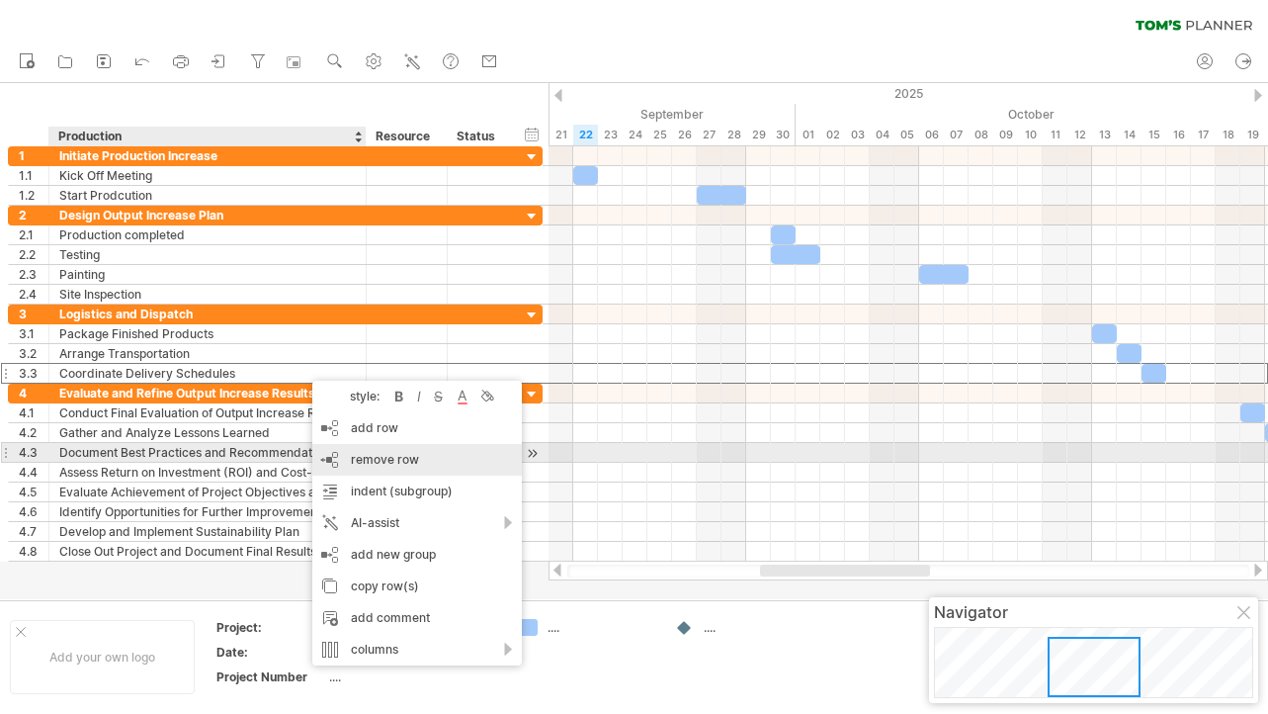
click at [360, 455] on span "remove row" at bounding box center [385, 459] width 68 height 15
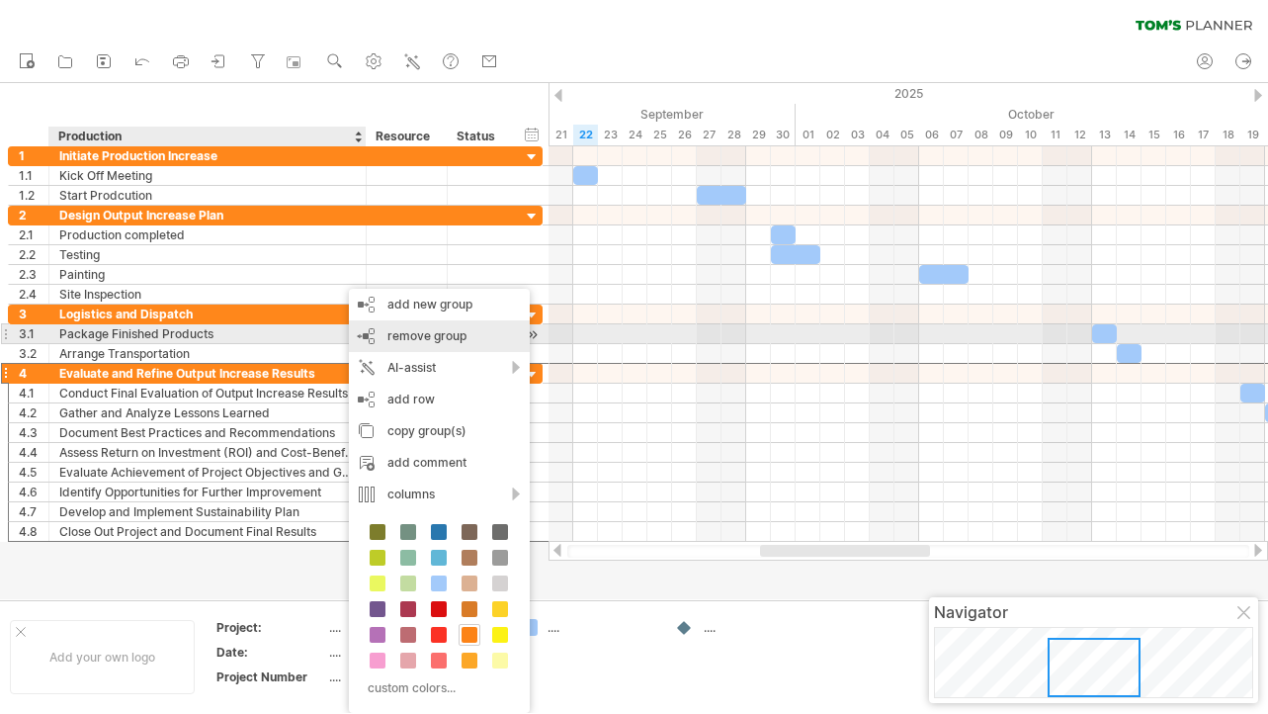
click at [397, 342] on span "remove group" at bounding box center [426, 335] width 79 height 15
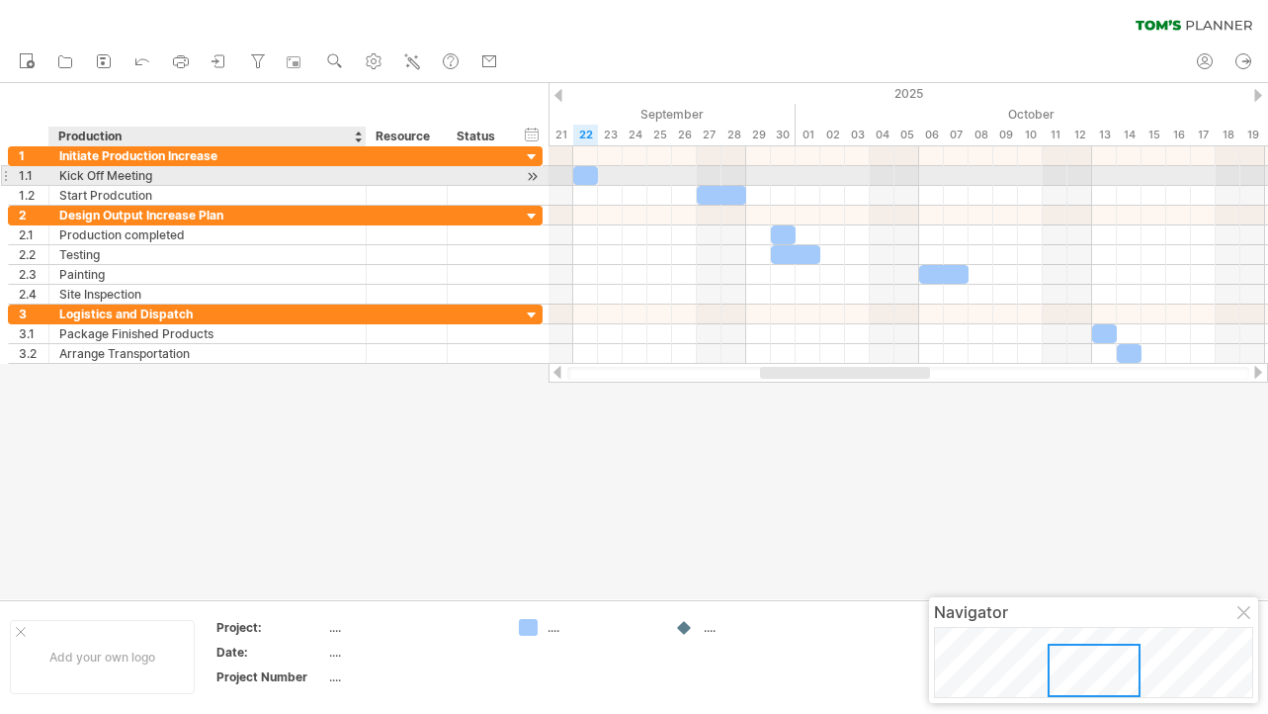
click at [214, 183] on div "Kick Off Meeting" at bounding box center [207, 175] width 297 height 19
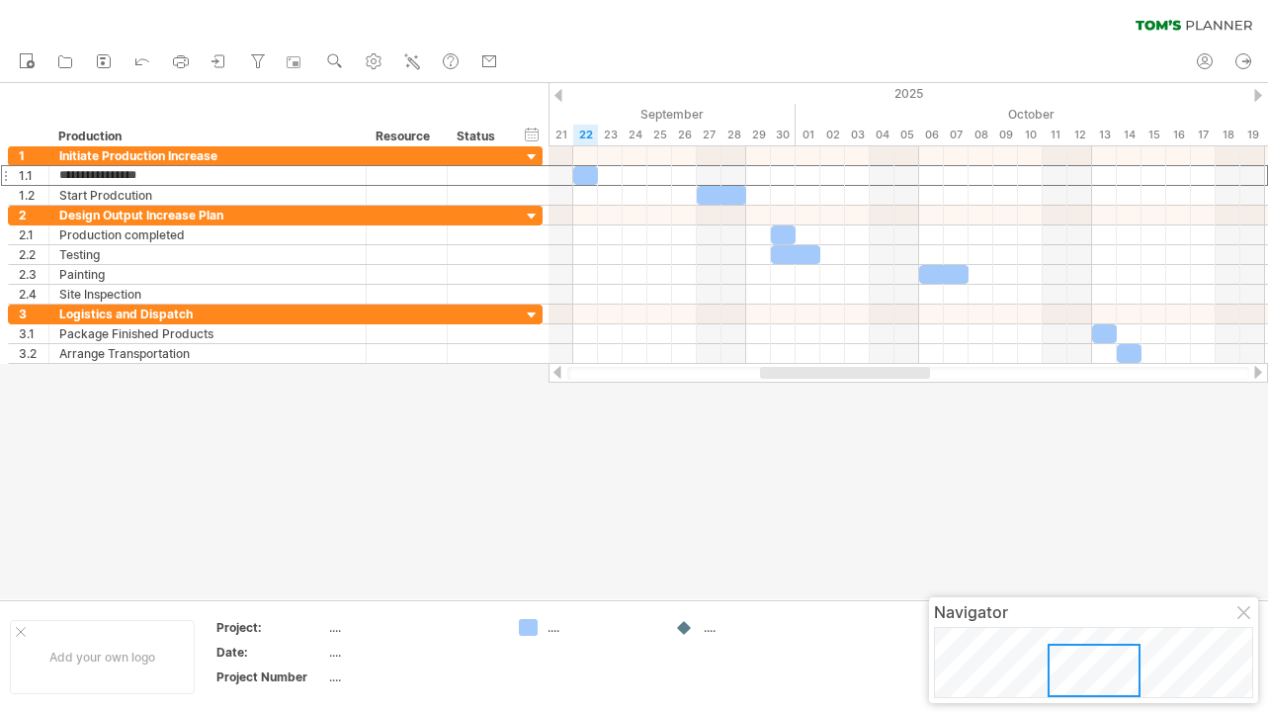
click at [1240, 617] on div at bounding box center [1246, 614] width 16 height 16
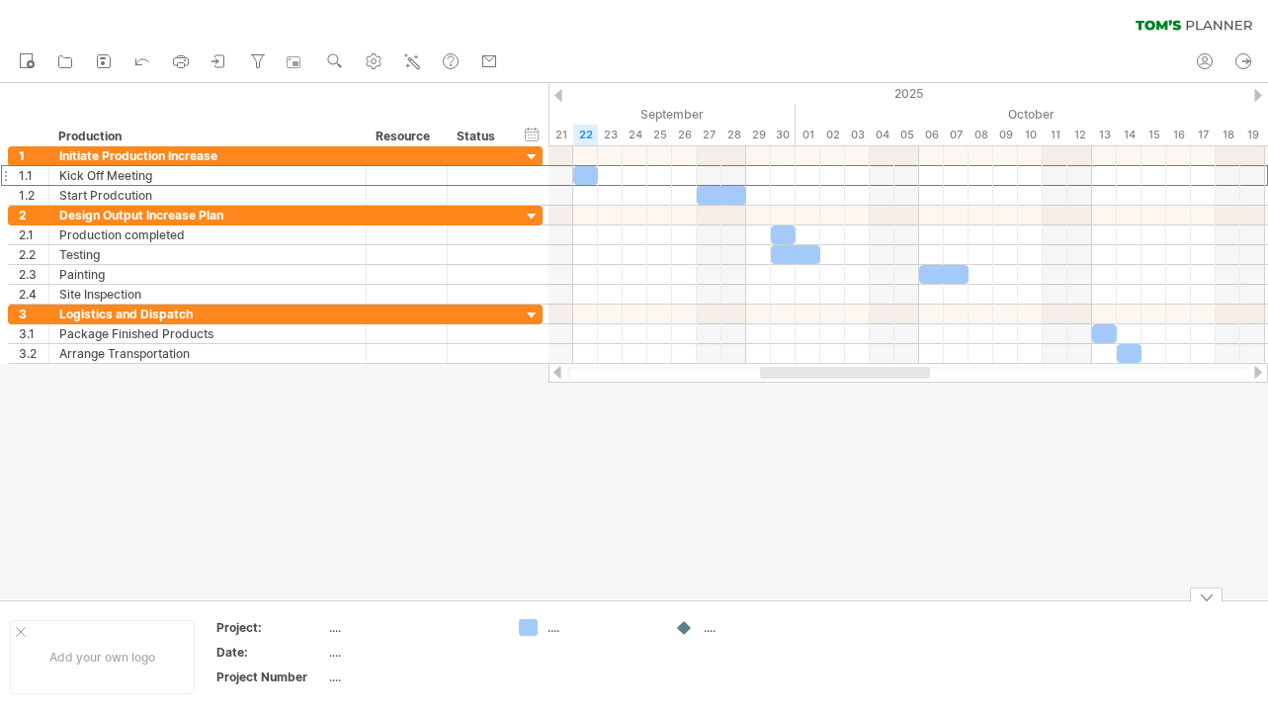
click at [690, 629] on div at bounding box center [685, 628] width 20 height 19
click at [689, 629] on div at bounding box center [685, 628] width 20 height 19
drag, startPoint x: 549, startPoint y: 622, endPoint x: 520, endPoint y: 632, distance: 30.3
click at [544, 625] on div "...." at bounding box center [587, 627] width 136 height 17
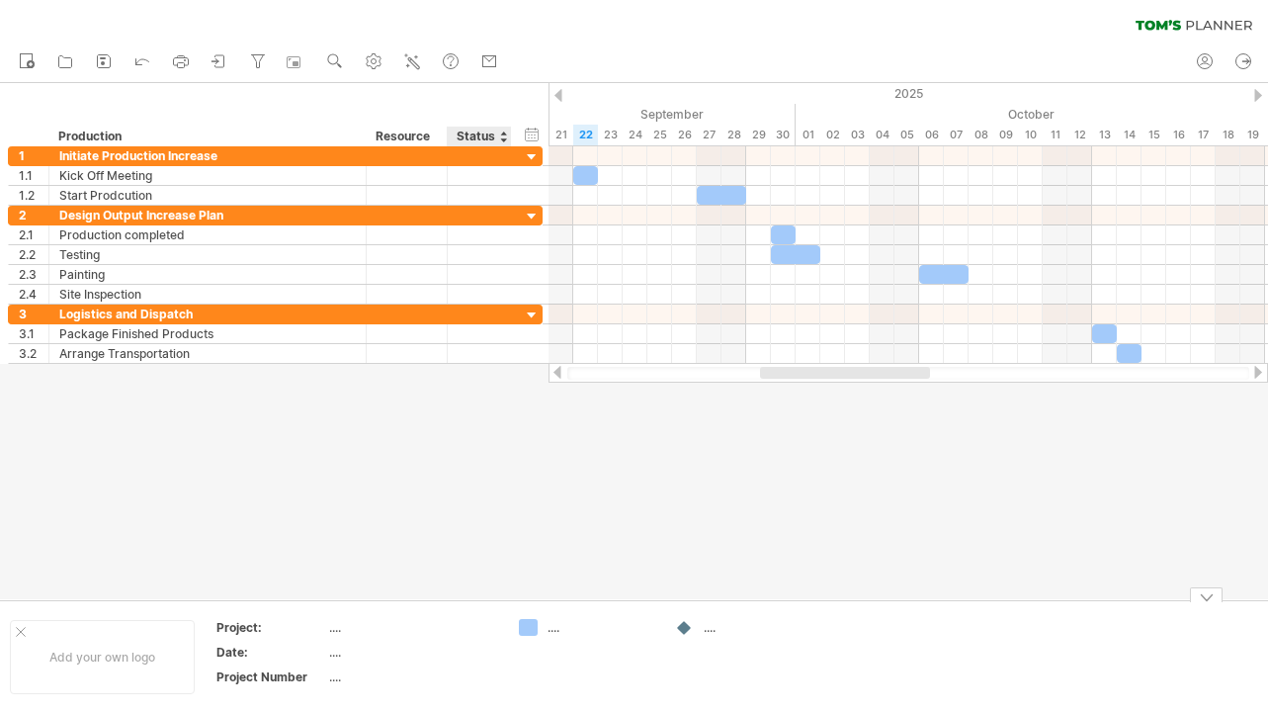
click at [517, 633] on td "...." at bounding box center [587, 657] width 156 height 76
click at [519, 631] on div "Trying to reach [DOMAIN_NAME] Connected again... 0% clear filter new 1" at bounding box center [634, 356] width 1268 height 713
click at [522, 630] on div "Trying to reach [DOMAIN_NAME] Connected again... 0% clear filter new 1" at bounding box center [634, 356] width 1268 height 713
click at [522, 629] on div at bounding box center [529, 628] width 20 height 19
click at [624, 557] on div at bounding box center [634, 341] width 1268 height 516
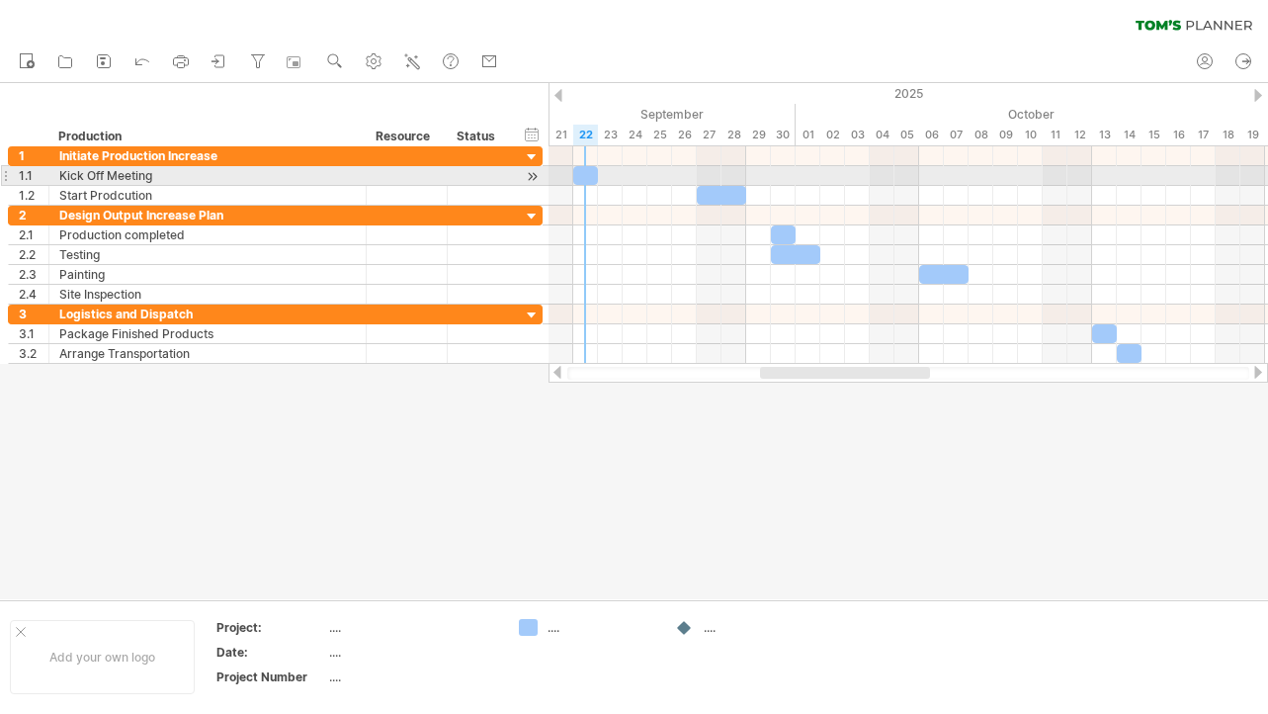
click at [593, 170] on div at bounding box center [585, 175] width 25 height 19
click at [589, 171] on div at bounding box center [585, 175] width 25 height 19
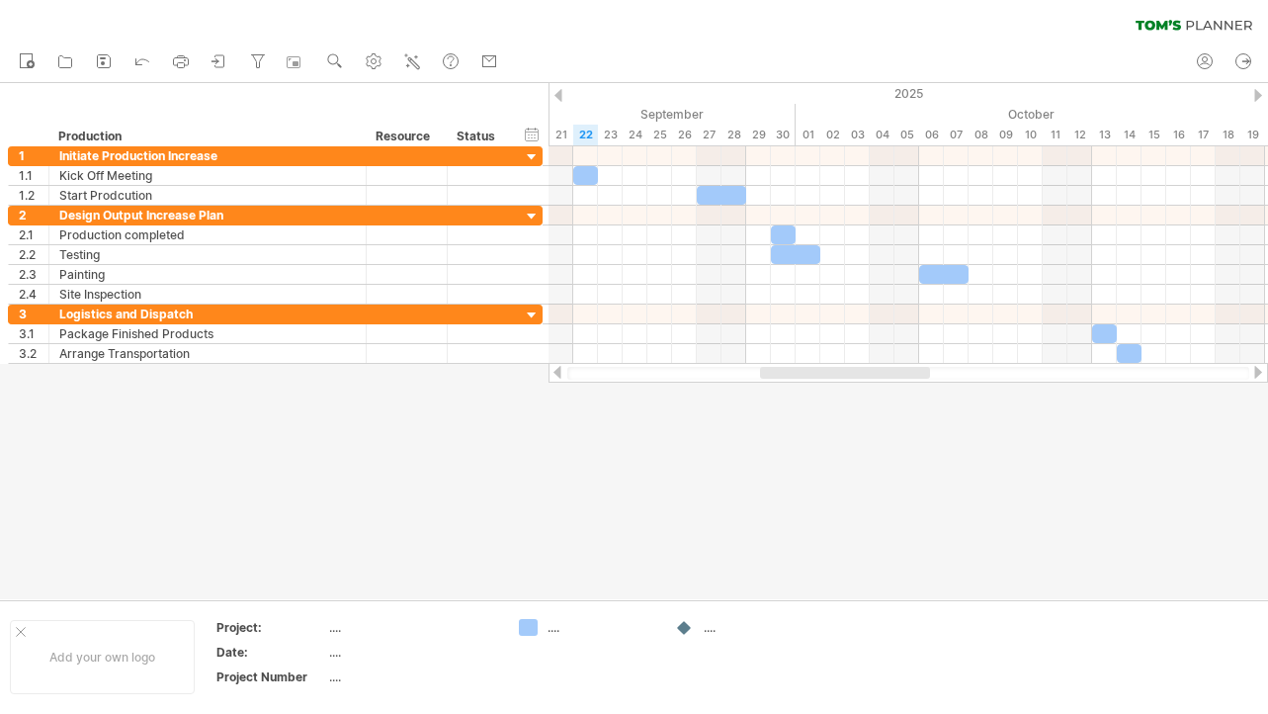
click at [817, 392] on div at bounding box center [634, 341] width 1268 height 516
click at [415, 61] on icon at bounding box center [413, 62] width 11 height 11
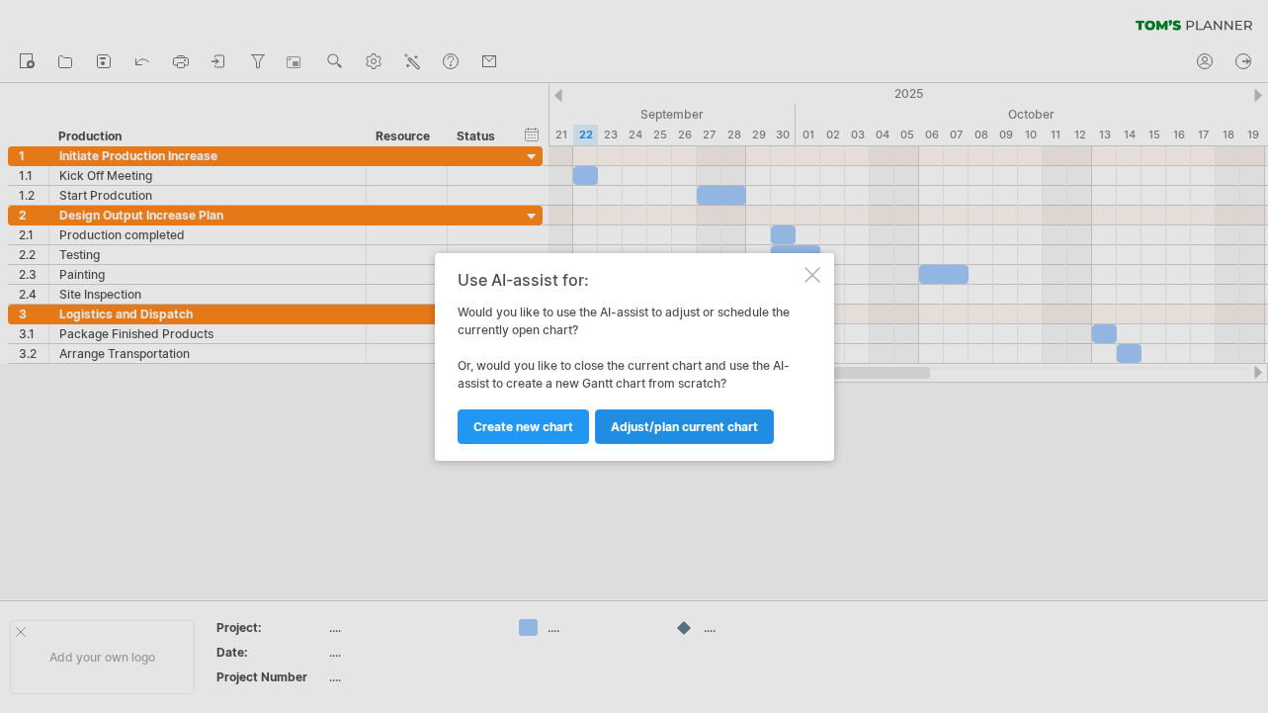
click at [621, 430] on span "Adjust/plan current chart" at bounding box center [684, 426] width 147 height 15
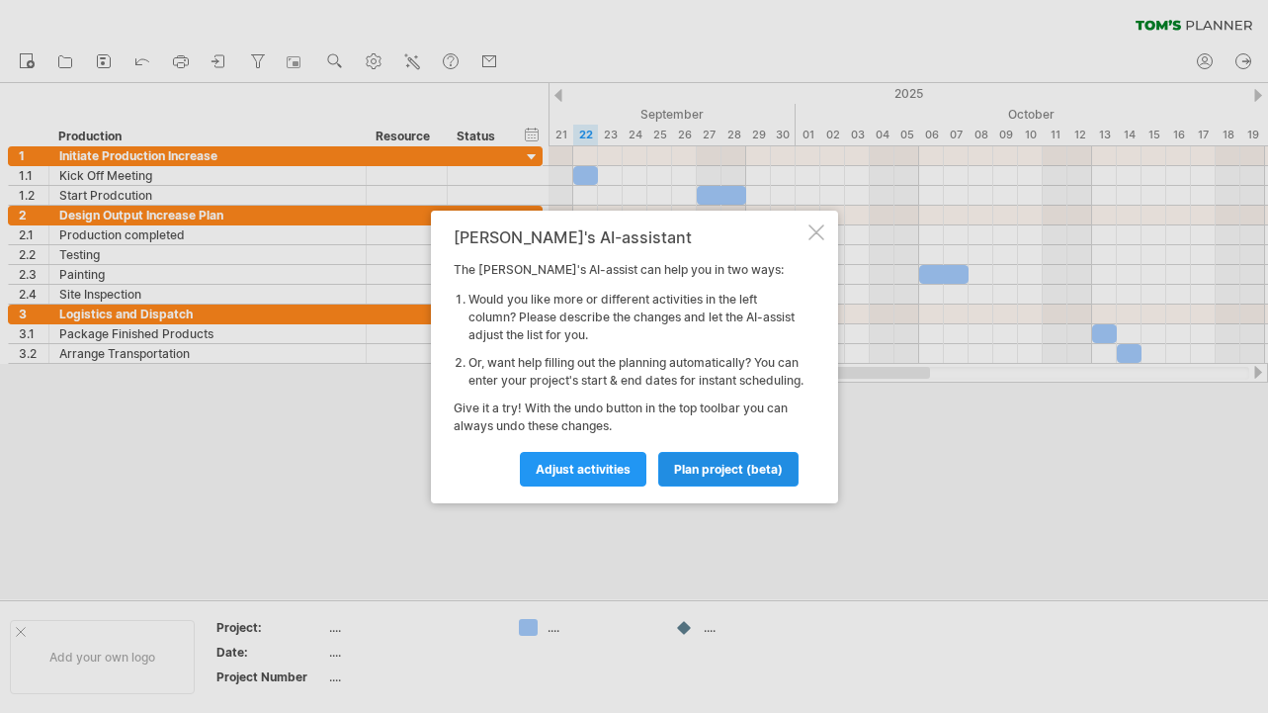
click at [704, 486] on link "plan project (beta)" at bounding box center [728, 469] width 140 height 35
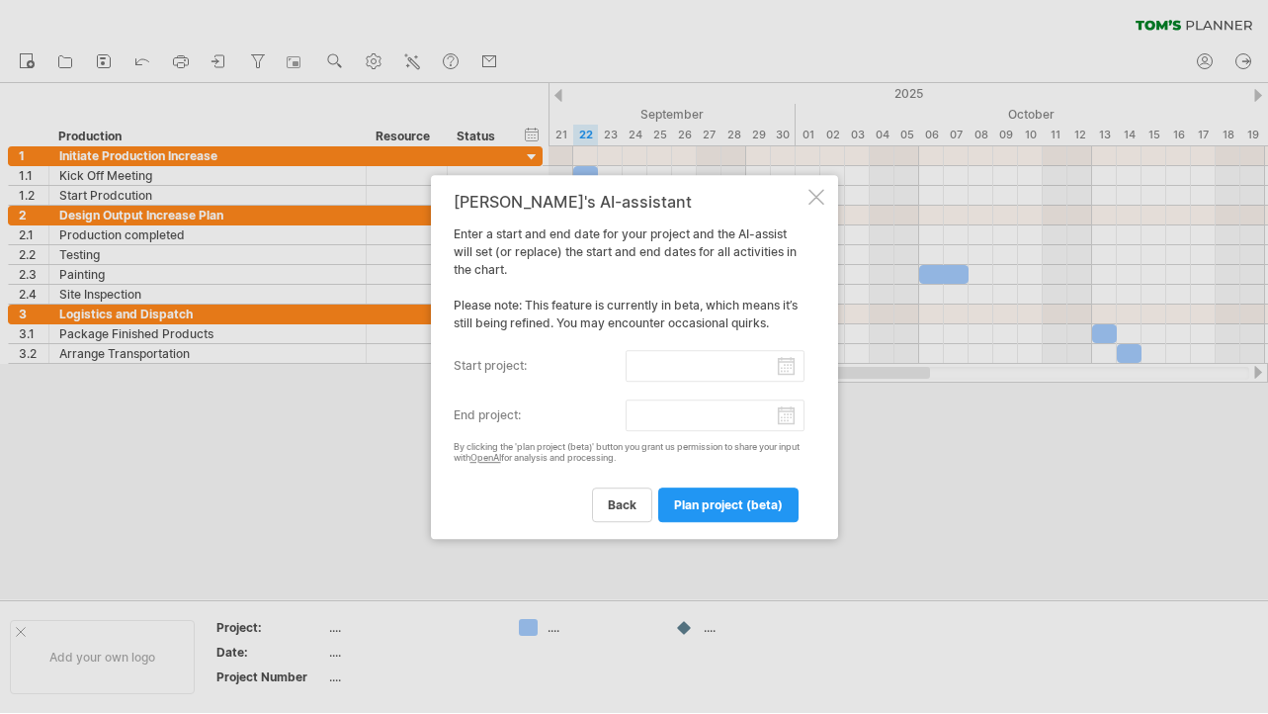
click at [781, 373] on input "start project:" at bounding box center [715, 366] width 179 height 32
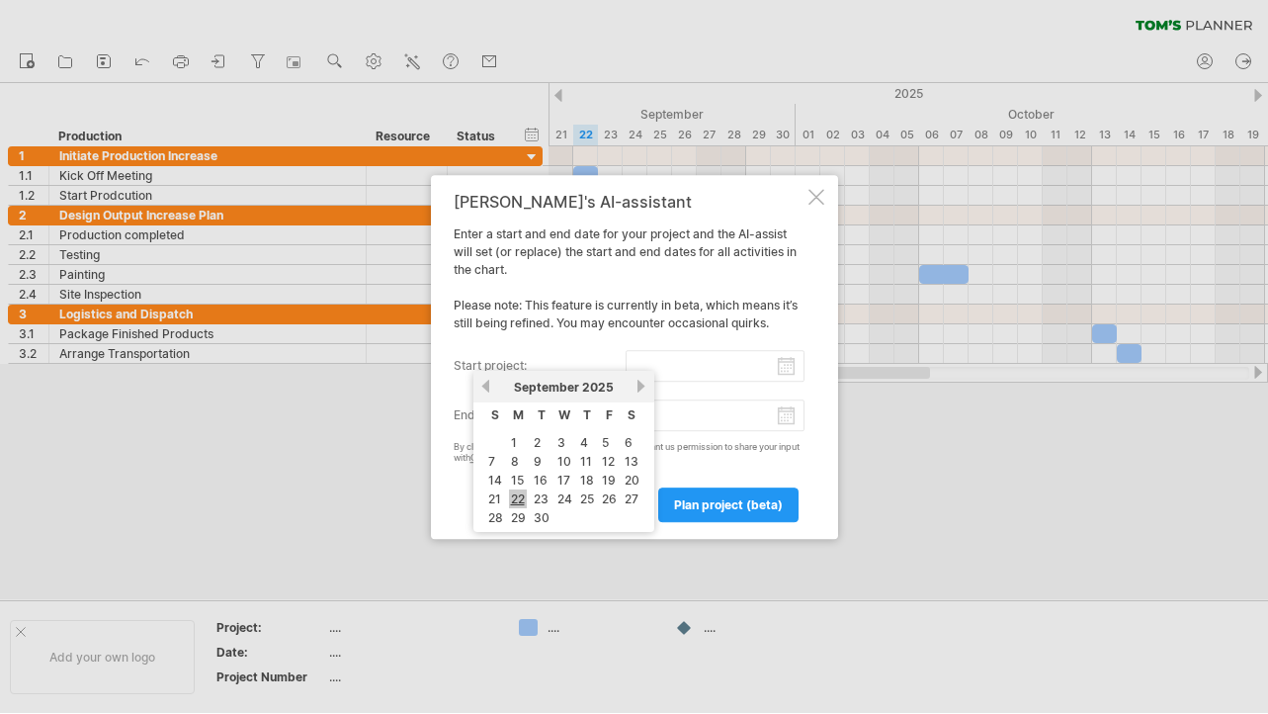
click at [526, 496] on link "22" at bounding box center [518, 498] width 18 height 19
type input "********"
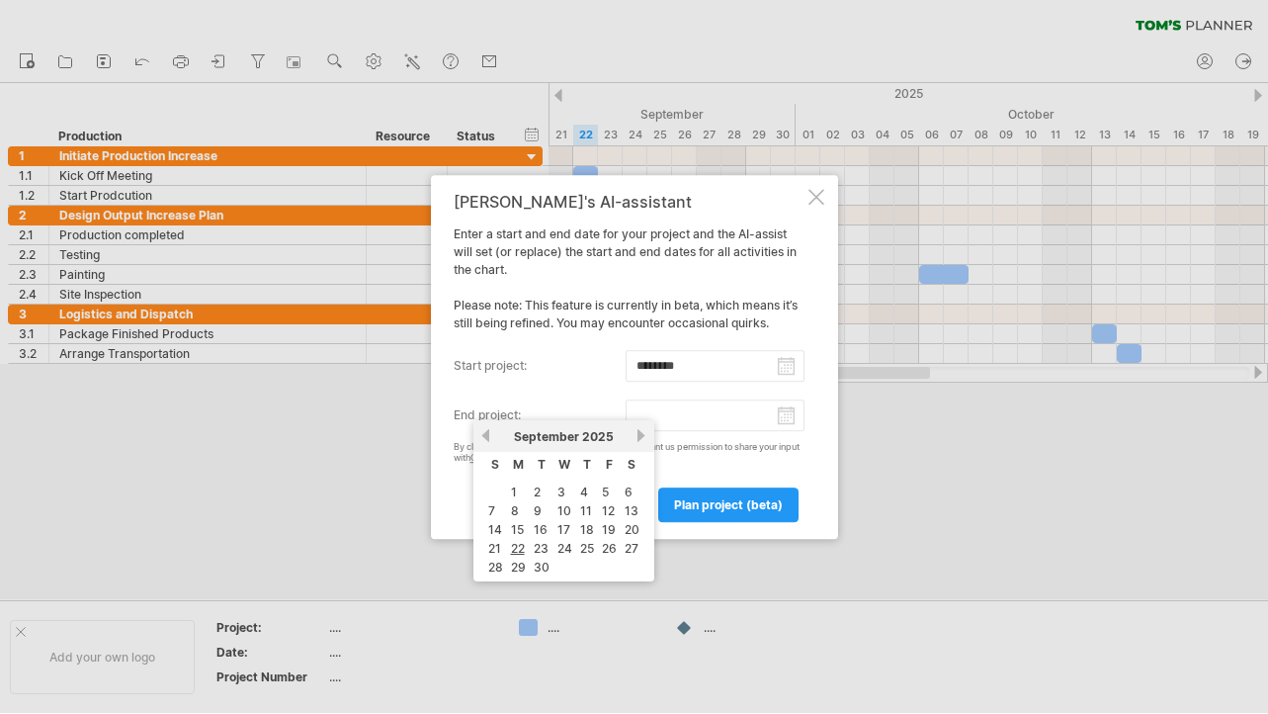
click at [787, 427] on input "end project:" at bounding box center [715, 415] width 179 height 32
click at [787, 420] on input "end project:" at bounding box center [715, 415] width 179 height 32
click at [642, 442] on link "next" at bounding box center [642, 435] width 15 height 15
click at [567, 530] on link "12" at bounding box center [563, 529] width 17 height 19
type input "********"
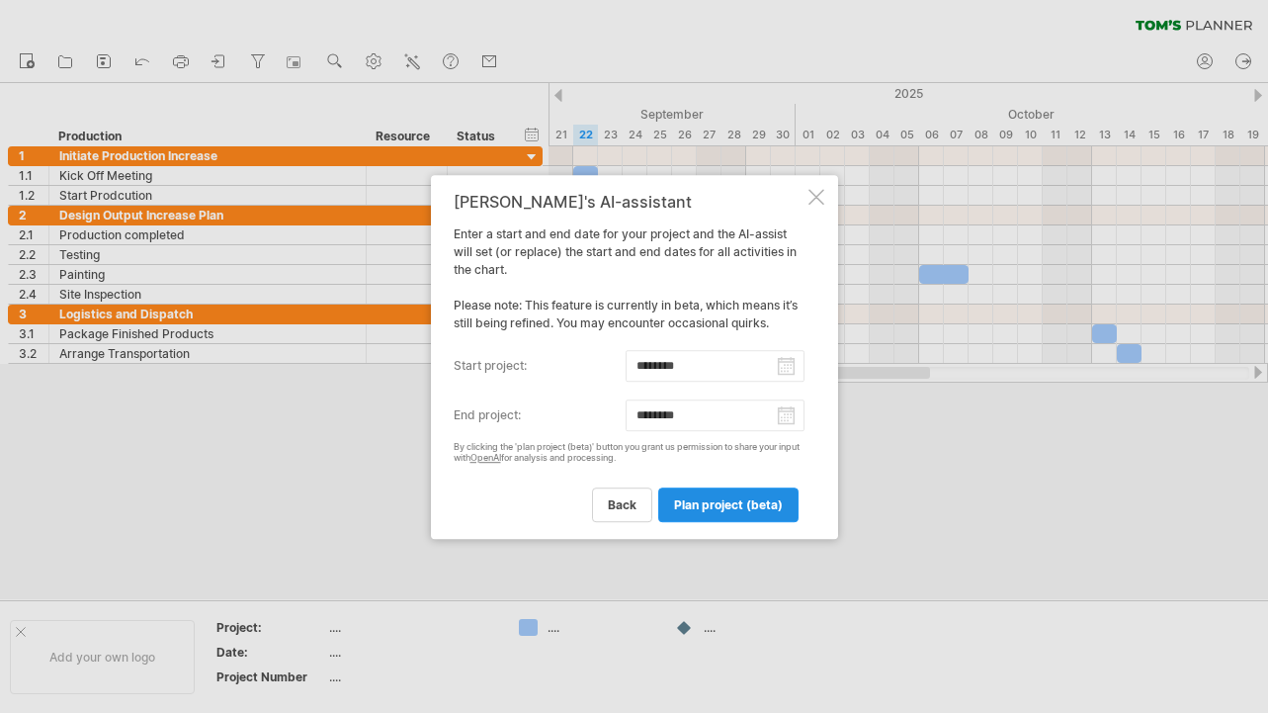
click at [707, 515] on link "plan project (beta)" at bounding box center [728, 504] width 140 height 35
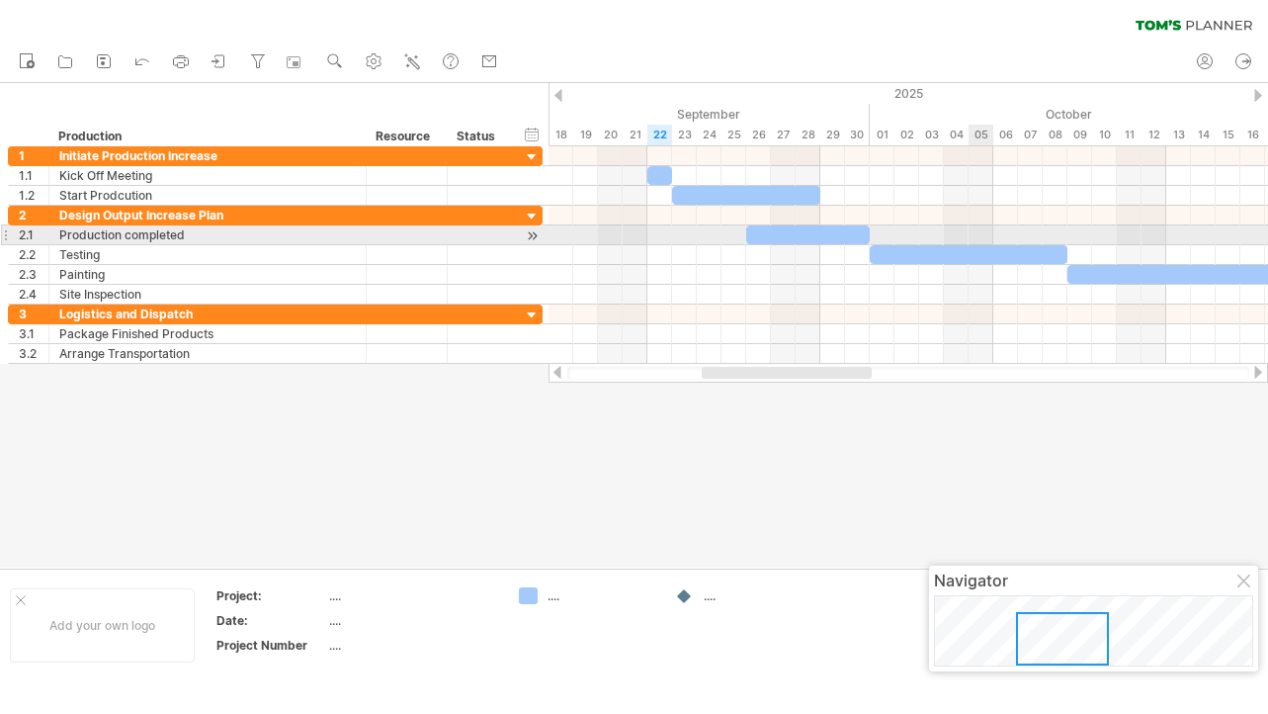
click at [972, 229] on div at bounding box center [909, 235] width 720 height 20
click at [979, 232] on div at bounding box center [909, 235] width 720 height 20
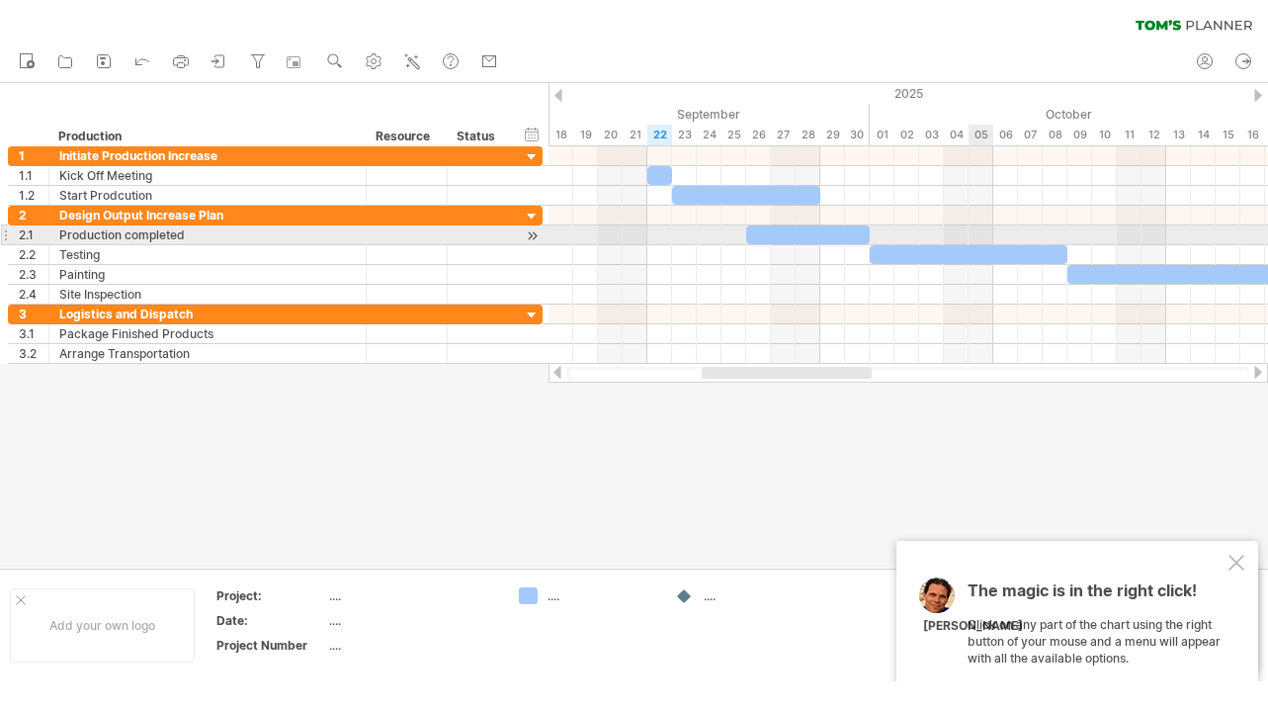
click at [979, 232] on div at bounding box center [909, 235] width 720 height 20
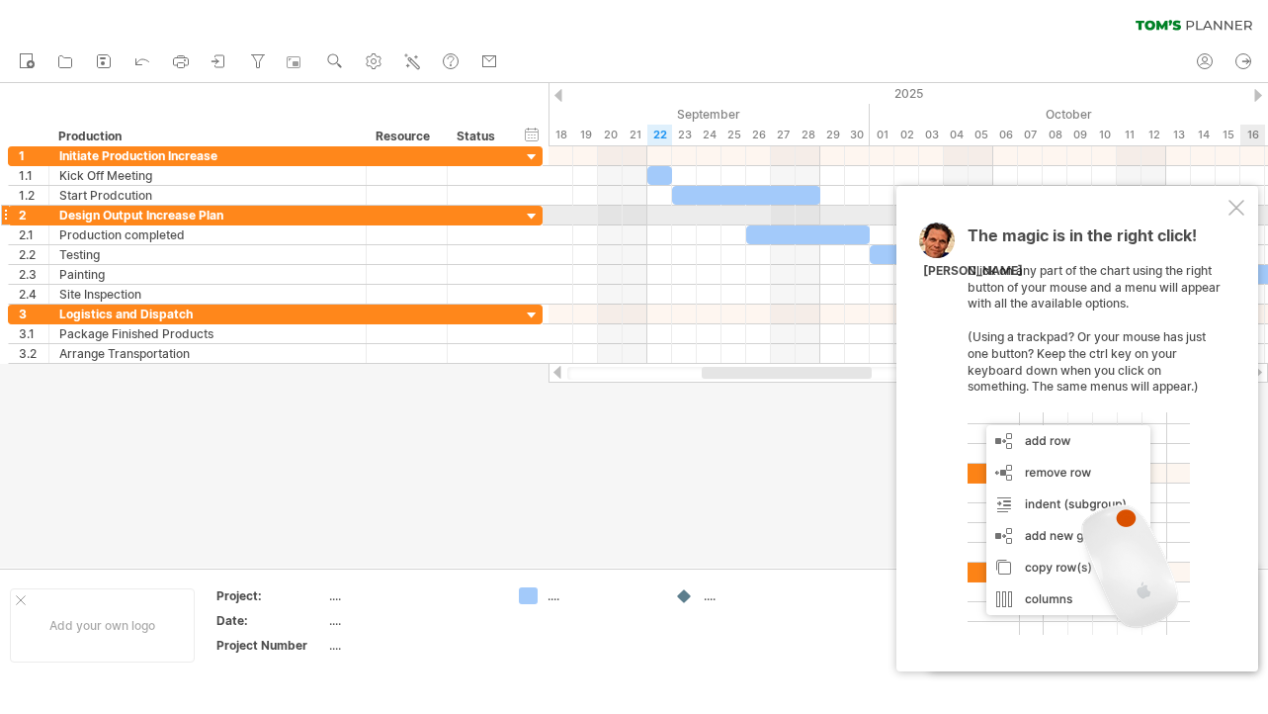
click at [1238, 212] on div at bounding box center [1237, 208] width 16 height 16
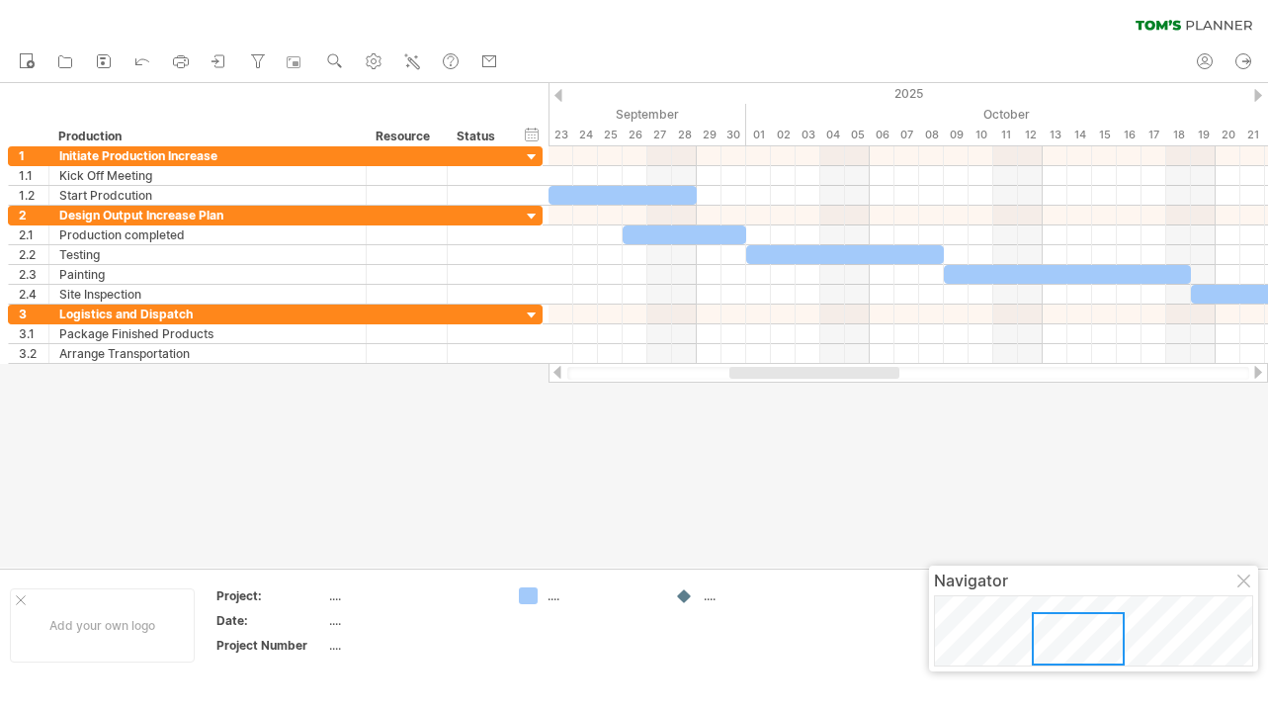
drag, startPoint x: 860, startPoint y: 372, endPoint x: 890, endPoint y: 374, distance: 29.7
click at [888, 375] on div at bounding box center [814, 373] width 170 height 12
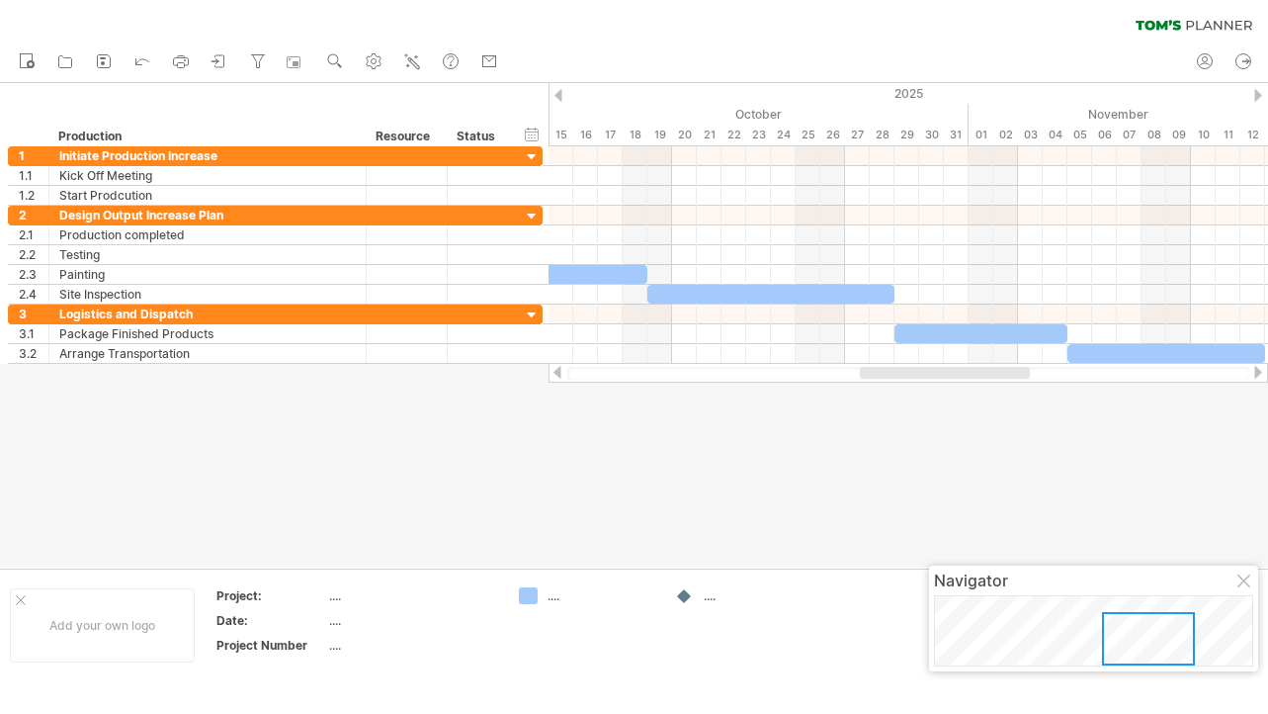
drag, startPoint x: 893, startPoint y: 367, endPoint x: 1022, endPoint y: 377, distance: 129.9
click at [1022, 377] on div at bounding box center [945, 373] width 170 height 12
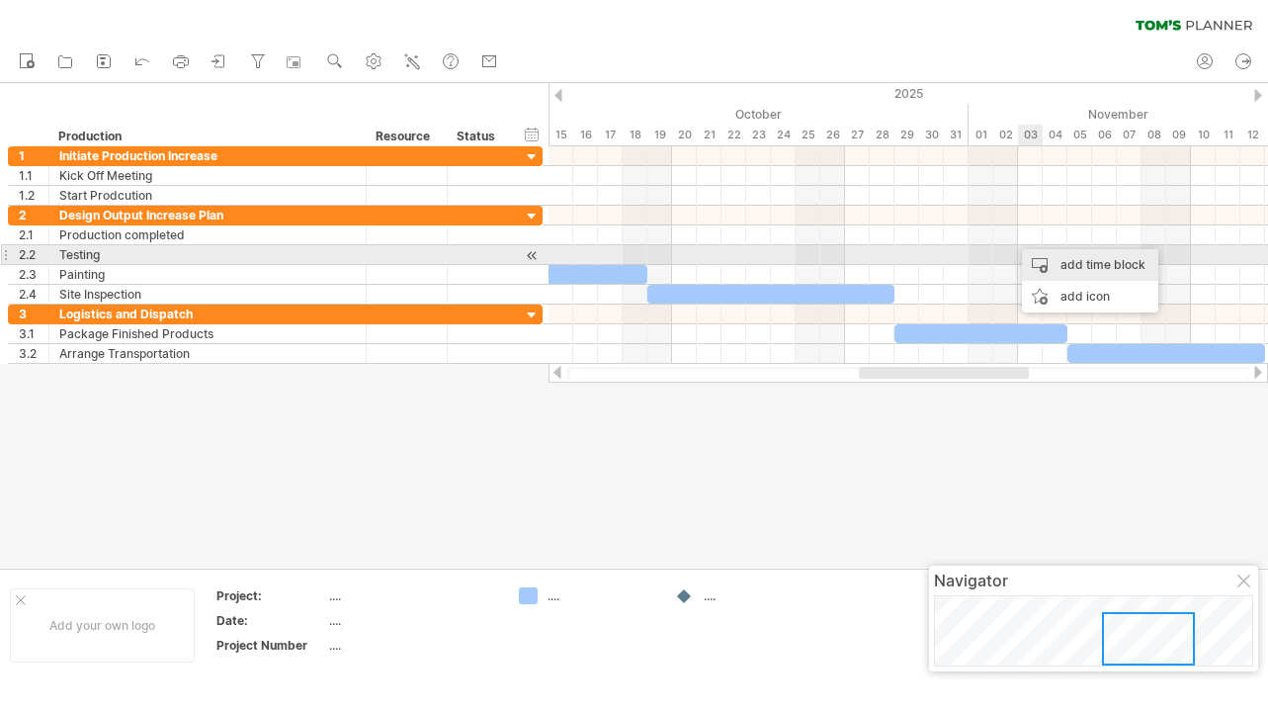
click at [1071, 260] on div "add time block" at bounding box center [1090, 265] width 136 height 32
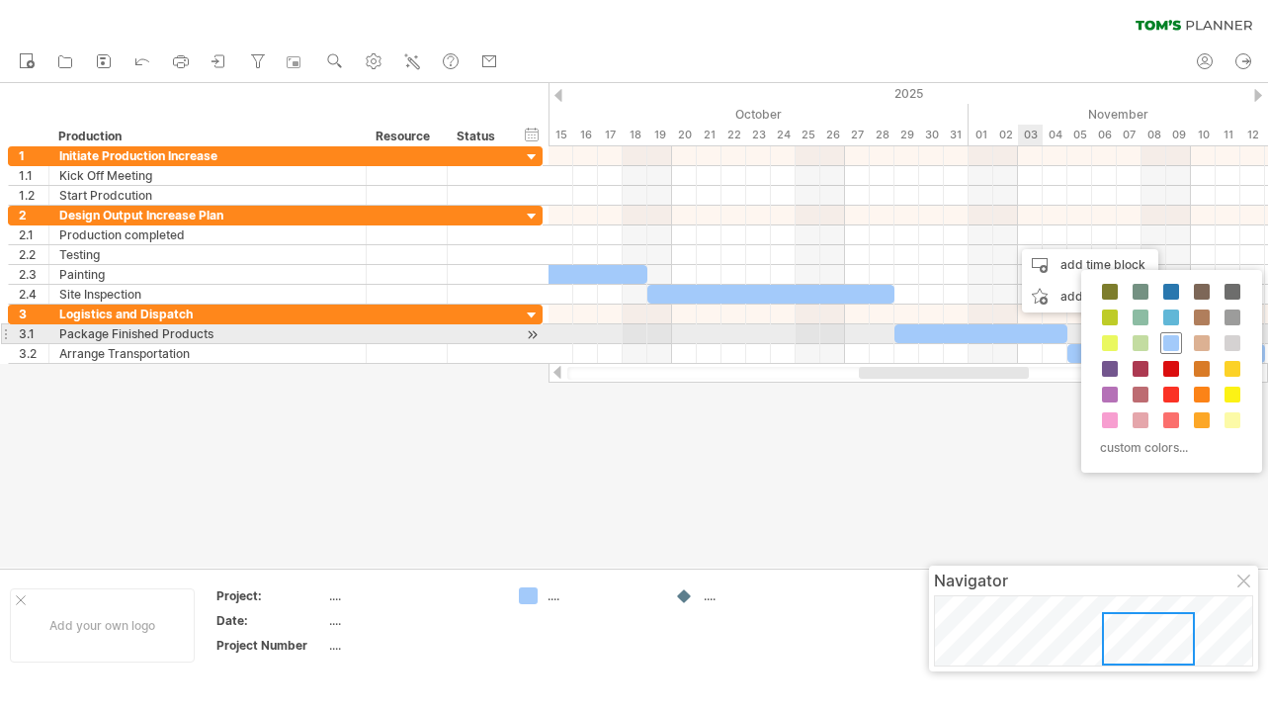
click at [1165, 337] on span at bounding box center [1171, 343] width 16 height 16
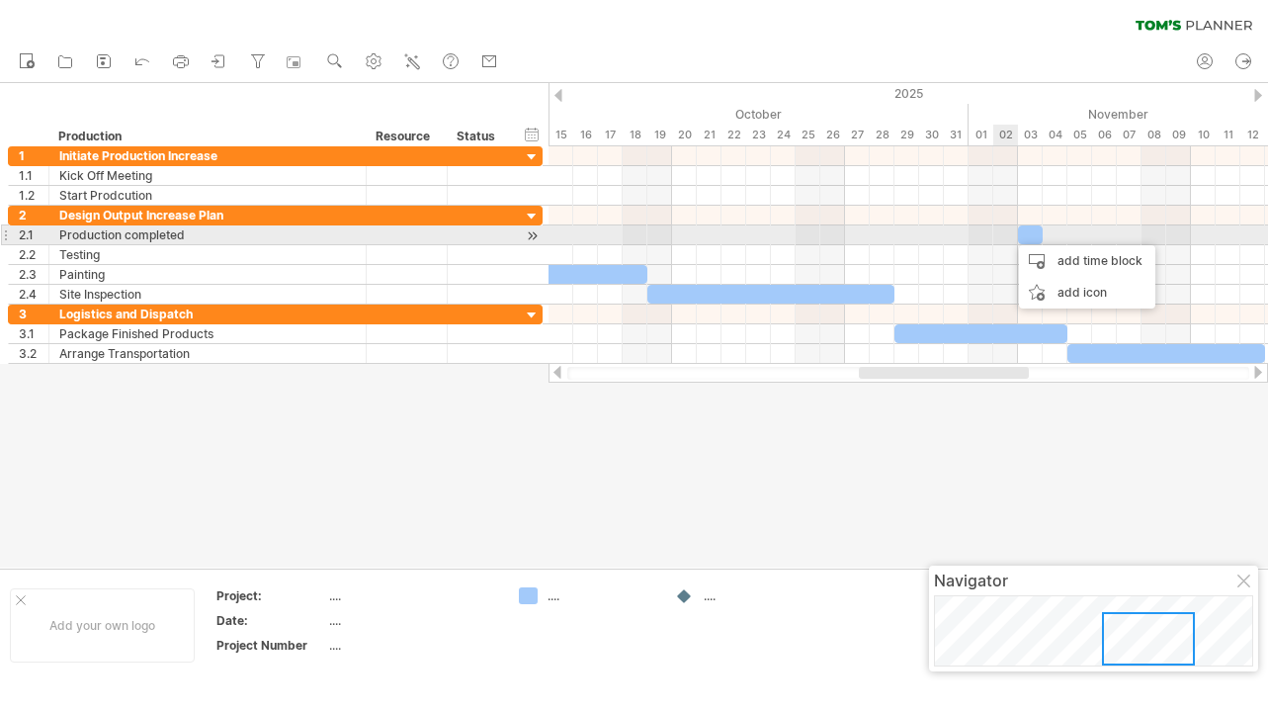
click at [1006, 235] on div at bounding box center [909, 235] width 720 height 20
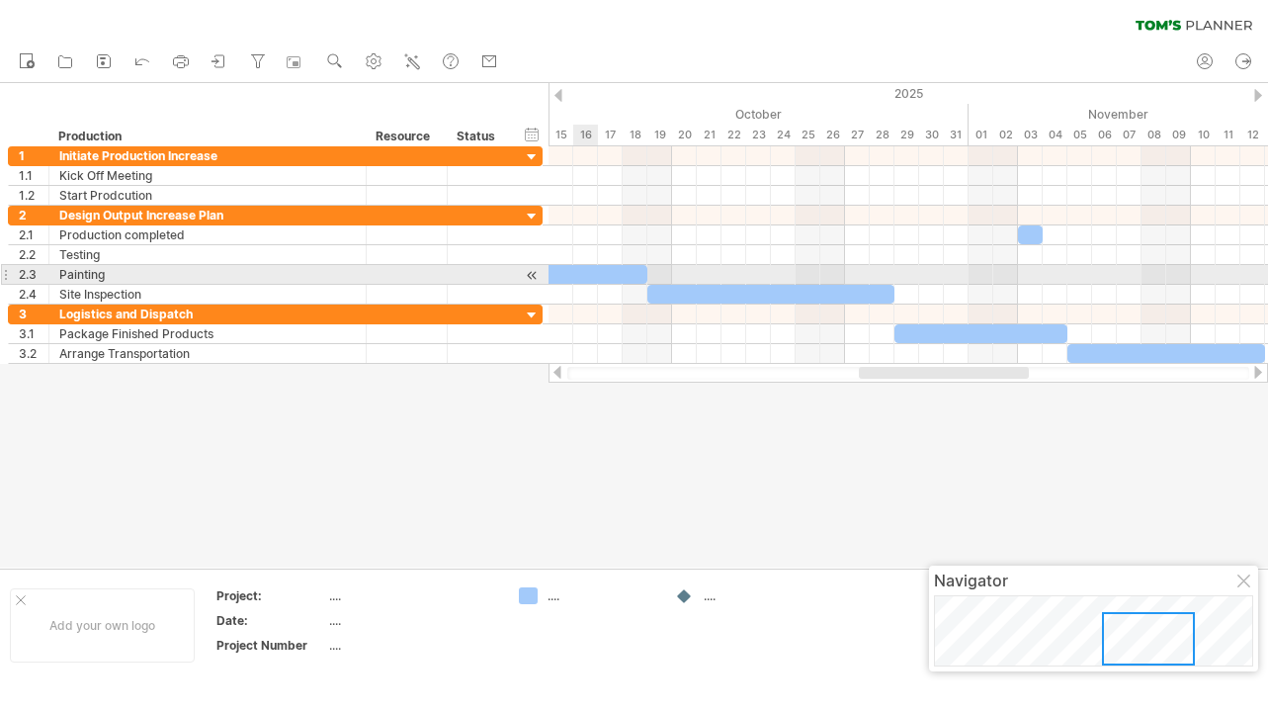
click at [582, 267] on div at bounding box center [523, 274] width 247 height 19
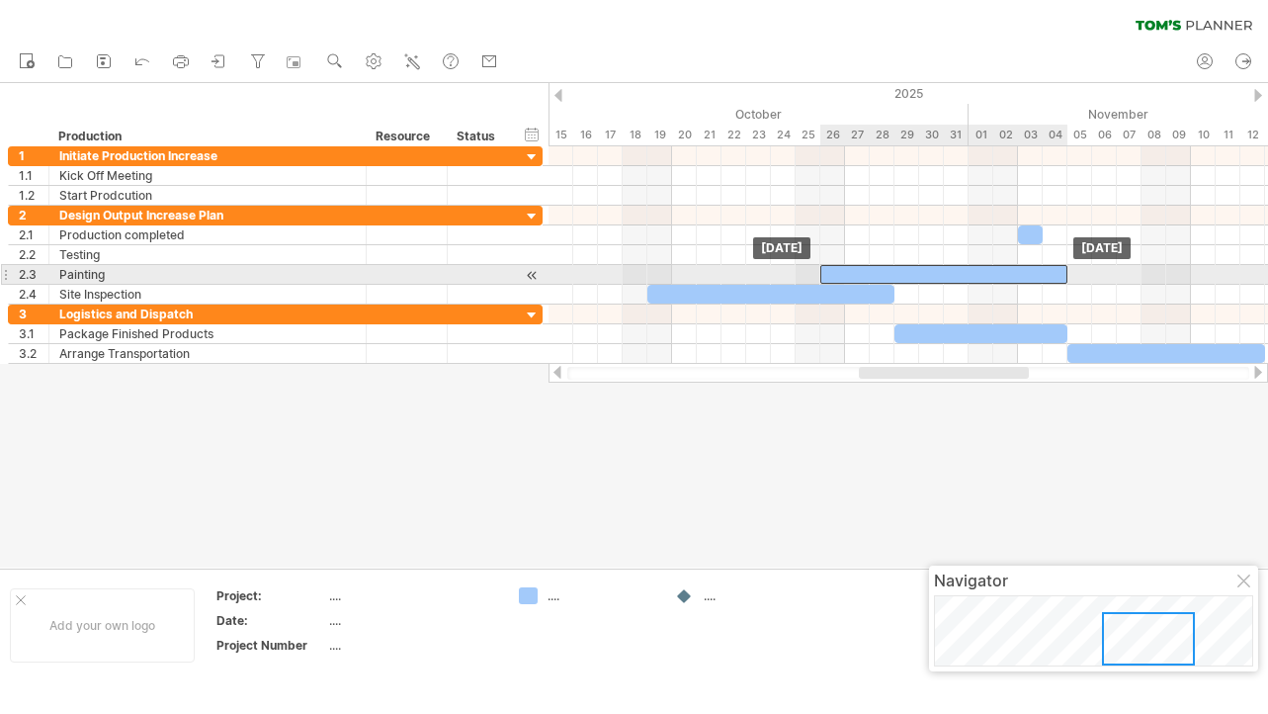
scroll to position [1, 0]
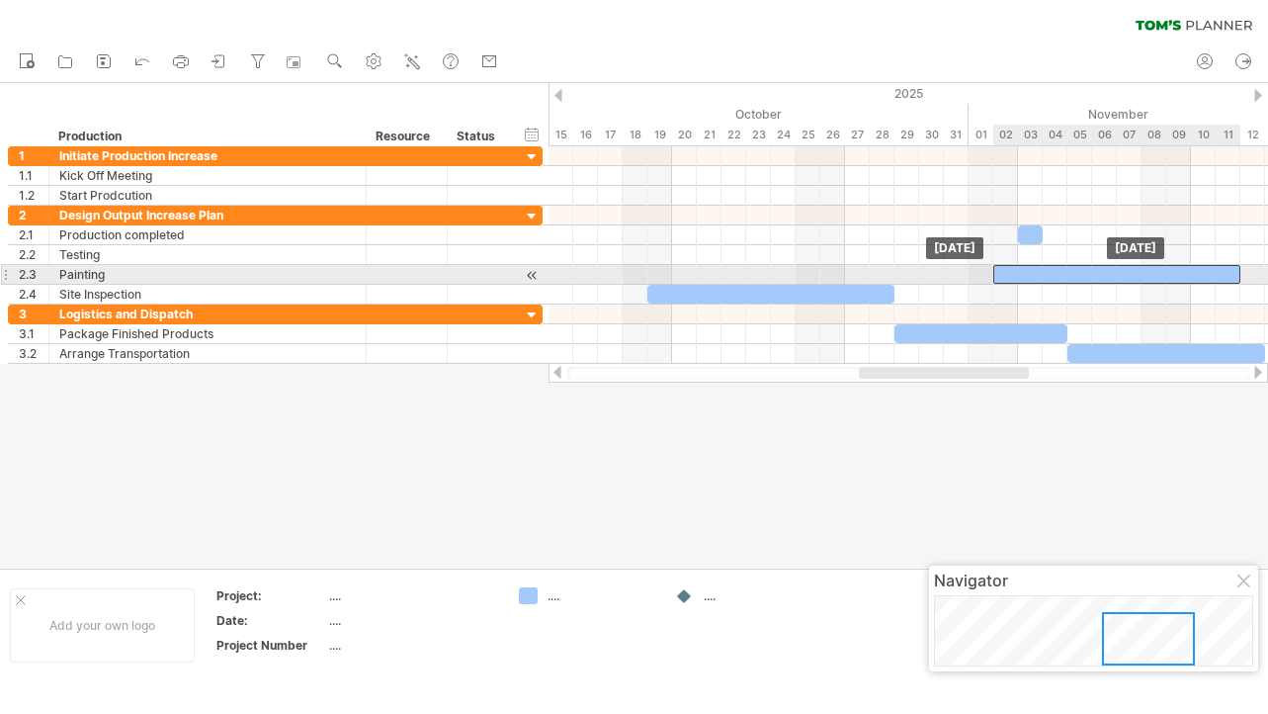
drag, startPoint x: 619, startPoint y: 274, endPoint x: 1212, endPoint y: 280, distance: 593.1
click at [1212, 280] on div at bounding box center [1116, 274] width 247 height 19
drag, startPoint x: 1238, startPoint y: 277, endPoint x: 1153, endPoint y: 271, distance: 85.2
click at [1153, 271] on span at bounding box center [1155, 274] width 8 height 19
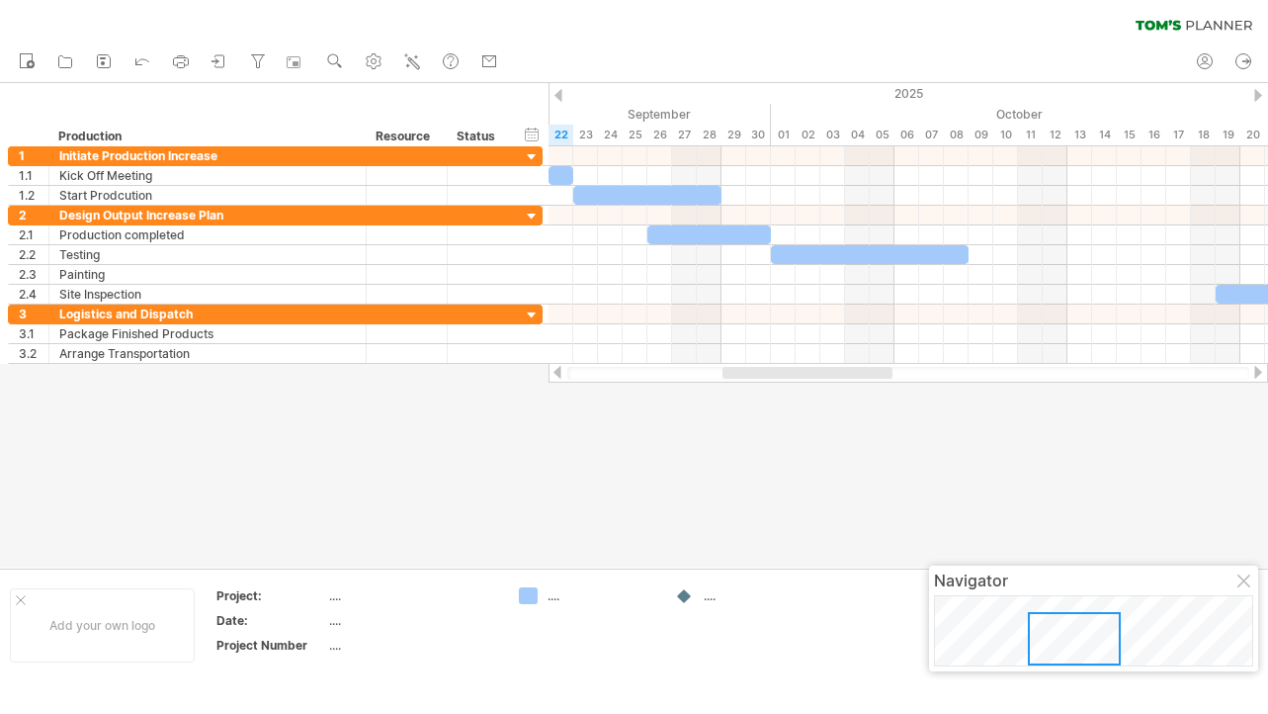
drag, startPoint x: 852, startPoint y: 373, endPoint x: 728, endPoint y: 366, distance: 123.8
click at [728, 366] on div at bounding box center [909, 373] width 720 height 20
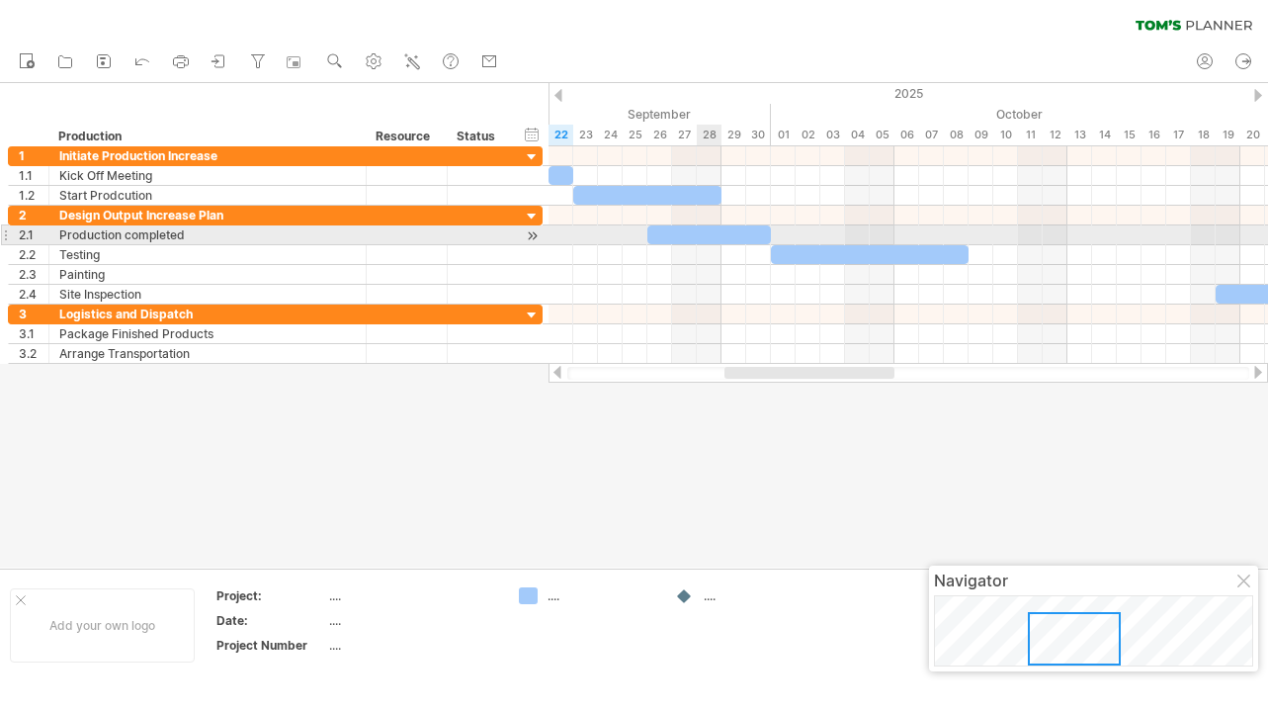
drag, startPoint x: 719, startPoint y: 236, endPoint x: 748, endPoint y: 235, distance: 29.7
click at [719, 236] on div at bounding box center [709, 234] width 124 height 19
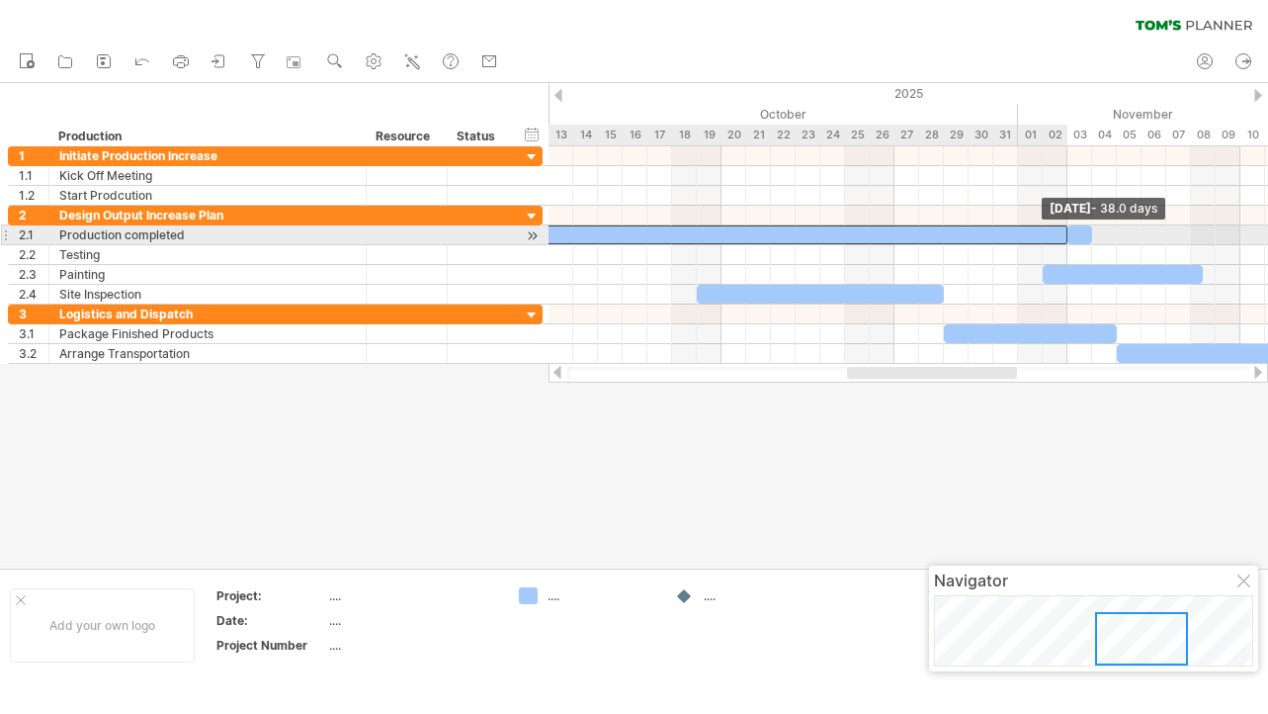
drag, startPoint x: 770, startPoint y: 234, endPoint x: 1062, endPoint y: 244, distance: 291.8
click at [1062, 244] on div "[DATE] - 38.0 days [DATE]" at bounding box center [909, 254] width 720 height 217
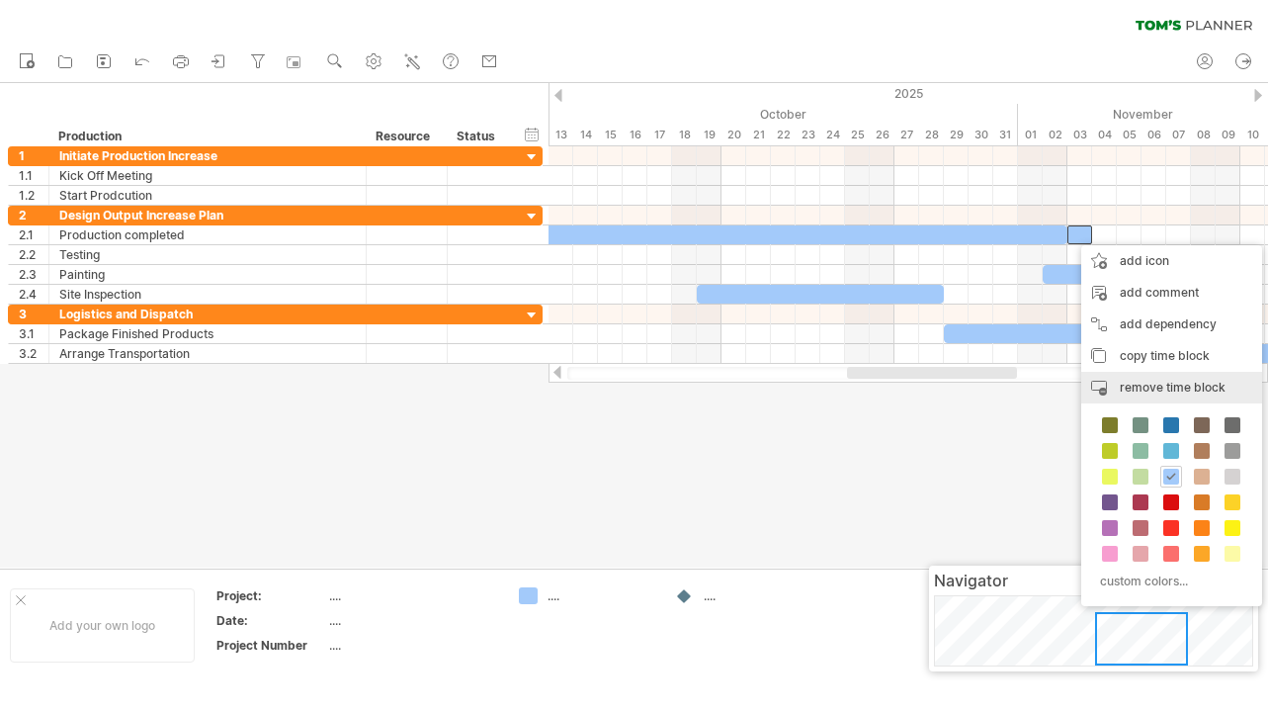
click at [1140, 385] on span "remove time block" at bounding box center [1173, 387] width 106 height 15
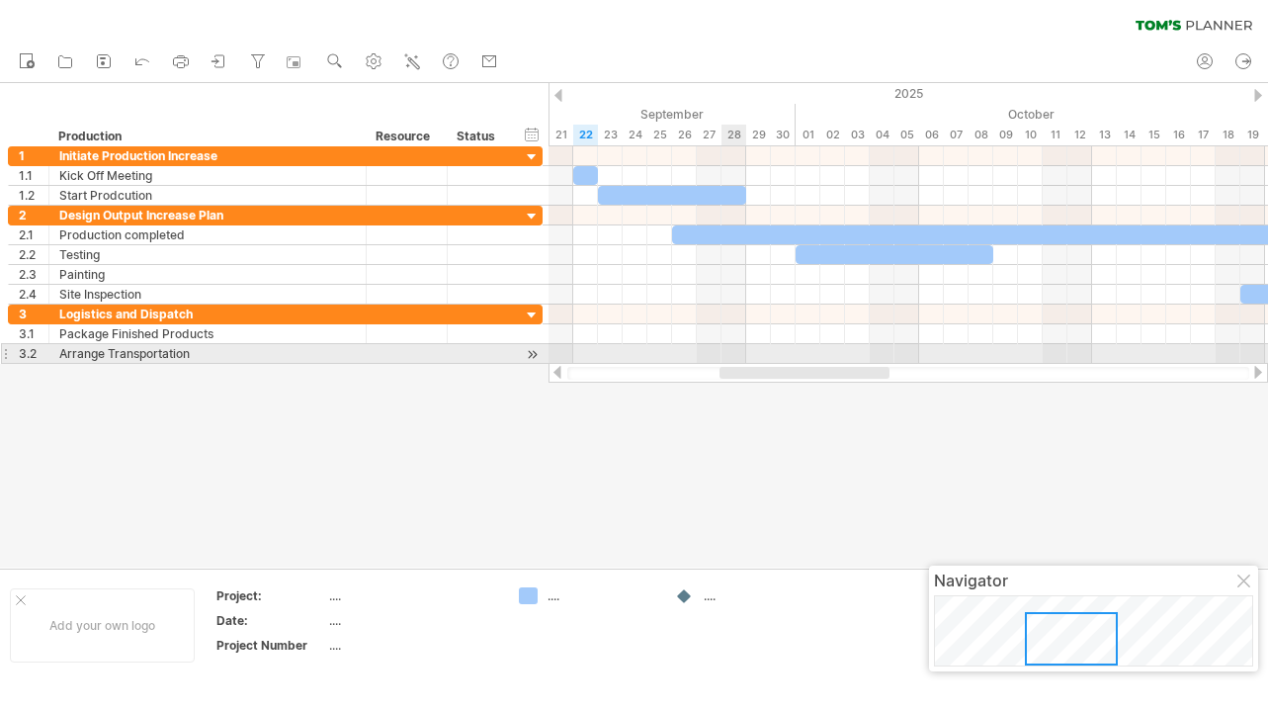
drag, startPoint x: 872, startPoint y: 374, endPoint x: 780, endPoint y: 327, distance: 103.0
click at [744, 360] on div "Trying to reach [DOMAIN_NAME] Connected again... 0% clear filter new 1" at bounding box center [634, 340] width 1268 height 681
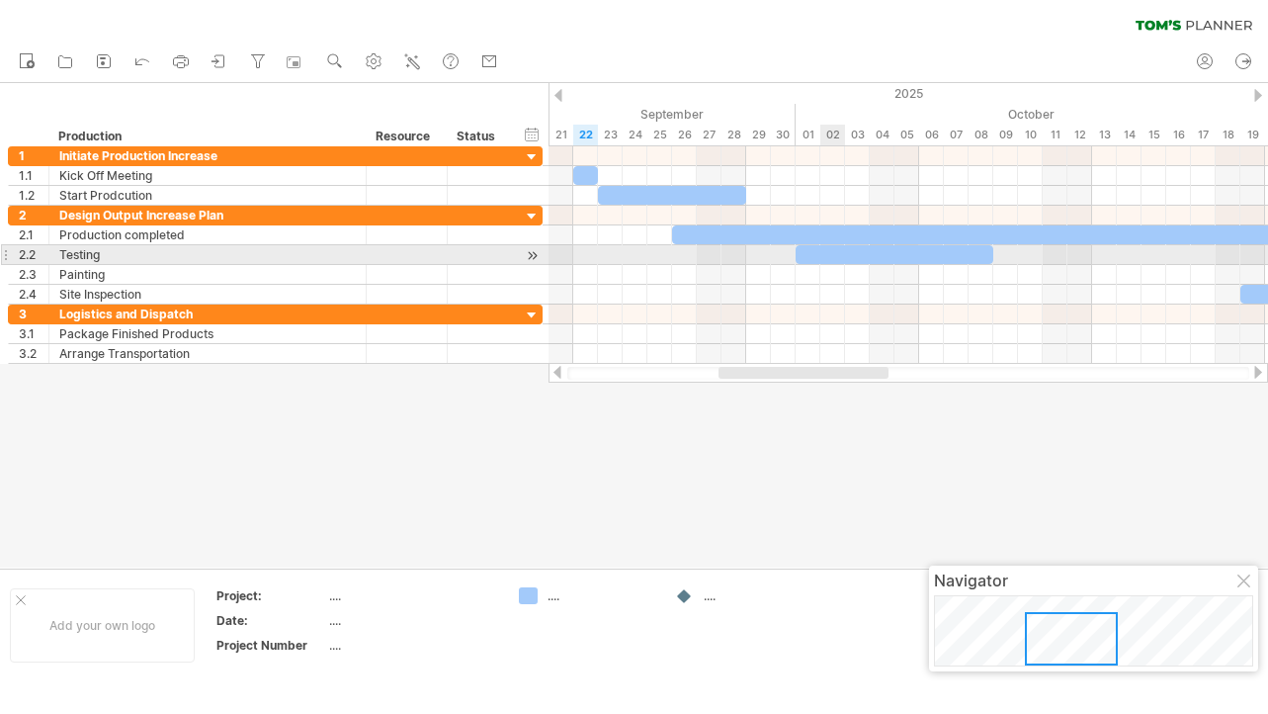
click at [839, 260] on div at bounding box center [895, 254] width 198 height 19
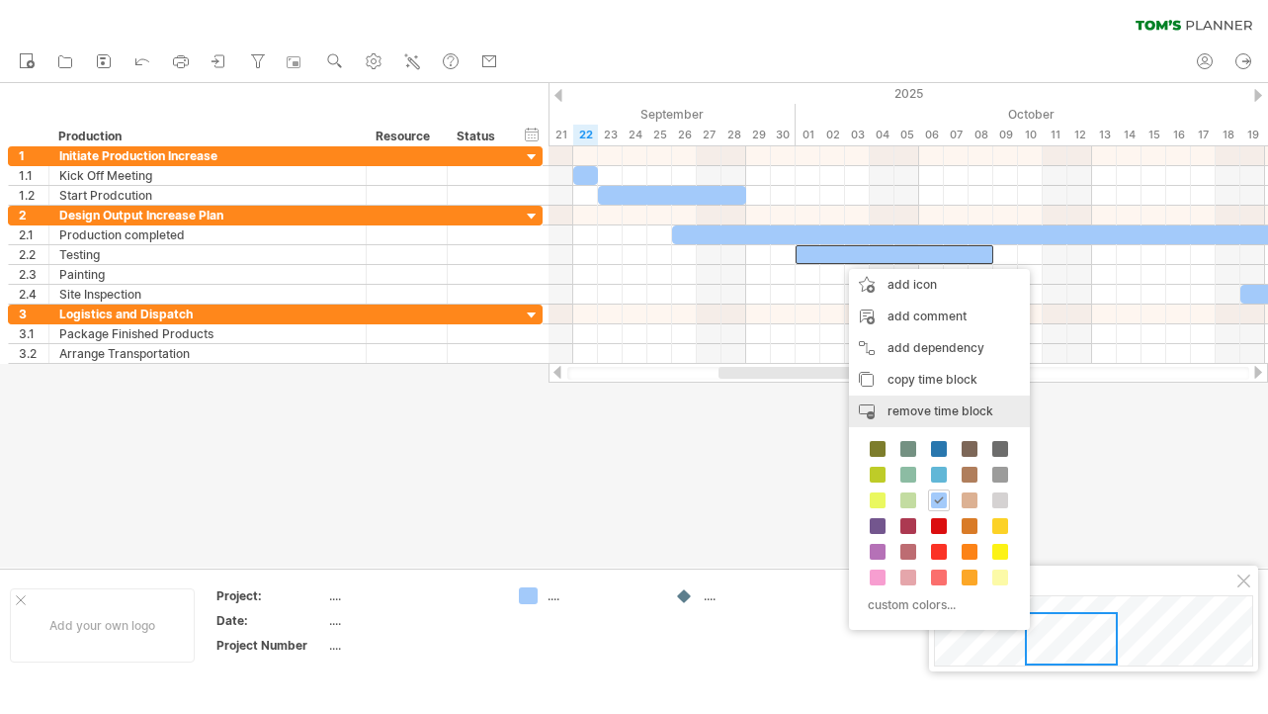
click at [896, 405] on span "remove time block" at bounding box center [941, 410] width 106 height 15
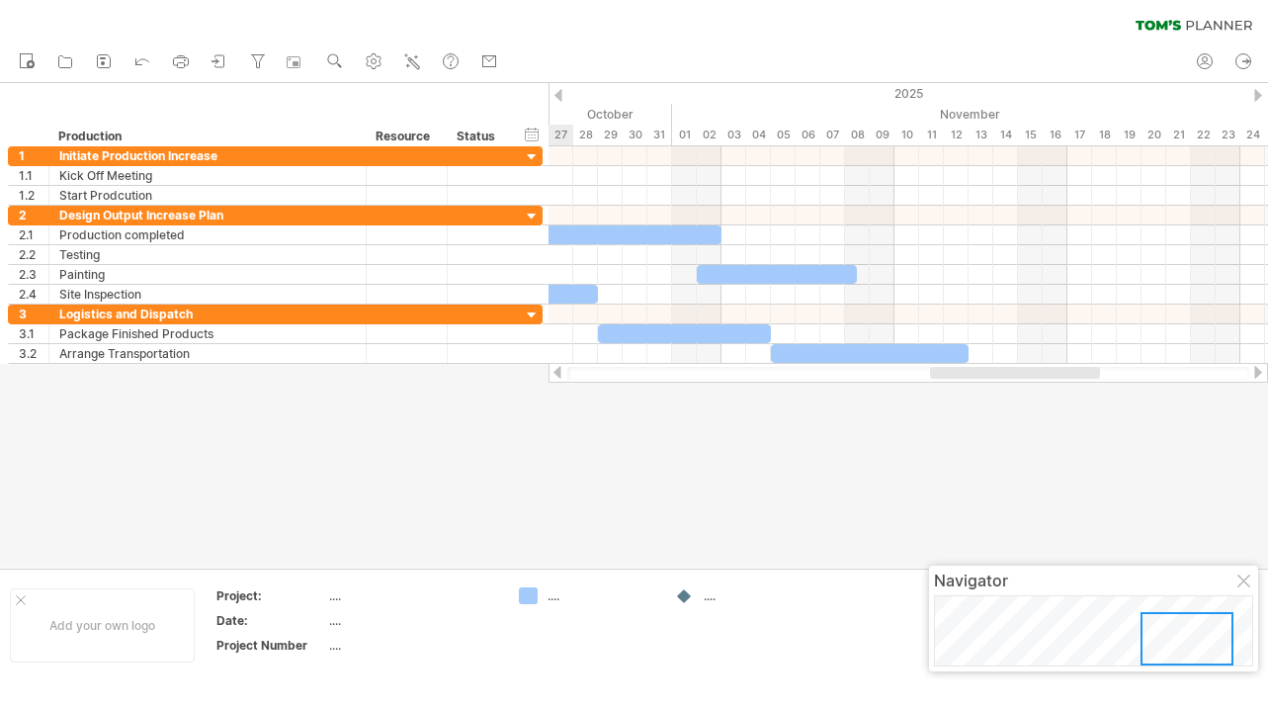
drag, startPoint x: 866, startPoint y: 373, endPoint x: 1062, endPoint y: 389, distance: 196.4
click at [1062, 389] on div "Trying to reach [DOMAIN_NAME] Connected again... 0% clear filter new 1" at bounding box center [634, 340] width 1268 height 681
click at [148, 68] on icon at bounding box center [142, 60] width 20 height 20
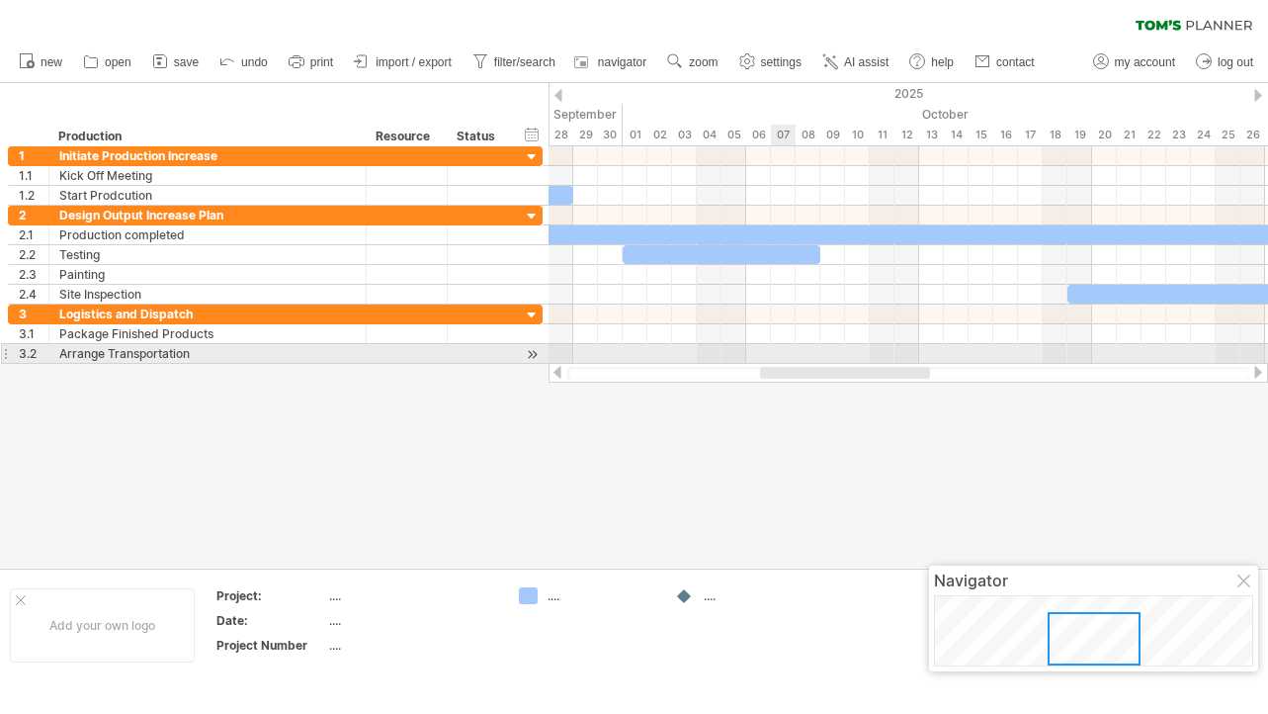
drag, startPoint x: 943, startPoint y: 368, endPoint x: 774, endPoint y: 359, distance: 169.3
click at [774, 359] on div "Trying to reach [DOMAIN_NAME] Connected again... 0% clear filter new 1" at bounding box center [634, 340] width 1268 height 681
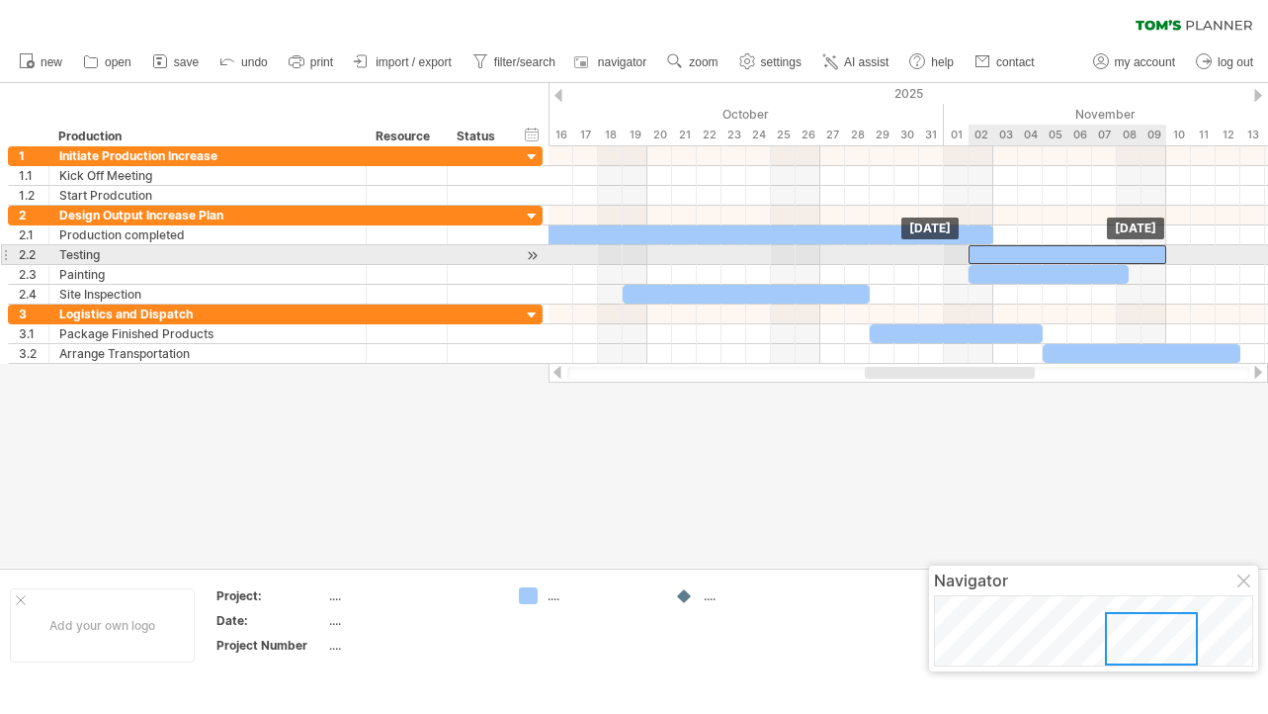
drag, startPoint x: 757, startPoint y: 258, endPoint x: 1108, endPoint y: 257, distance: 350.9
click at [1108, 257] on div at bounding box center [1068, 254] width 198 height 19
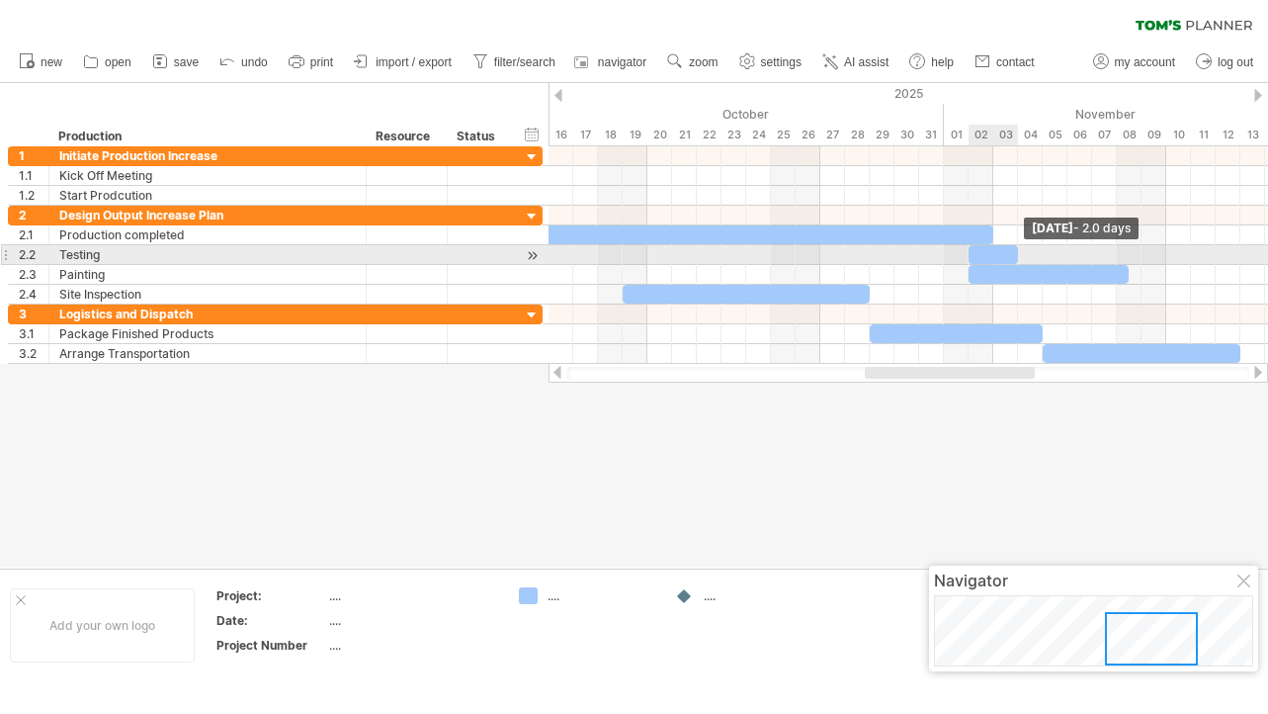
drag, startPoint x: 1164, startPoint y: 253, endPoint x: 1020, endPoint y: 253, distance: 144.3
click at [1020, 253] on span at bounding box center [1018, 254] width 8 height 19
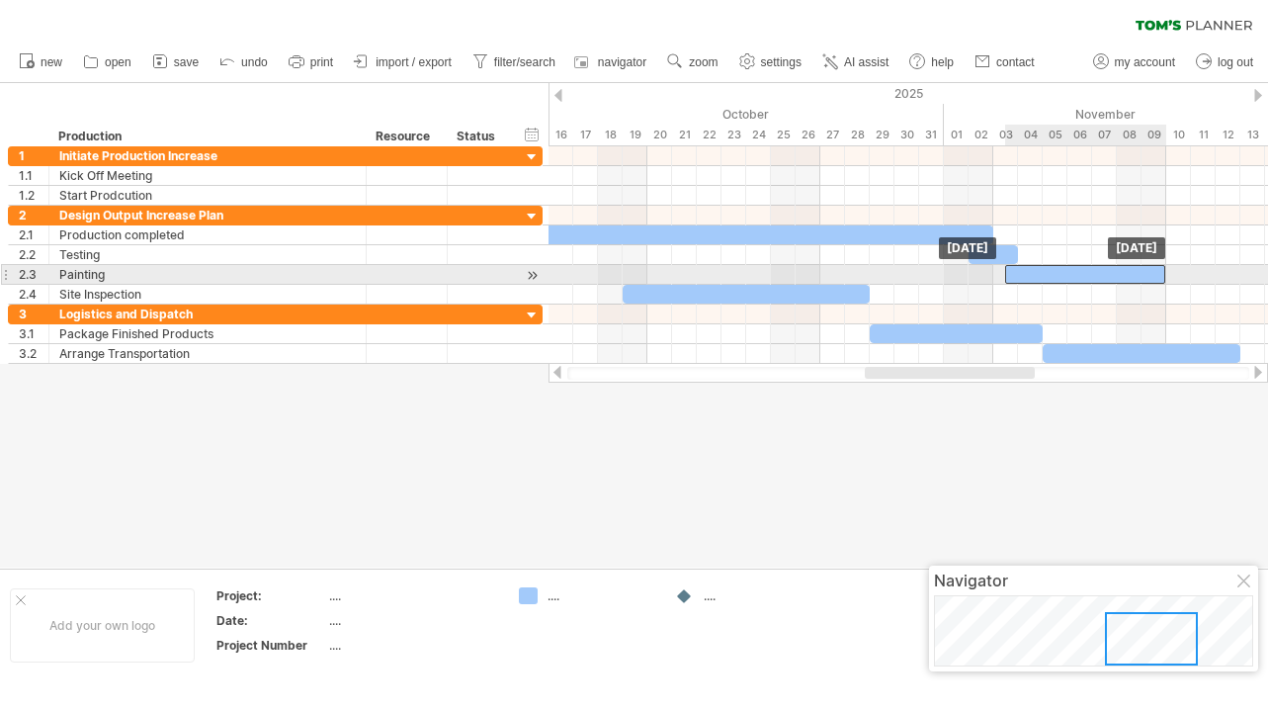
drag, startPoint x: 1015, startPoint y: 271, endPoint x: 1049, endPoint y: 271, distance: 33.6
click at [1049, 271] on div at bounding box center [1085, 274] width 160 height 19
drag, startPoint x: 1051, startPoint y: 273, endPoint x: 1064, endPoint y: 273, distance: 12.9
click at [1064, 273] on div at bounding box center [1098, 274] width 160 height 19
drag, startPoint x: 1058, startPoint y: 273, endPoint x: 1076, endPoint y: 274, distance: 18.8
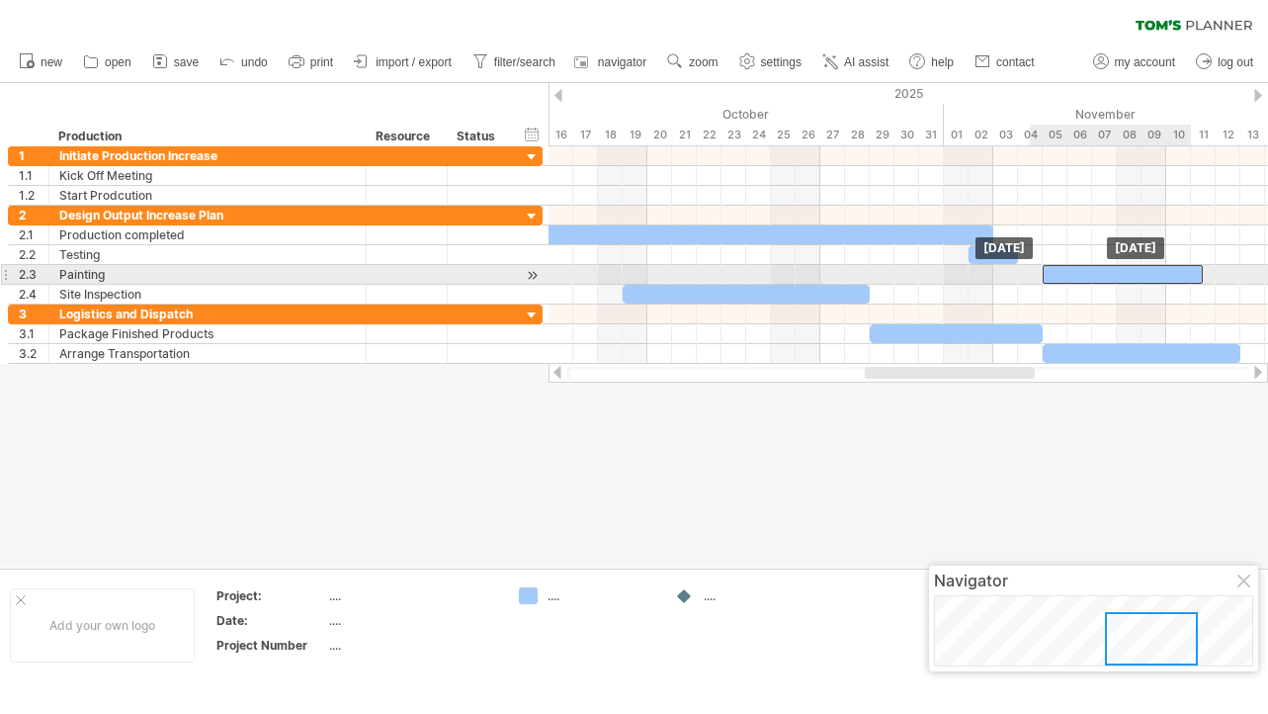
click at [1076, 274] on div at bounding box center [1123, 274] width 160 height 19
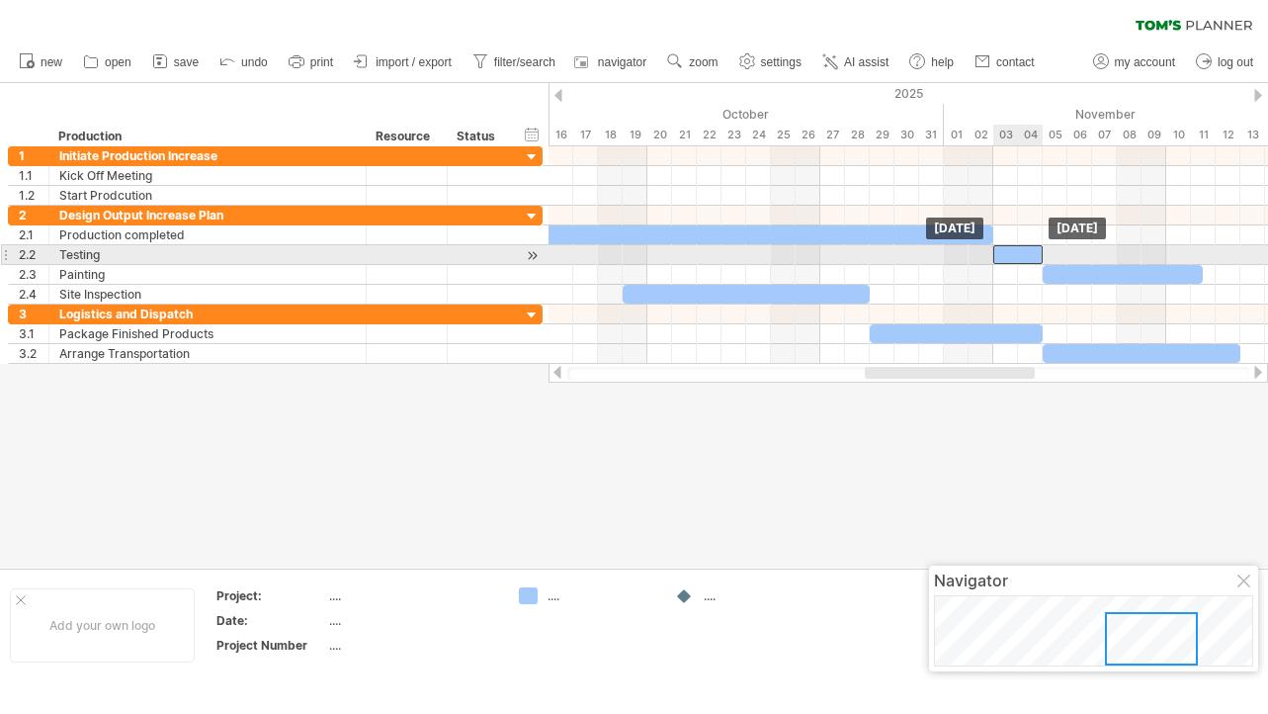
drag, startPoint x: 1006, startPoint y: 255, endPoint x: 1027, endPoint y: 255, distance: 20.8
click at [1027, 255] on div at bounding box center [1017, 254] width 49 height 19
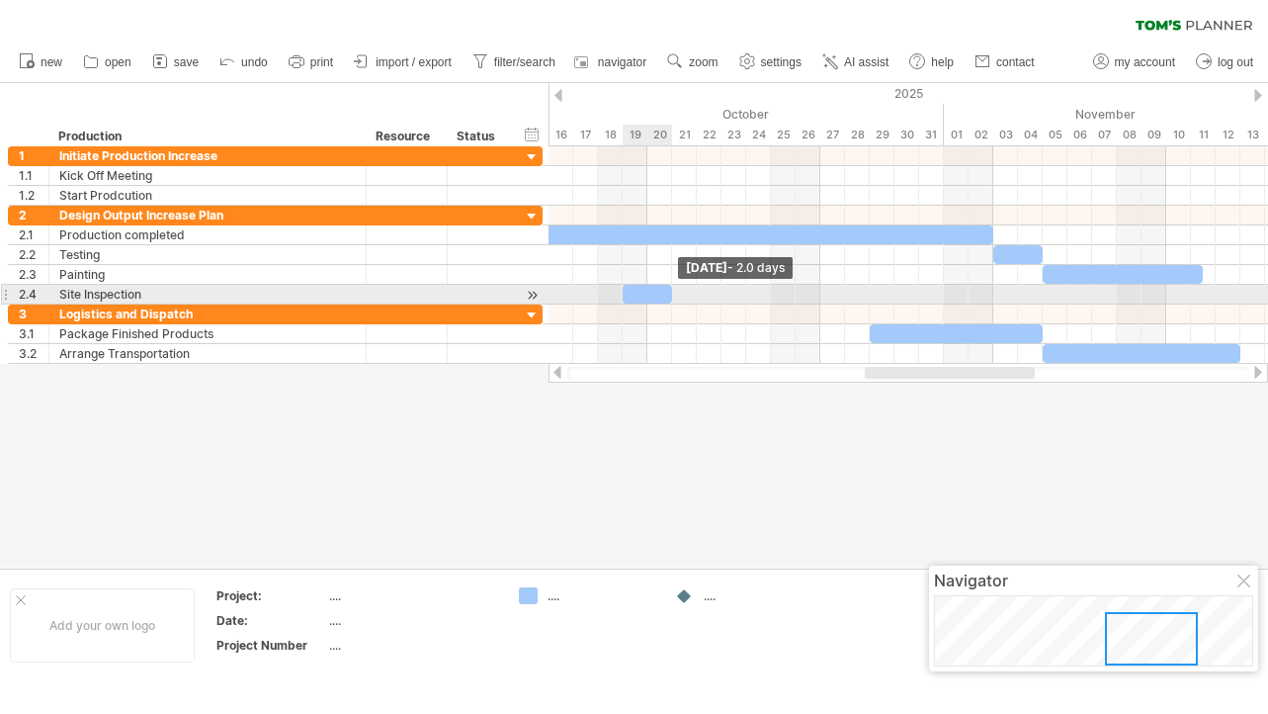
drag, startPoint x: 867, startPoint y: 294, endPoint x: 667, endPoint y: 289, distance: 199.7
click at [667, 289] on div at bounding box center [647, 294] width 49 height 19
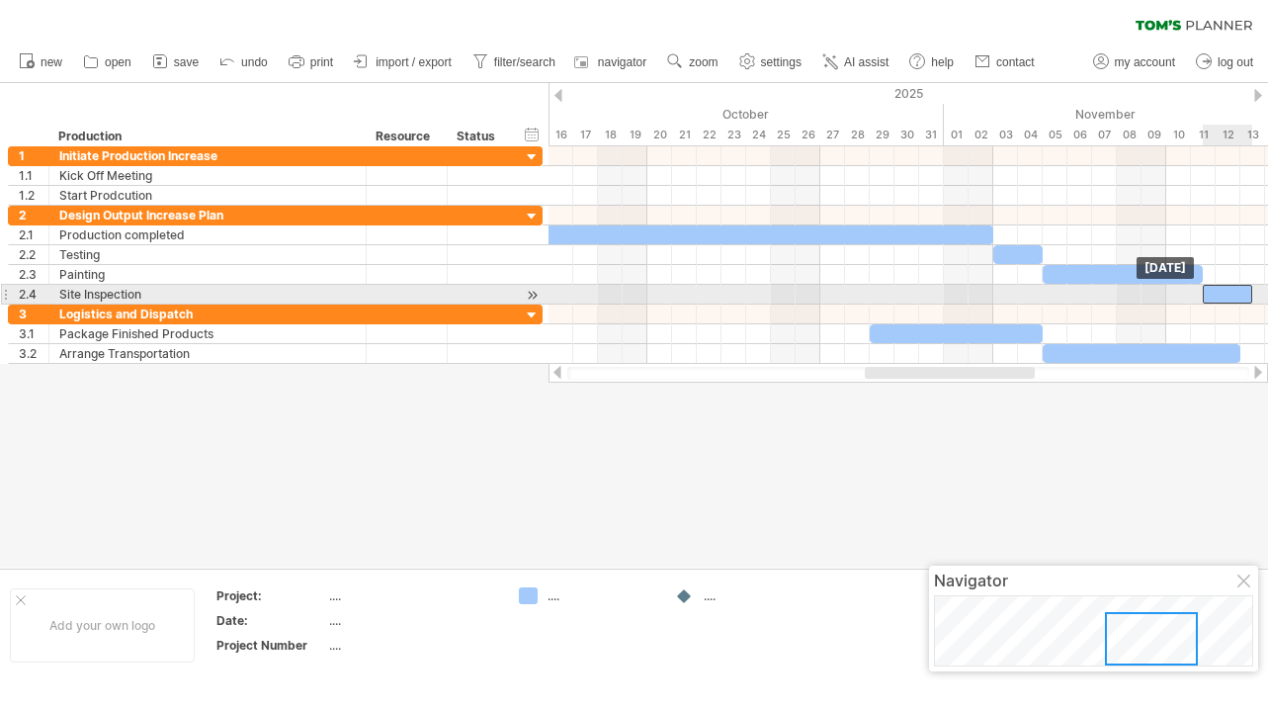
drag, startPoint x: 649, startPoint y: 294, endPoint x: 1231, endPoint y: 298, distance: 581.2
click at [1231, 298] on div at bounding box center [1227, 294] width 49 height 19
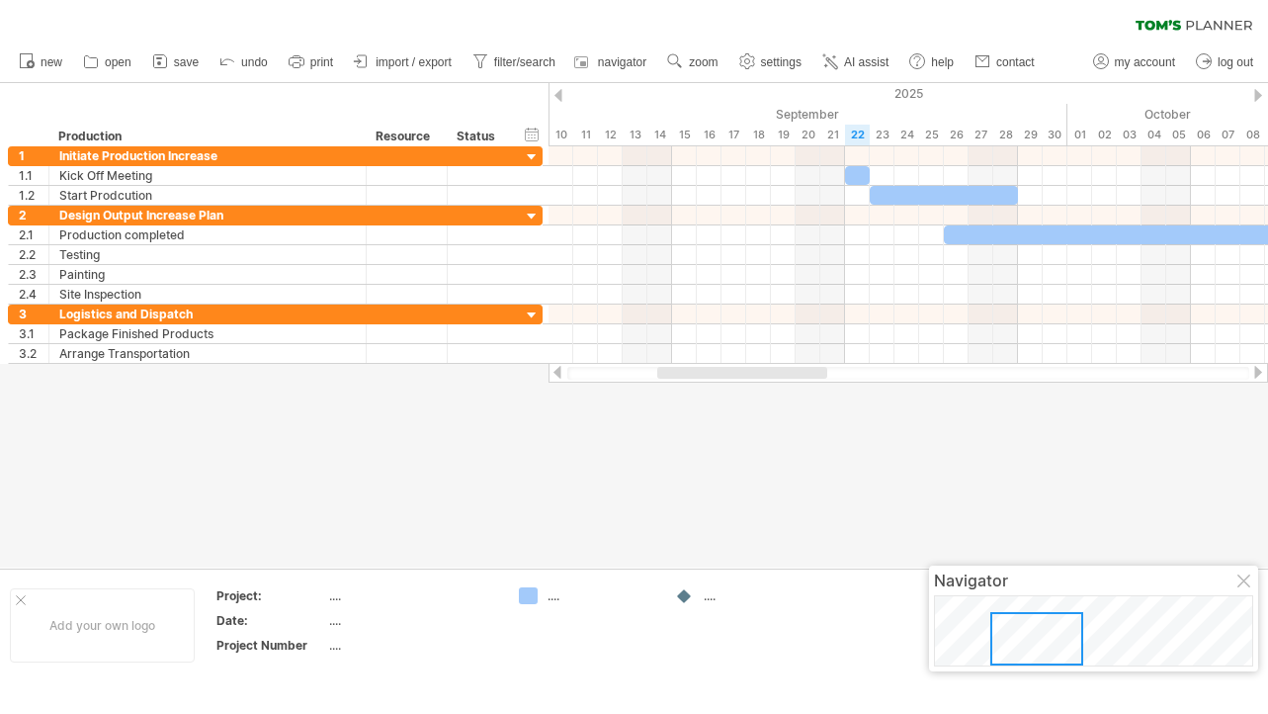
drag, startPoint x: 999, startPoint y: 375, endPoint x: 797, endPoint y: 377, distance: 202.6
click at [797, 377] on div at bounding box center [742, 373] width 170 height 12
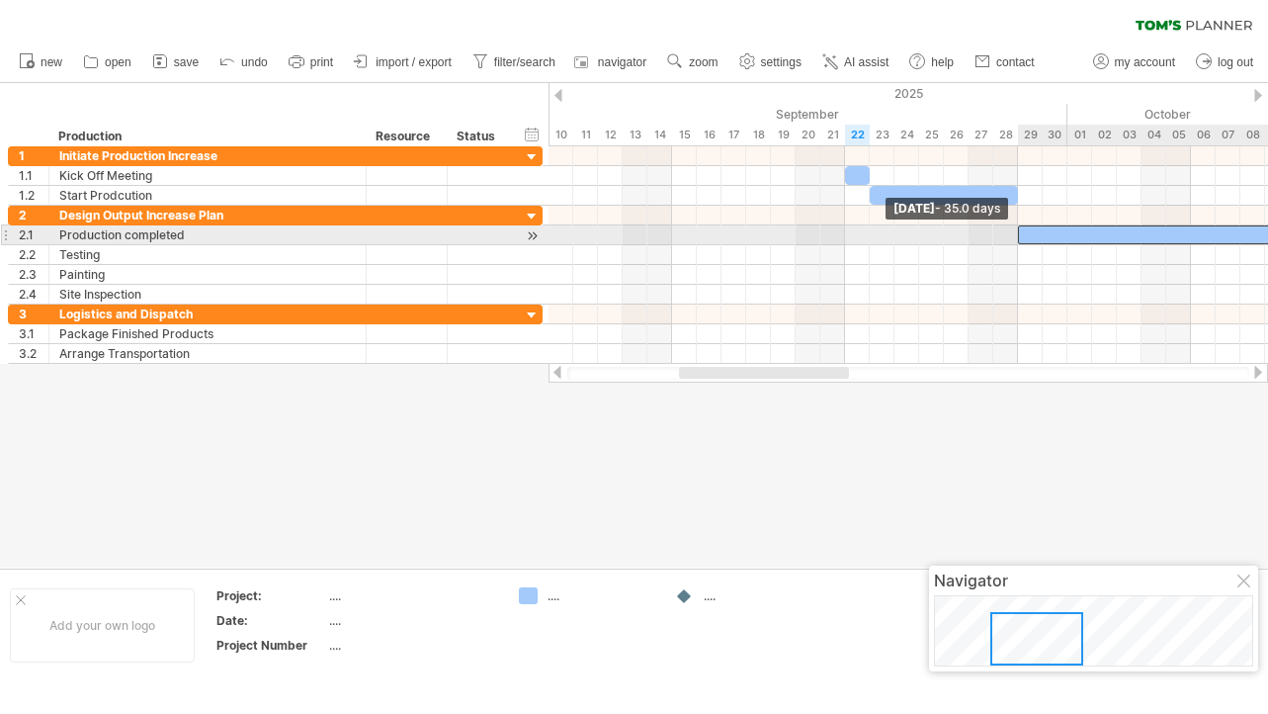
drag, startPoint x: 947, startPoint y: 236, endPoint x: 1022, endPoint y: 243, distance: 75.4
click at [1018, 243] on span at bounding box center [1018, 234] width 8 height 19
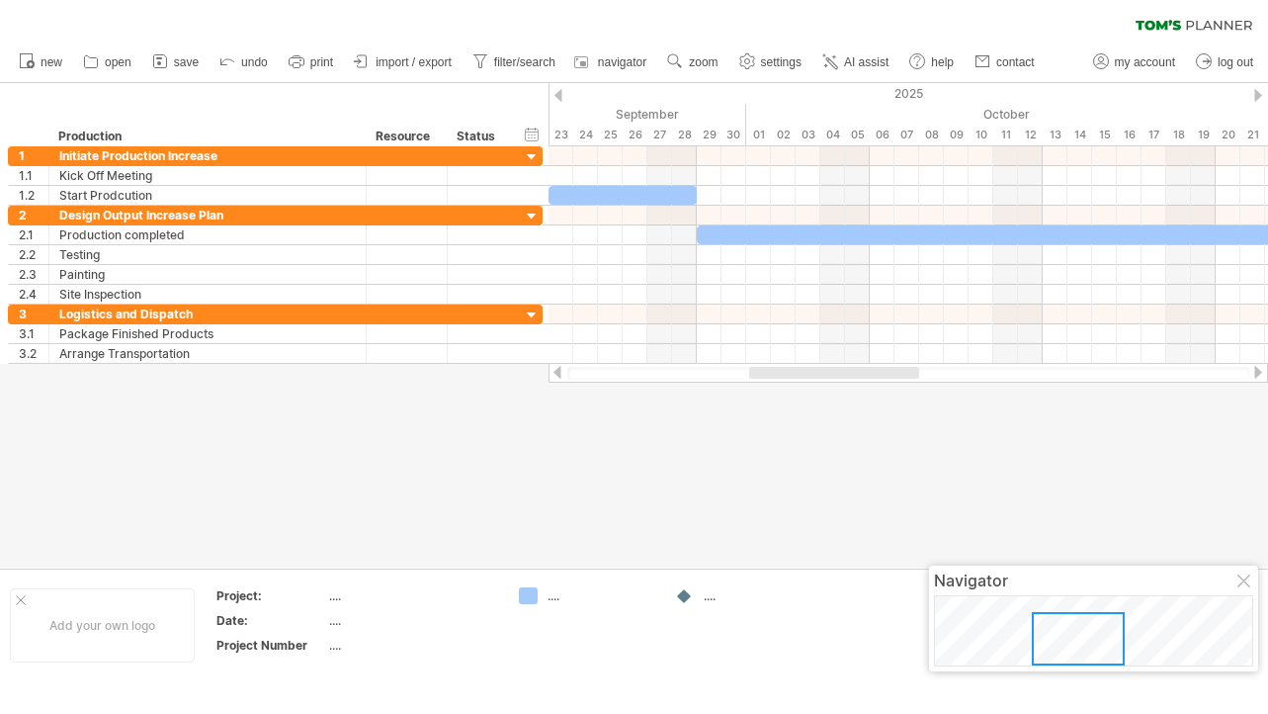
drag, startPoint x: 799, startPoint y: 374, endPoint x: 867, endPoint y: 379, distance: 68.4
click at [867, 379] on div at bounding box center [908, 373] width 682 height 13
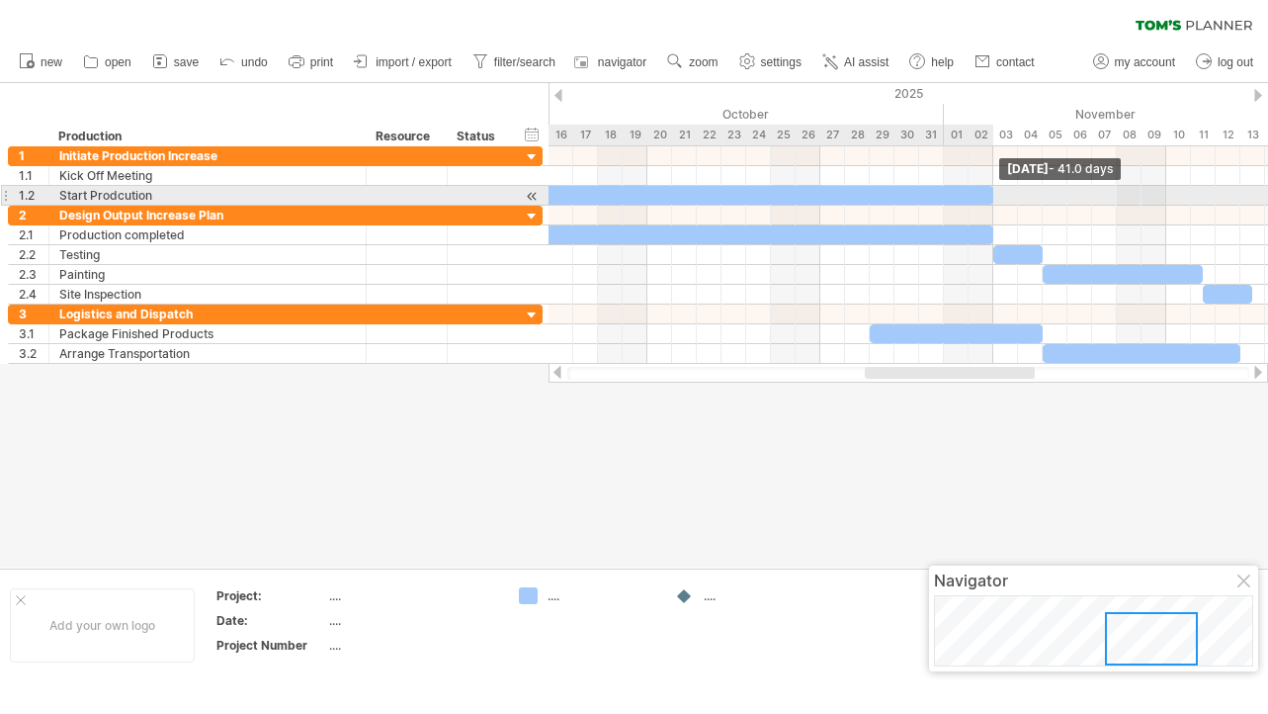
drag, startPoint x: 694, startPoint y: 193, endPoint x: 994, endPoint y: 190, distance: 300.5
click at [994, 190] on span at bounding box center [993, 195] width 8 height 19
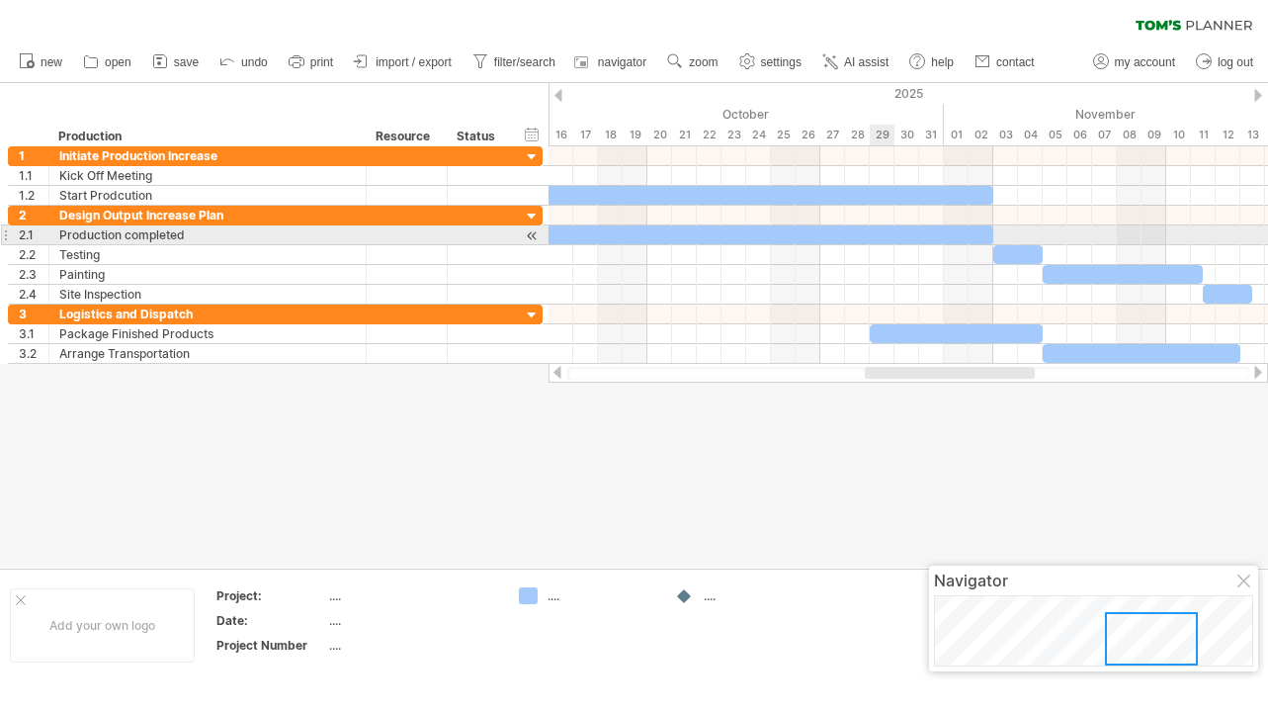
click at [876, 229] on div at bounding box center [561, 234] width 865 height 19
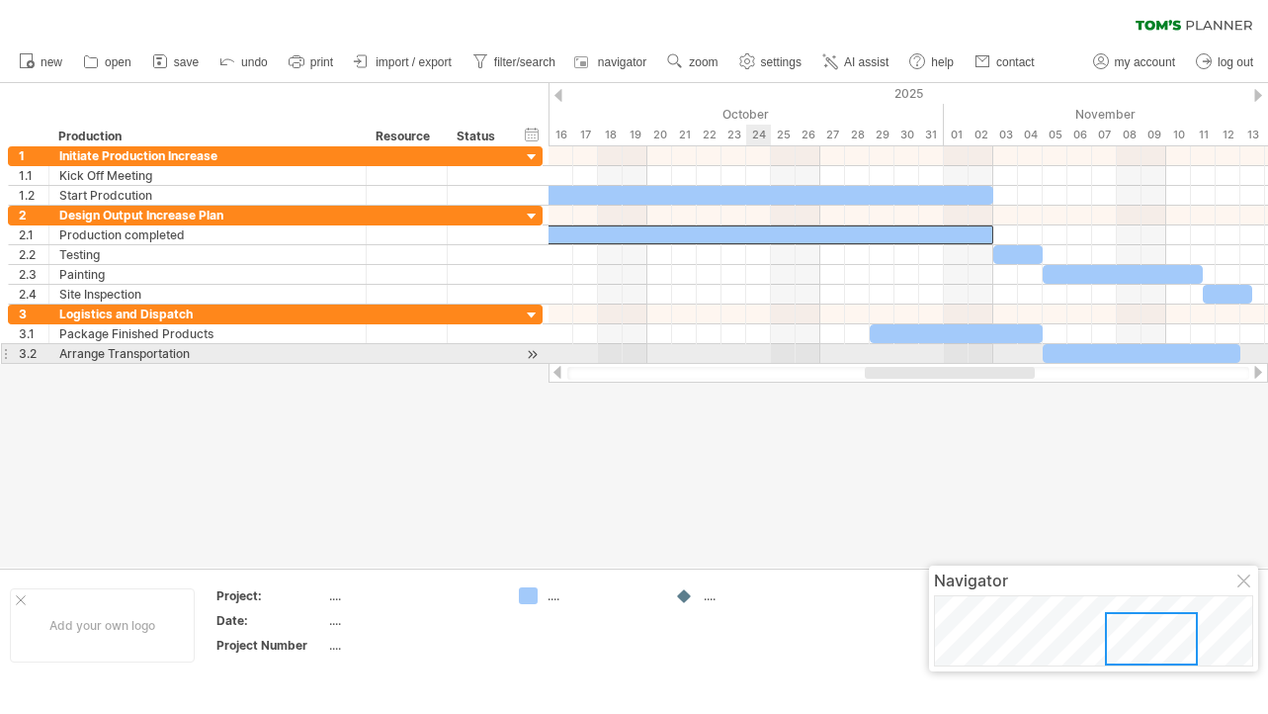
drag, startPoint x: 907, startPoint y: 364, endPoint x: 756, endPoint y: 352, distance: 151.7
click at [756, 352] on div "Trying to reach [DOMAIN_NAME] Connected again... 0% clear filter new 1" at bounding box center [634, 340] width 1268 height 681
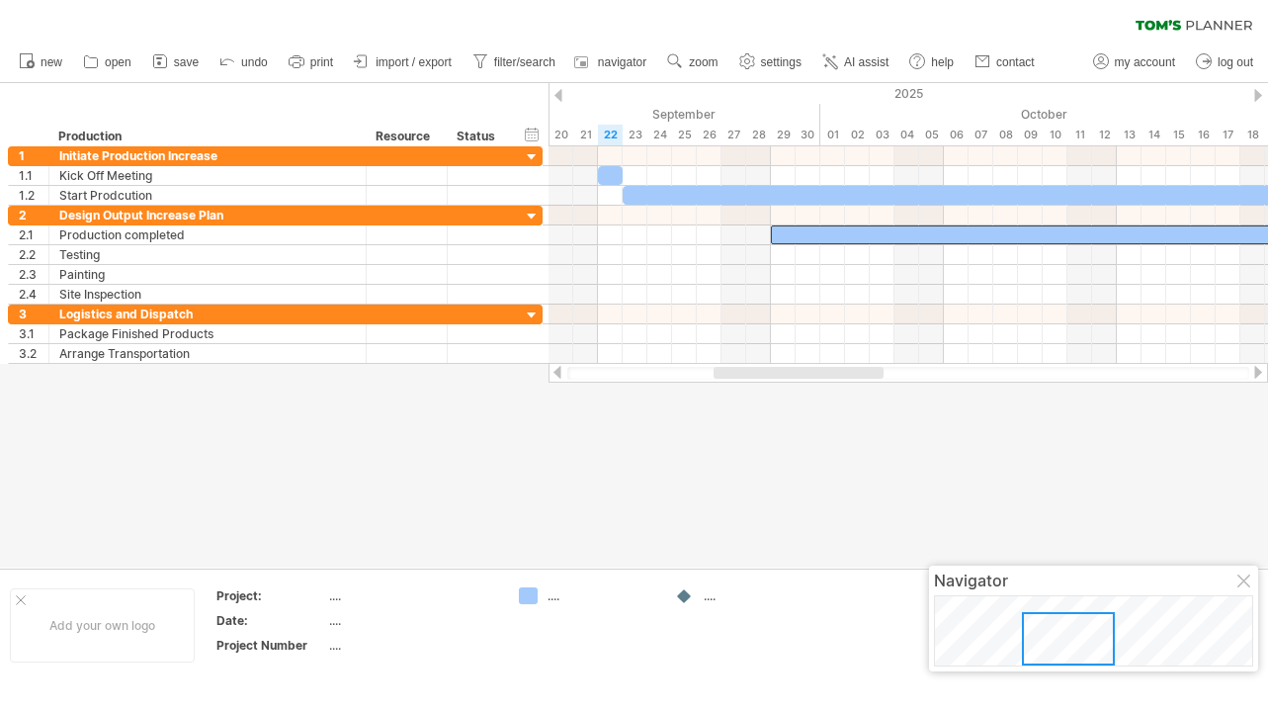
drag, startPoint x: 887, startPoint y: 374, endPoint x: 740, endPoint y: 301, distance: 163.1
click at [735, 369] on div at bounding box center [799, 373] width 170 height 12
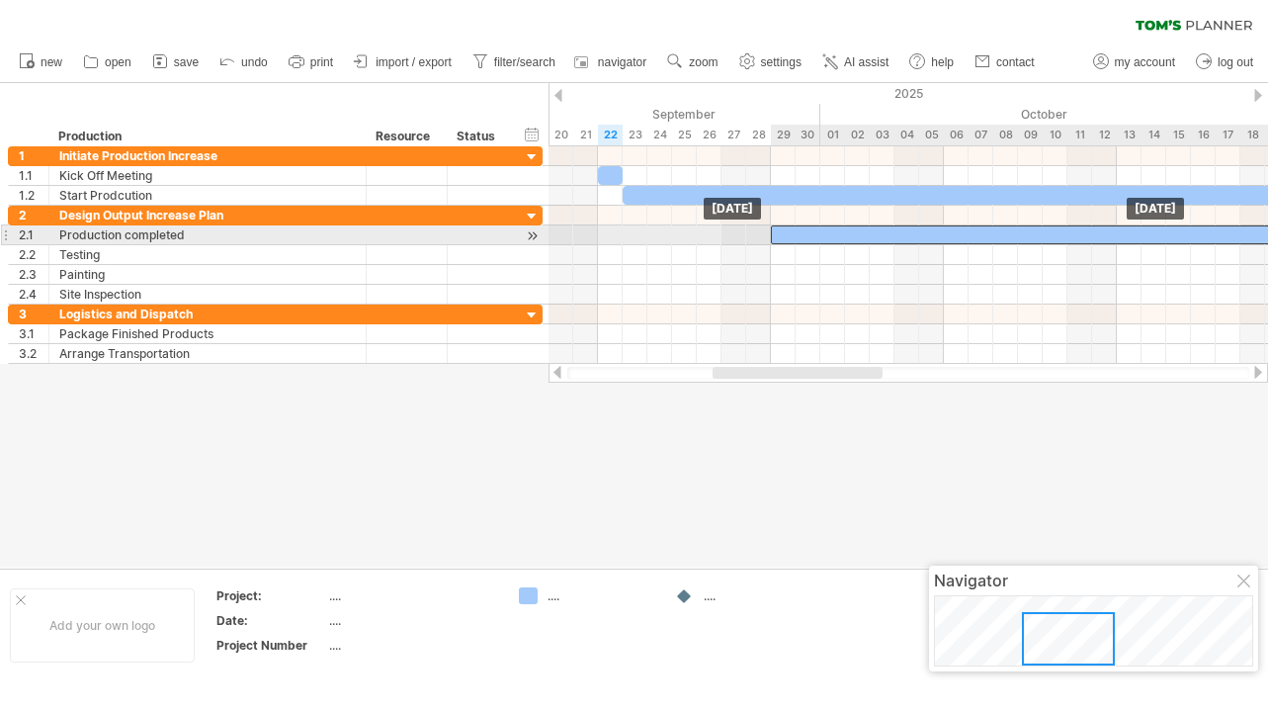
click at [775, 236] on div at bounding box center [1203, 234] width 865 height 19
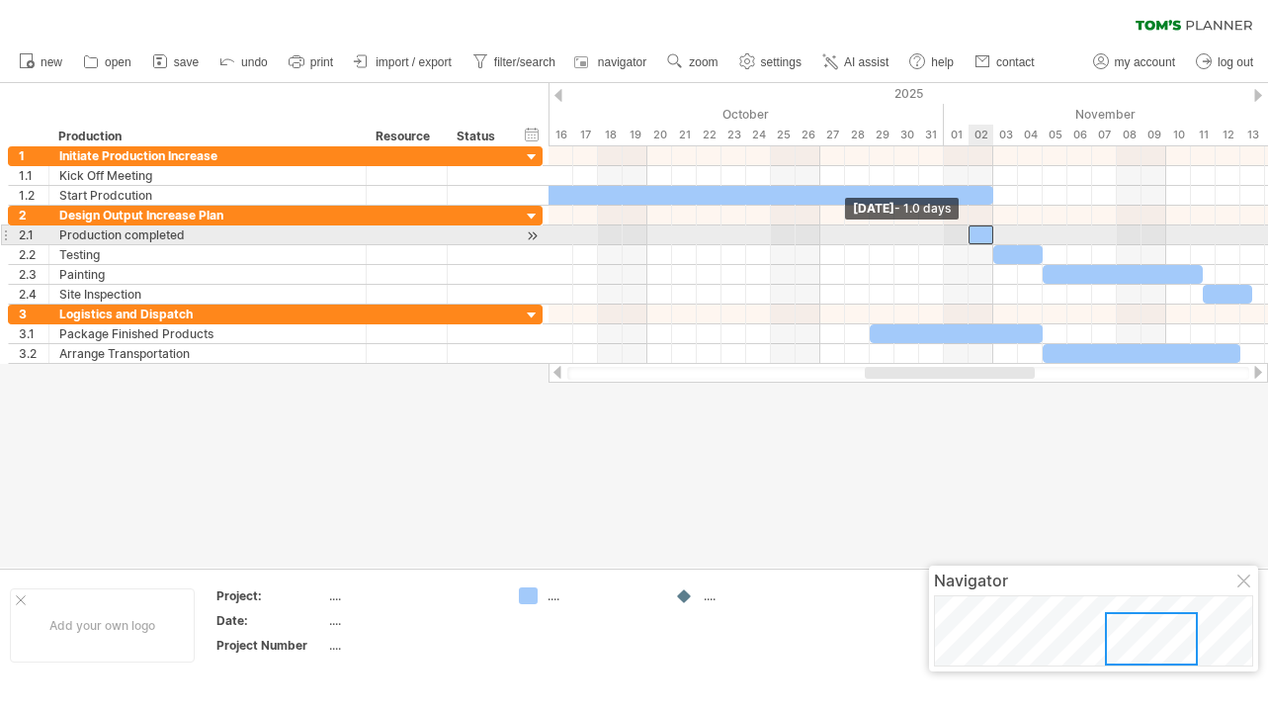
drag, startPoint x: 771, startPoint y: 235, endPoint x: 975, endPoint y: 232, distance: 203.6
click at [975, 232] on div at bounding box center [981, 234] width 25 height 19
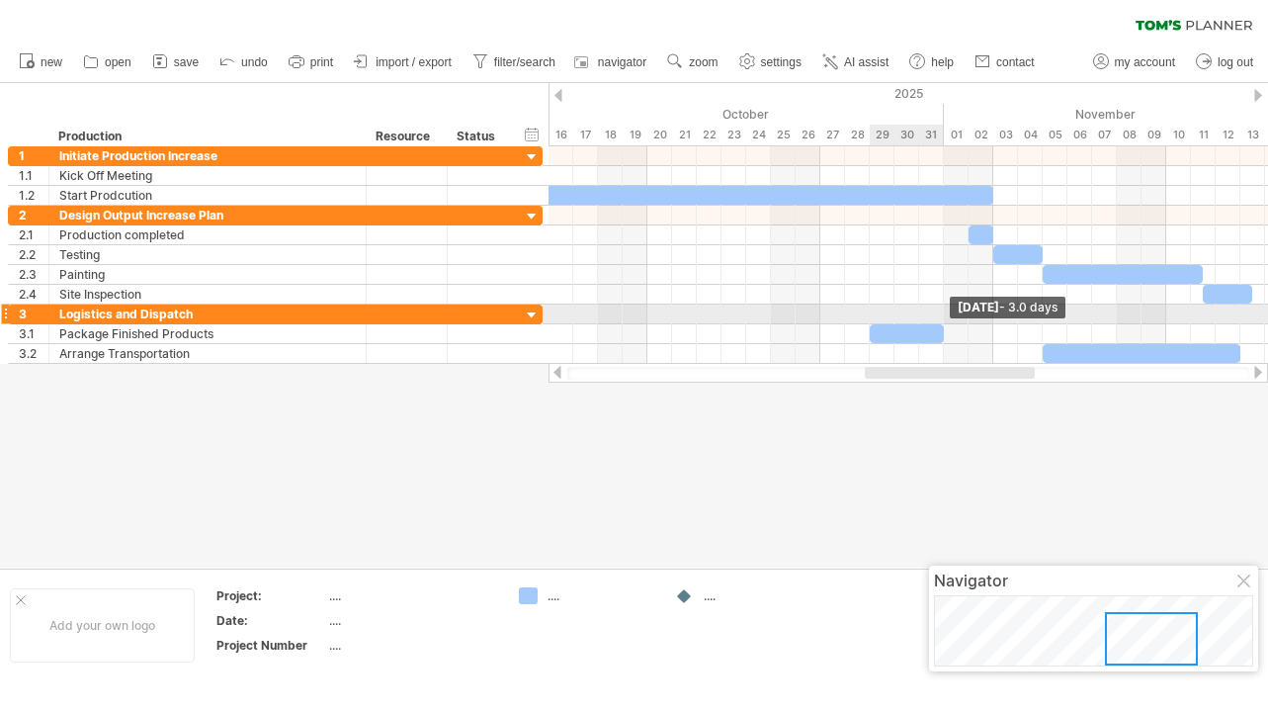
drag, startPoint x: 1042, startPoint y: 332, endPoint x: 945, endPoint y: 323, distance: 97.3
click at [945, 323] on div "[DATE] - 3.0 days [DATE] - 1.0 days" at bounding box center [909, 254] width 720 height 217
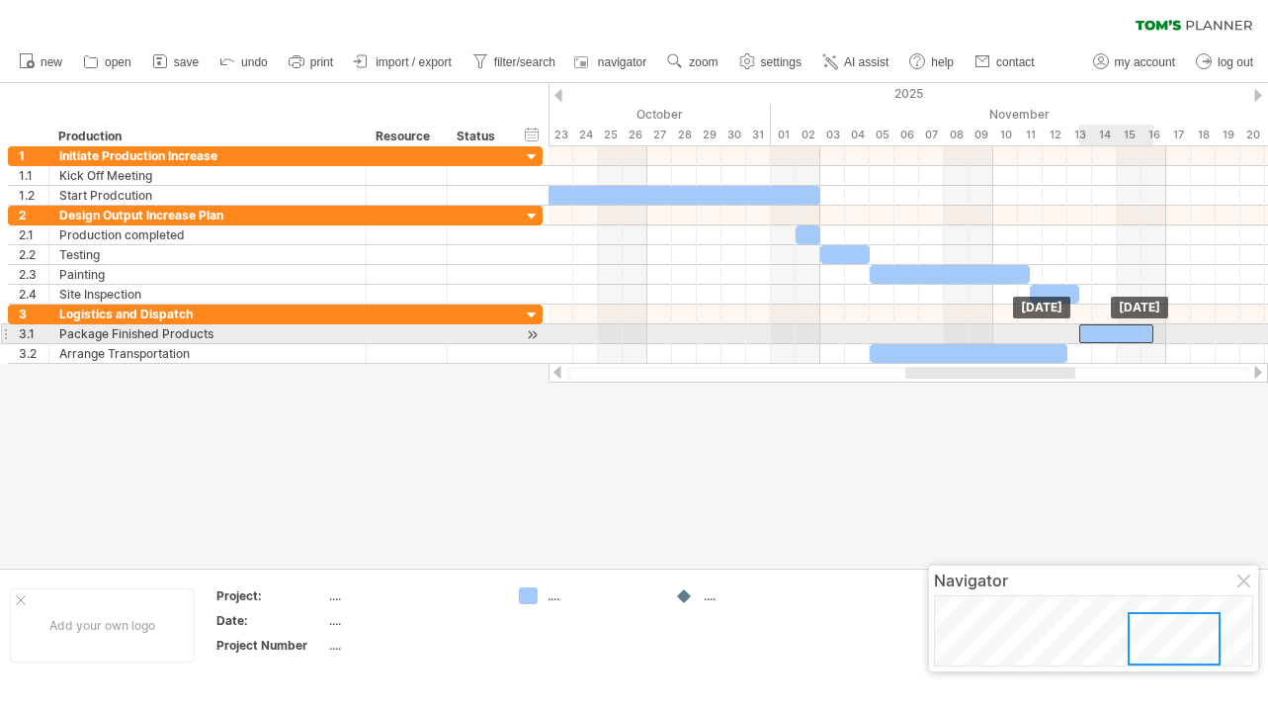
drag, startPoint x: 915, startPoint y: 329, endPoint x: 1128, endPoint y: 329, distance: 212.5
click at [1128, 329] on div at bounding box center [1116, 333] width 74 height 19
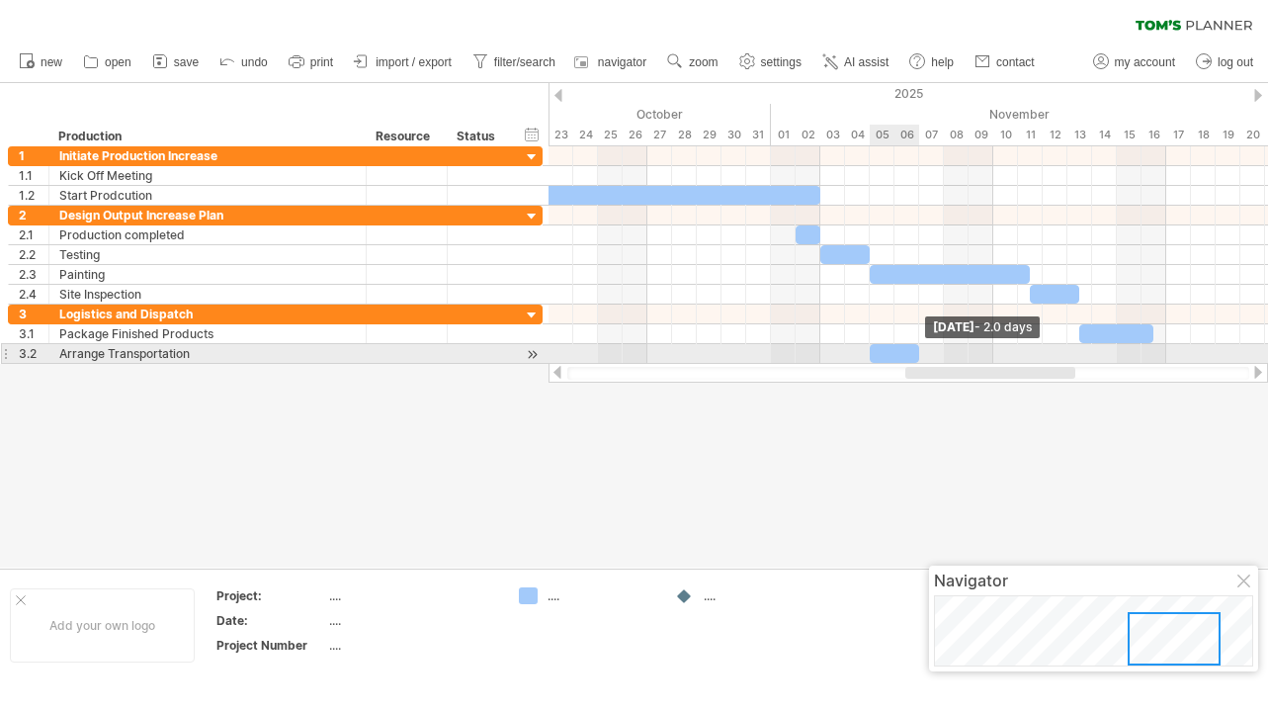
drag, startPoint x: 1069, startPoint y: 352, endPoint x: 918, endPoint y: 345, distance: 150.4
click at [918, 345] on span at bounding box center [919, 353] width 8 height 19
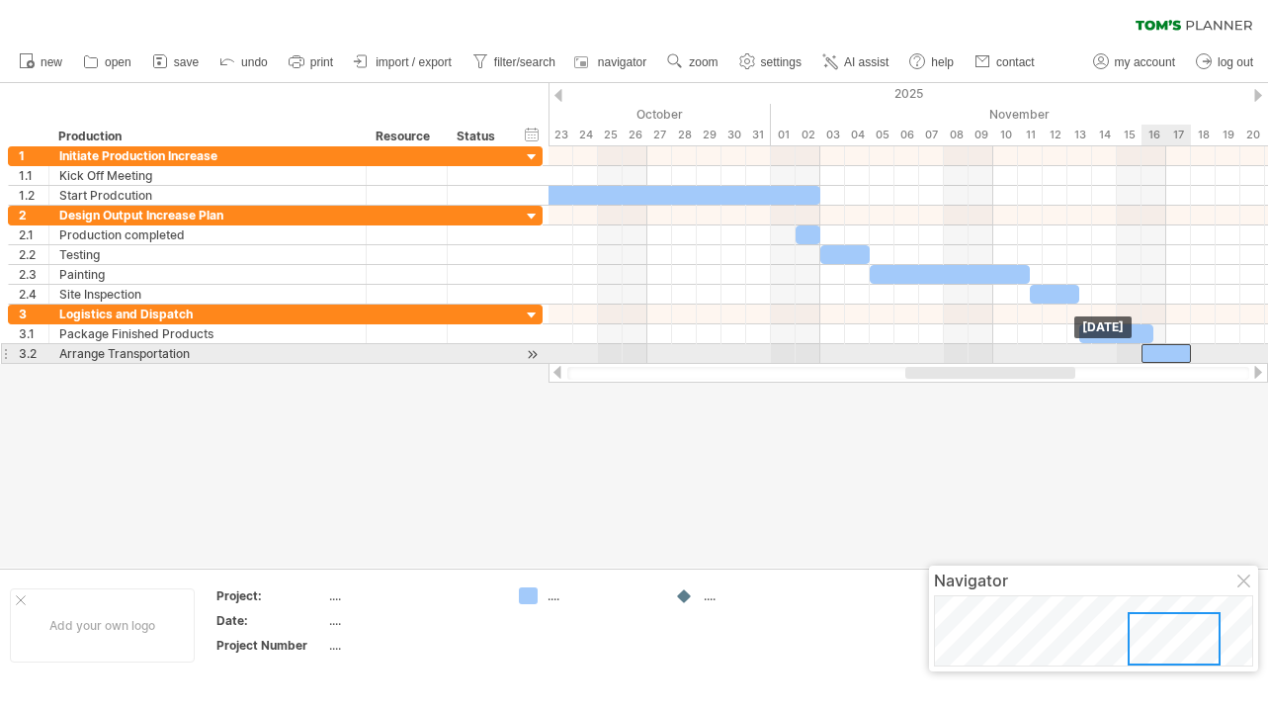
drag, startPoint x: 900, startPoint y: 349, endPoint x: 1187, endPoint y: 361, distance: 287.9
click at [1205, 363] on div "Trying to reach [DOMAIN_NAME] Connected again... 0% clear filter new 1" at bounding box center [634, 340] width 1268 height 681
drag, startPoint x: 1172, startPoint y: 356, endPoint x: 1190, endPoint y: 355, distance: 17.8
click at [1187, 355] on div at bounding box center [1178, 353] width 49 height 19
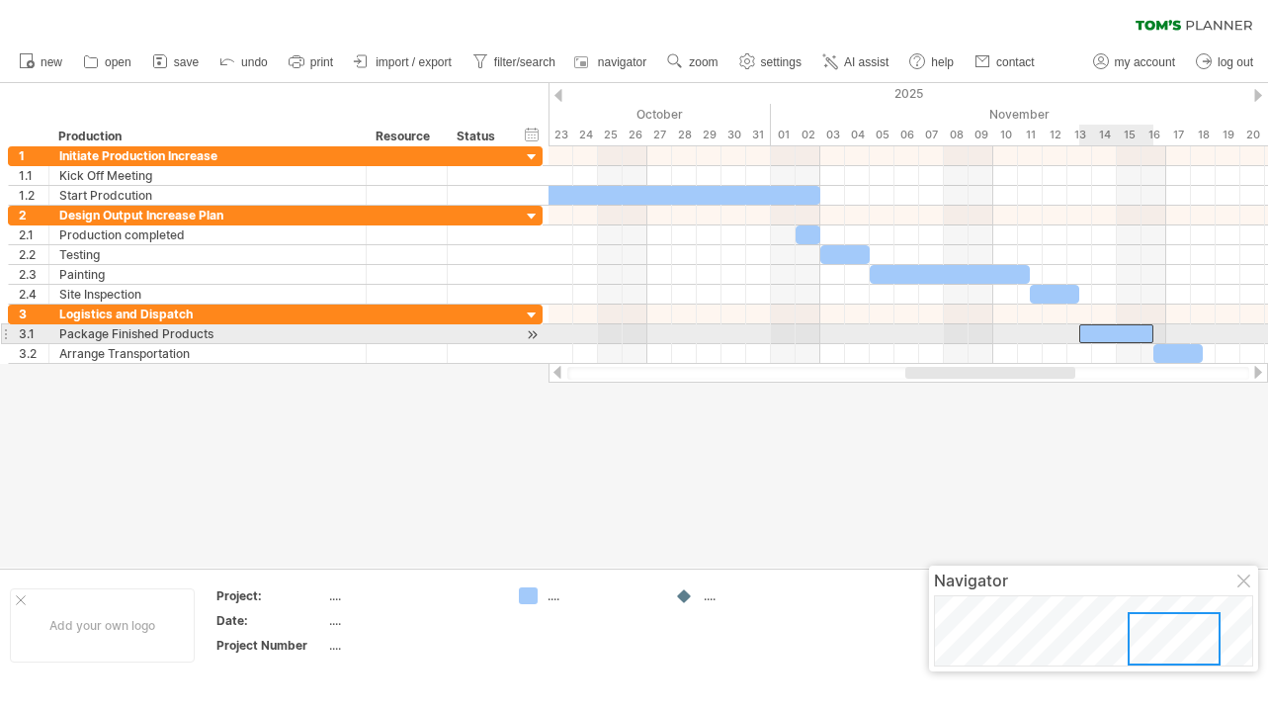
click at [1134, 336] on div at bounding box center [1116, 333] width 74 height 19
click at [1144, 335] on div at bounding box center [1116, 333] width 74 height 19
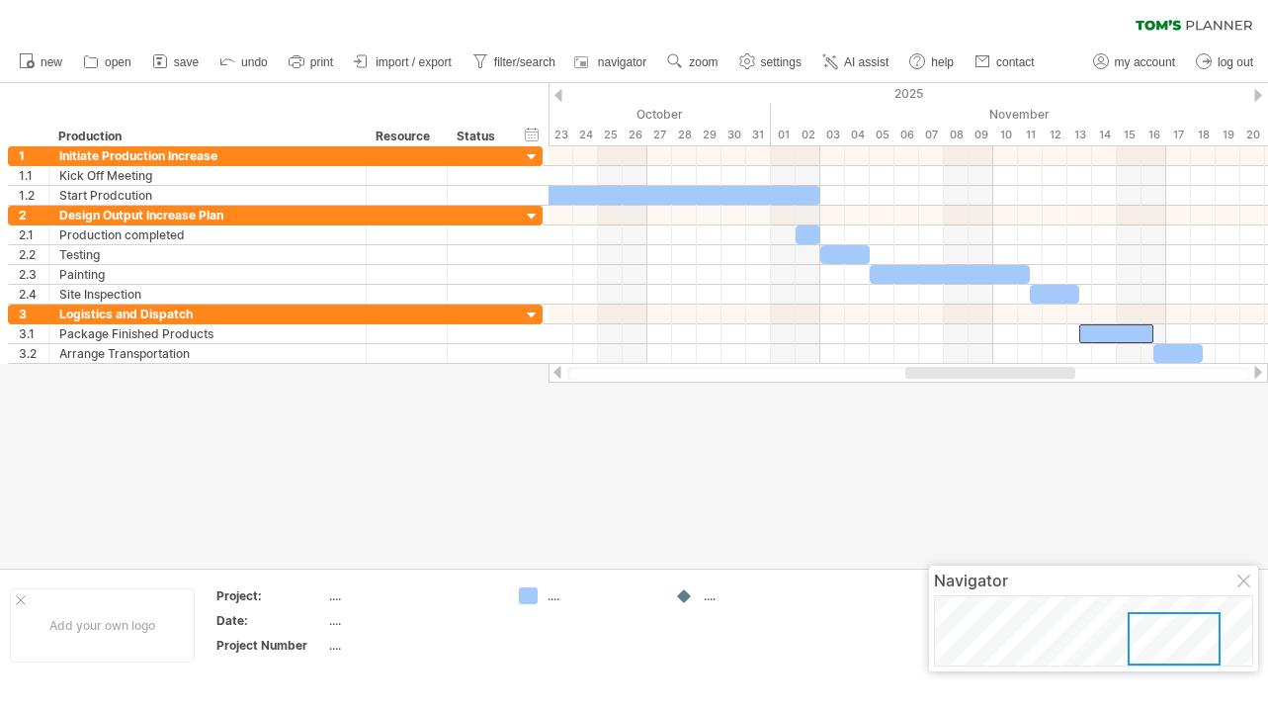
click at [1021, 416] on div at bounding box center [634, 325] width 1268 height 484
click at [575, 570] on div "add color" at bounding box center [606, 571] width 132 height 32
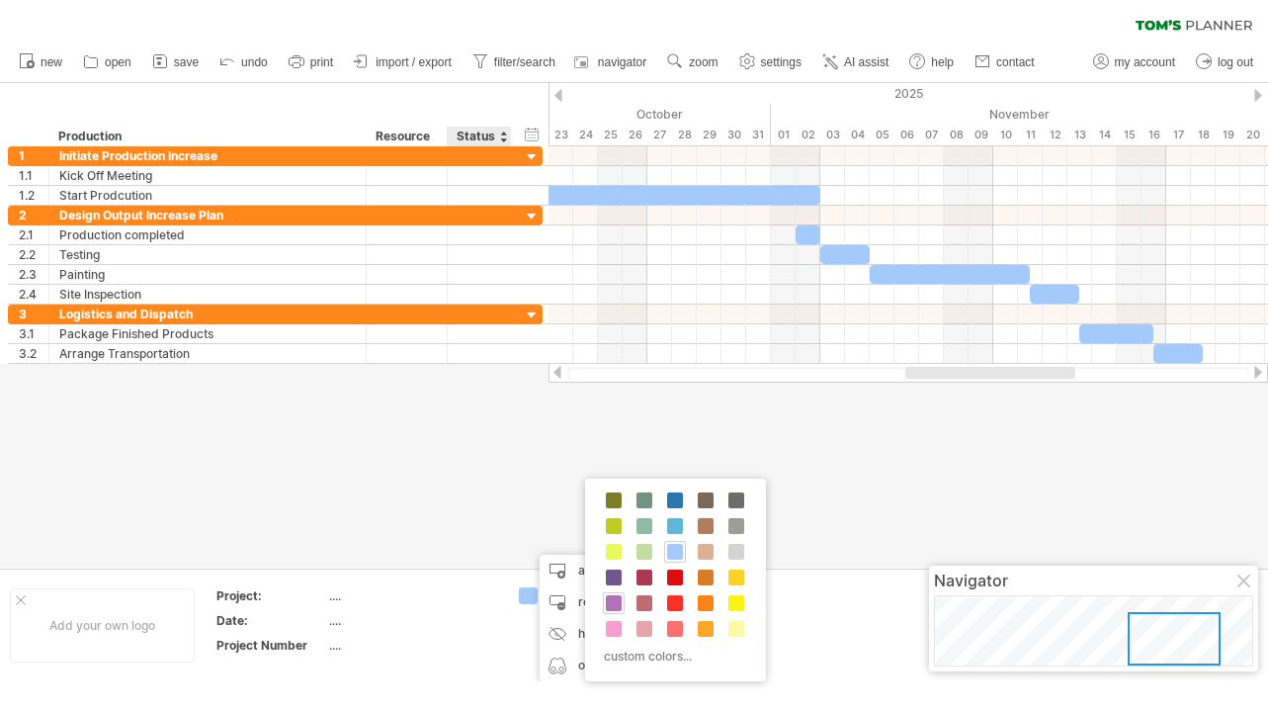
click at [618, 600] on span at bounding box center [614, 603] width 16 height 16
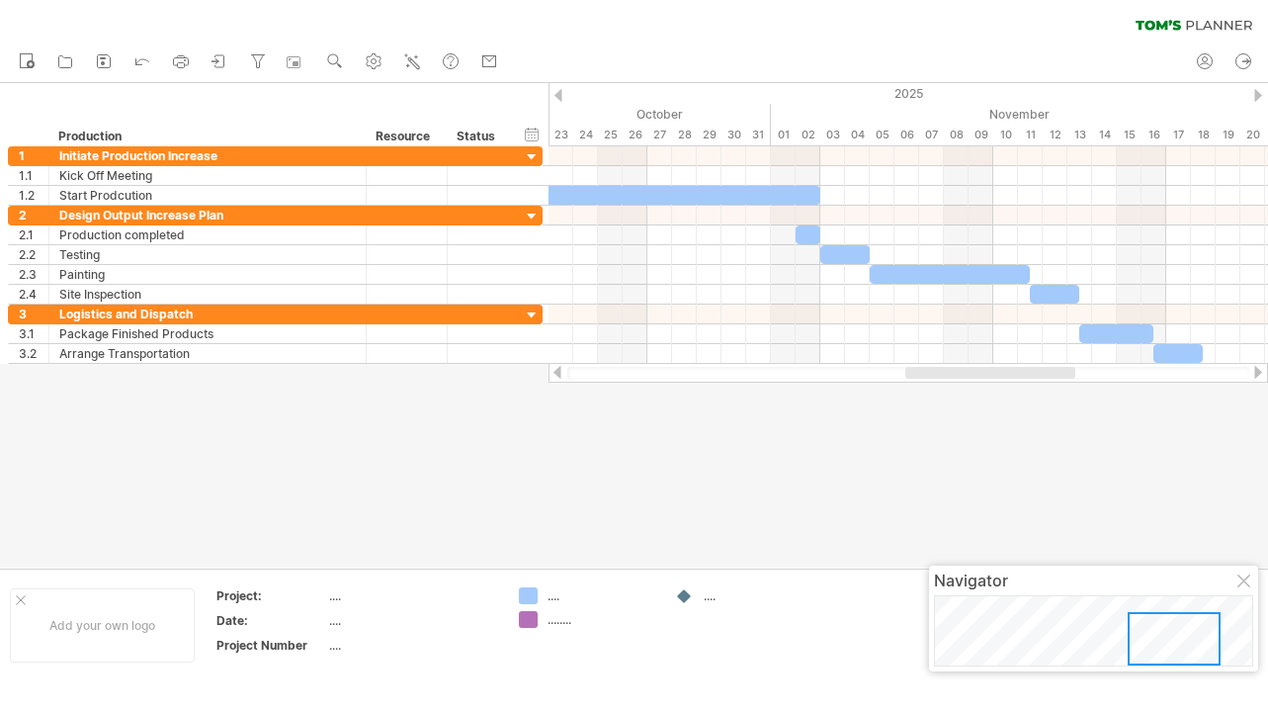
click at [552, 598] on div "...." at bounding box center [602, 595] width 108 height 17
click at [552, 598] on input "text" at bounding box center [597, 595] width 98 height 17
click at [559, 614] on div "........" at bounding box center [602, 619] width 108 height 17
click at [612, 539] on div at bounding box center [634, 325] width 1268 height 484
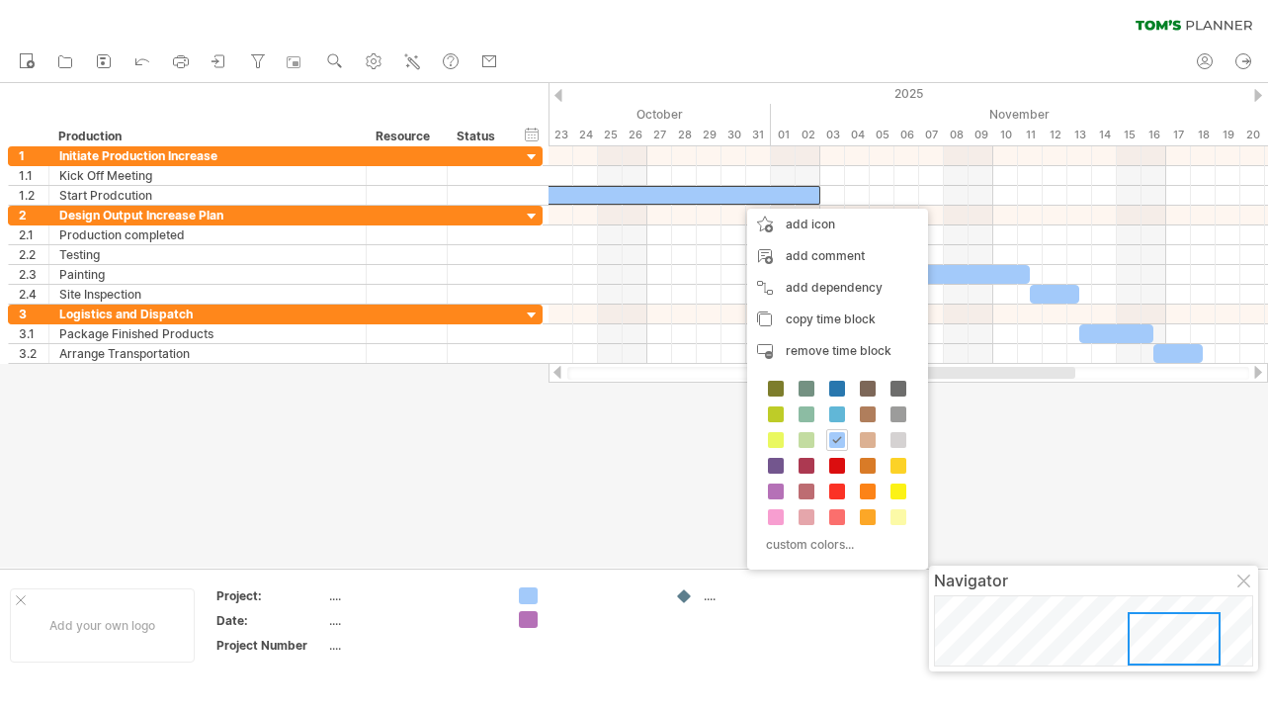
click at [952, 423] on div at bounding box center [634, 325] width 1268 height 484
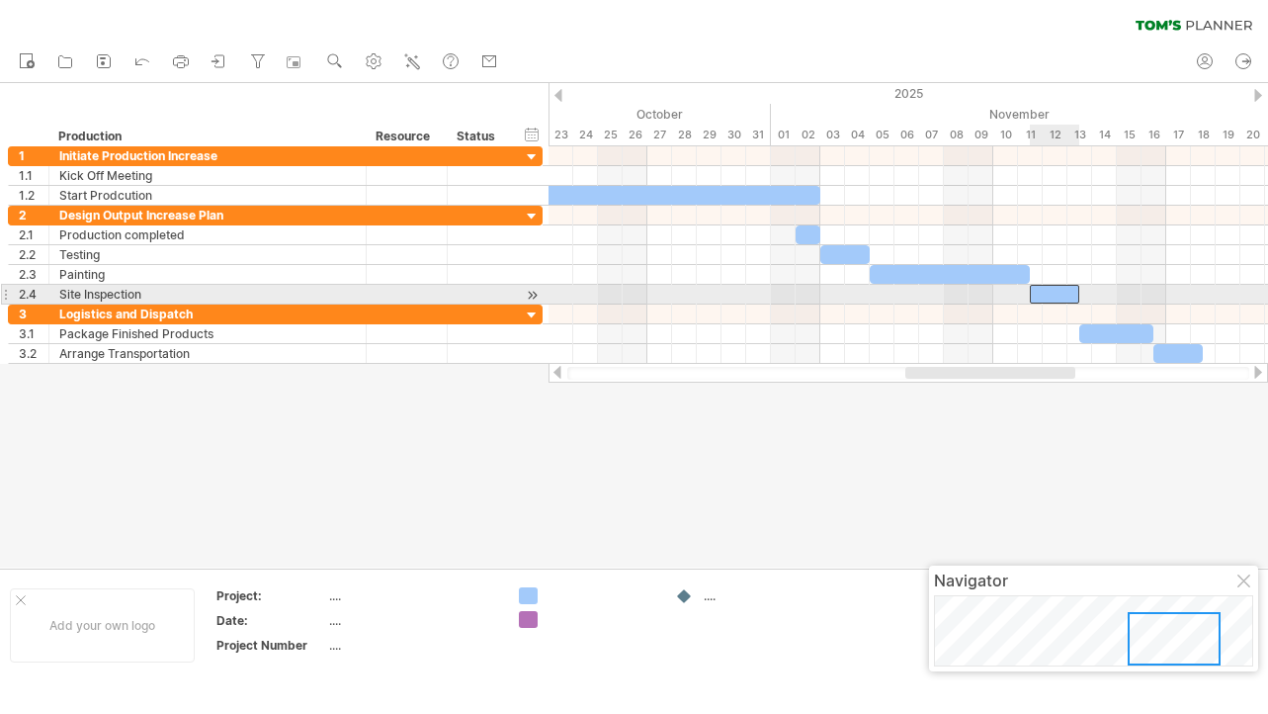
click at [1043, 292] on div at bounding box center [1054, 294] width 49 height 19
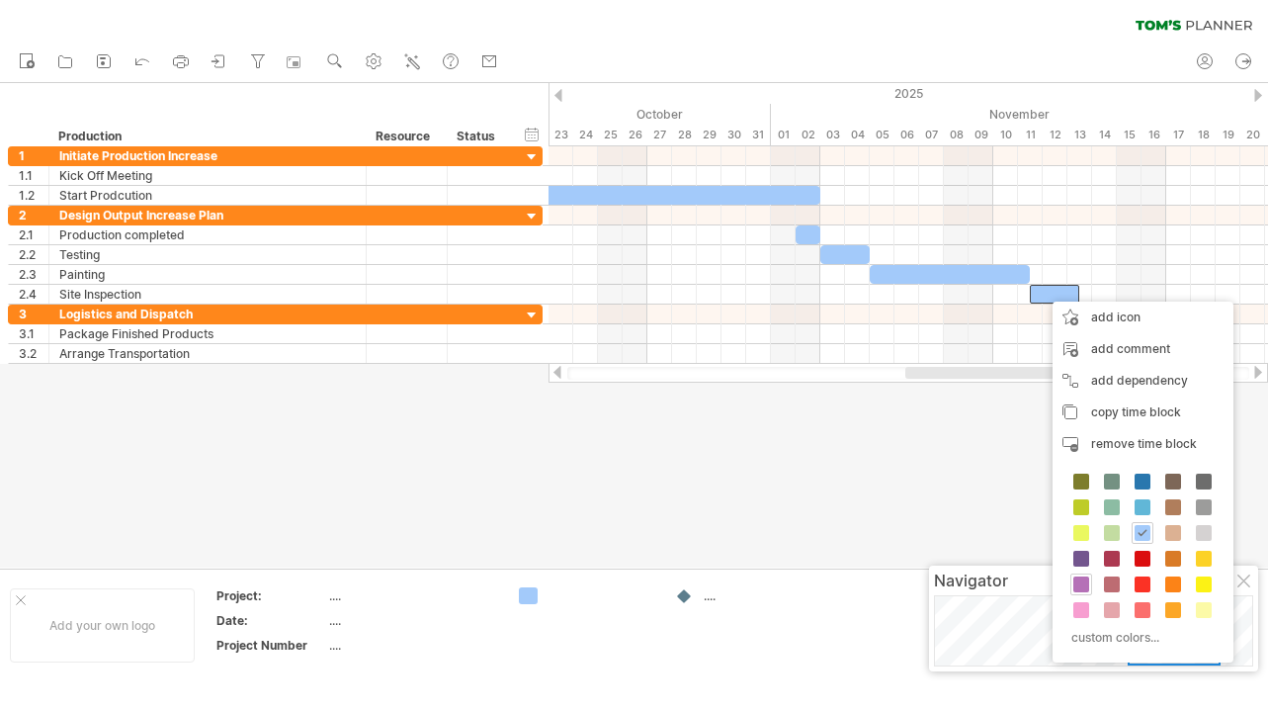
click at [1085, 589] on span at bounding box center [1081, 584] width 16 height 16
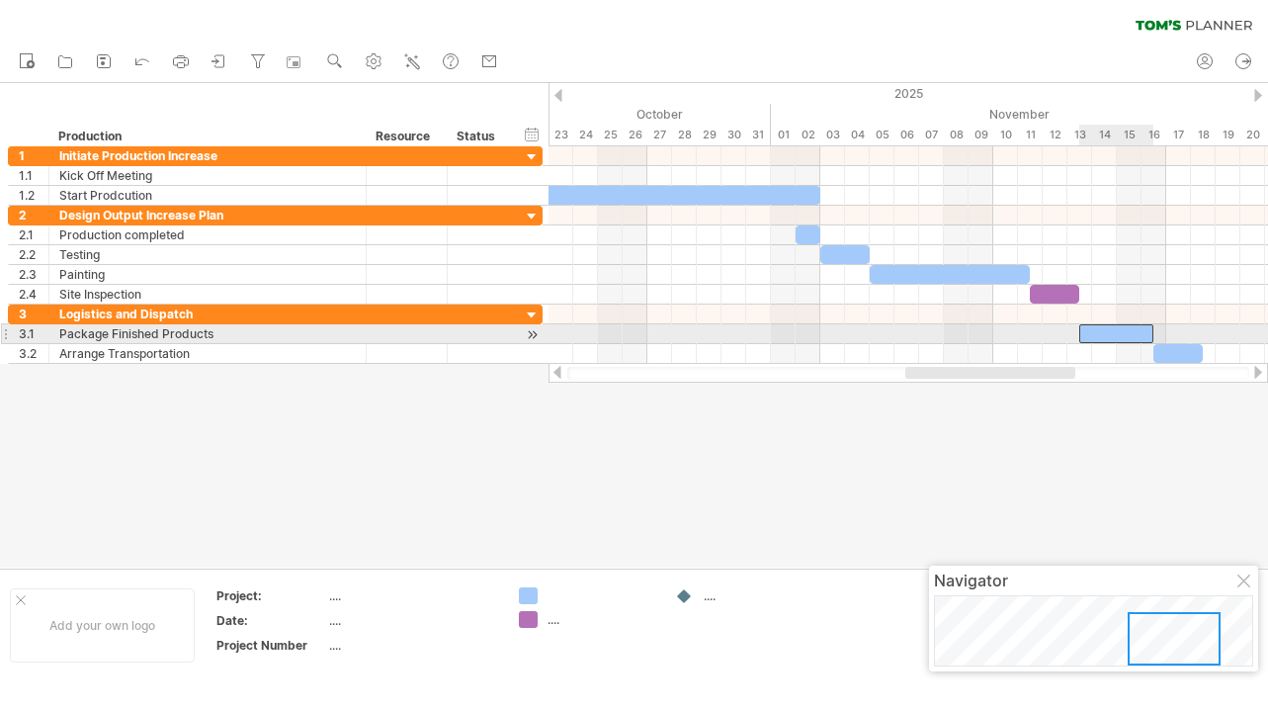
click at [1094, 335] on div at bounding box center [1116, 333] width 74 height 19
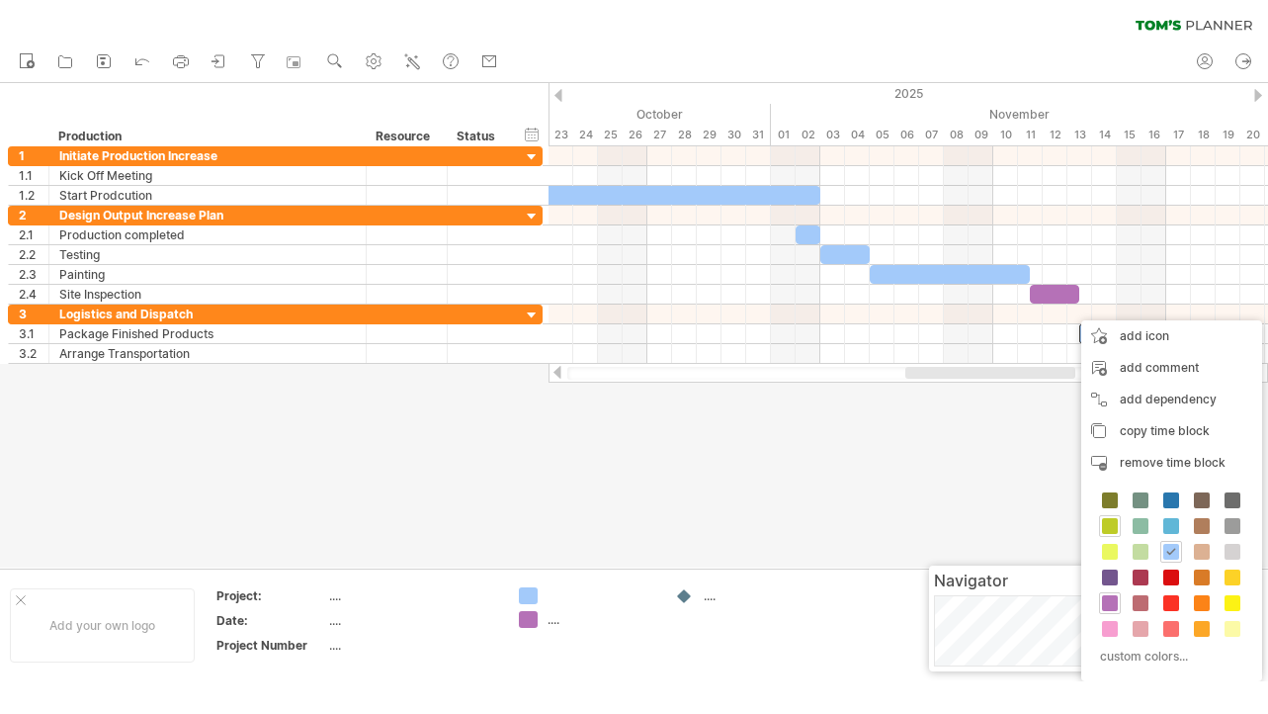
click at [1112, 522] on span at bounding box center [1110, 526] width 16 height 16
click at [1174, 600] on span at bounding box center [1171, 603] width 16 height 16
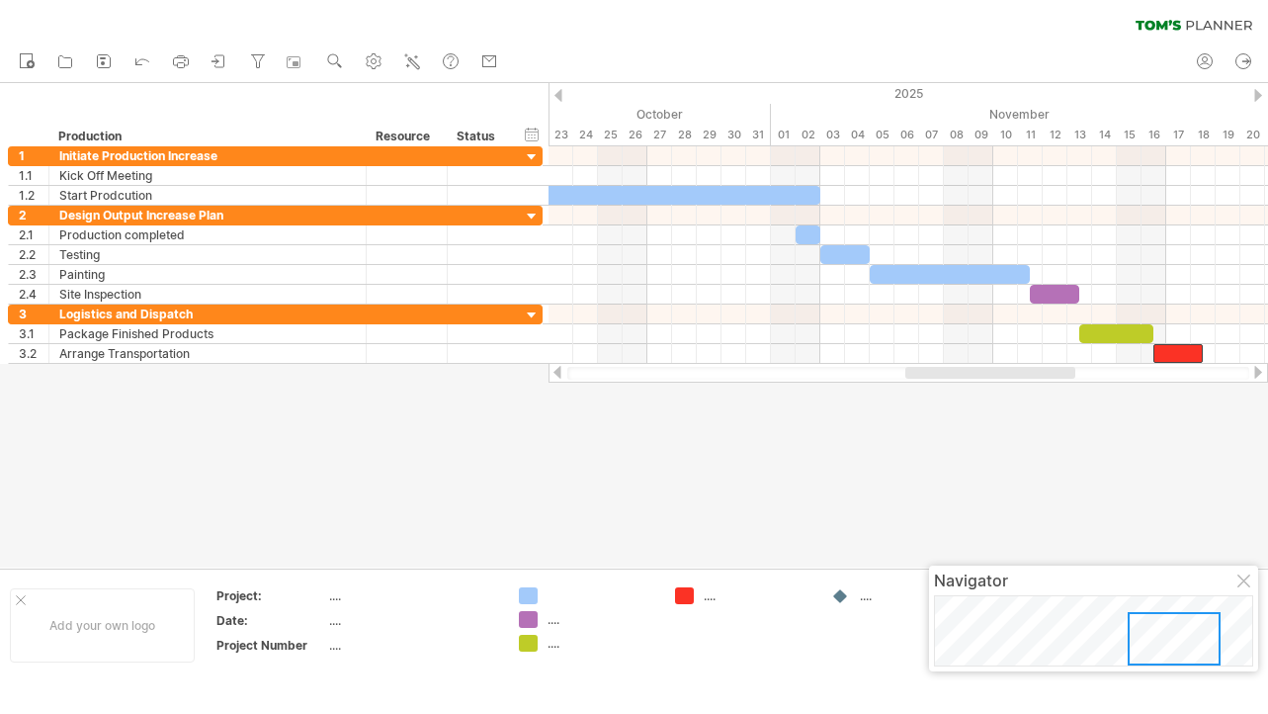
click at [794, 472] on div at bounding box center [634, 325] width 1268 height 484
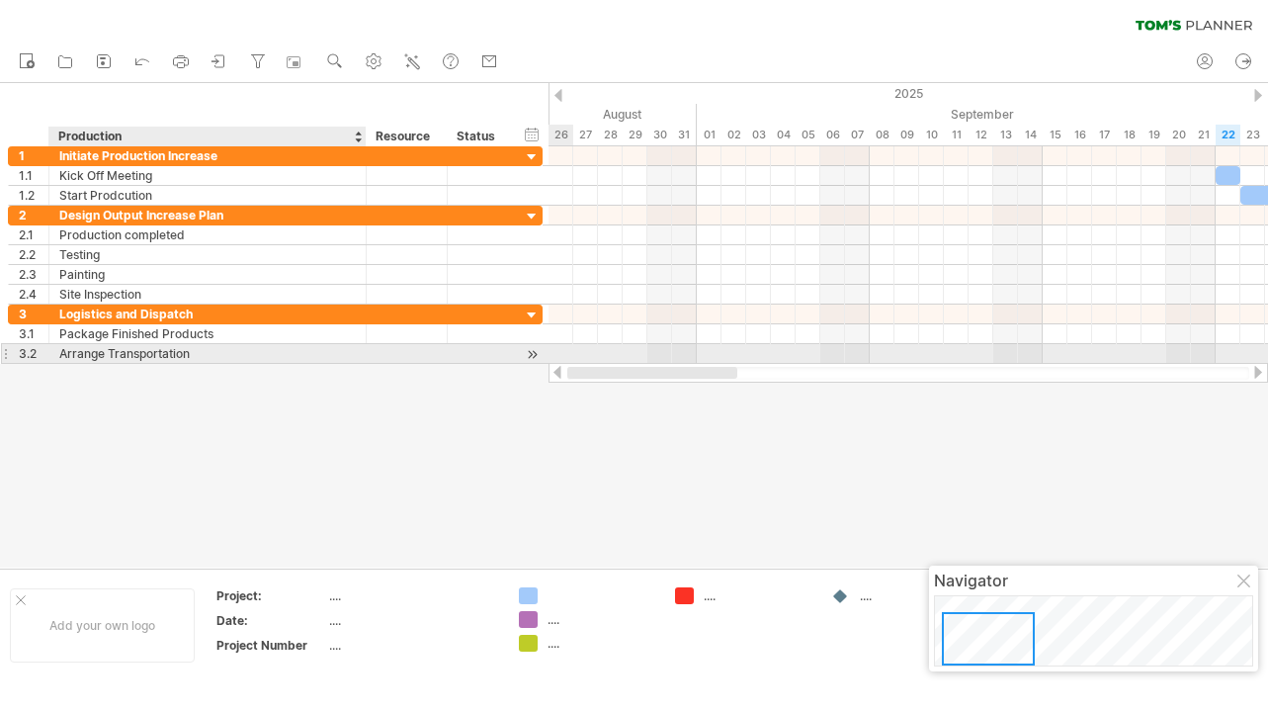
drag, startPoint x: 940, startPoint y: 367, endPoint x: 369, endPoint y: 349, distance: 571.6
click at [370, 349] on div "Trying to reach [DOMAIN_NAME] Connected again... 0% clear filter new 1" at bounding box center [634, 340] width 1268 height 681
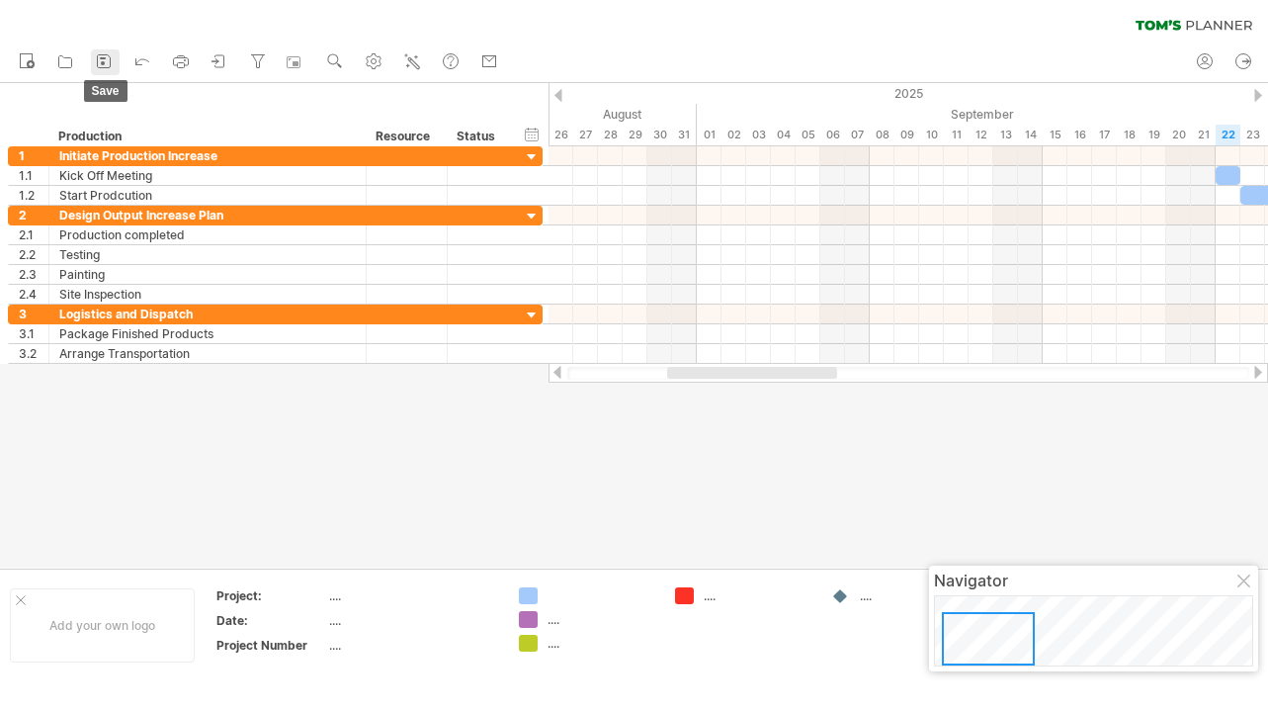
click at [93, 69] on link "save" at bounding box center [105, 62] width 29 height 26
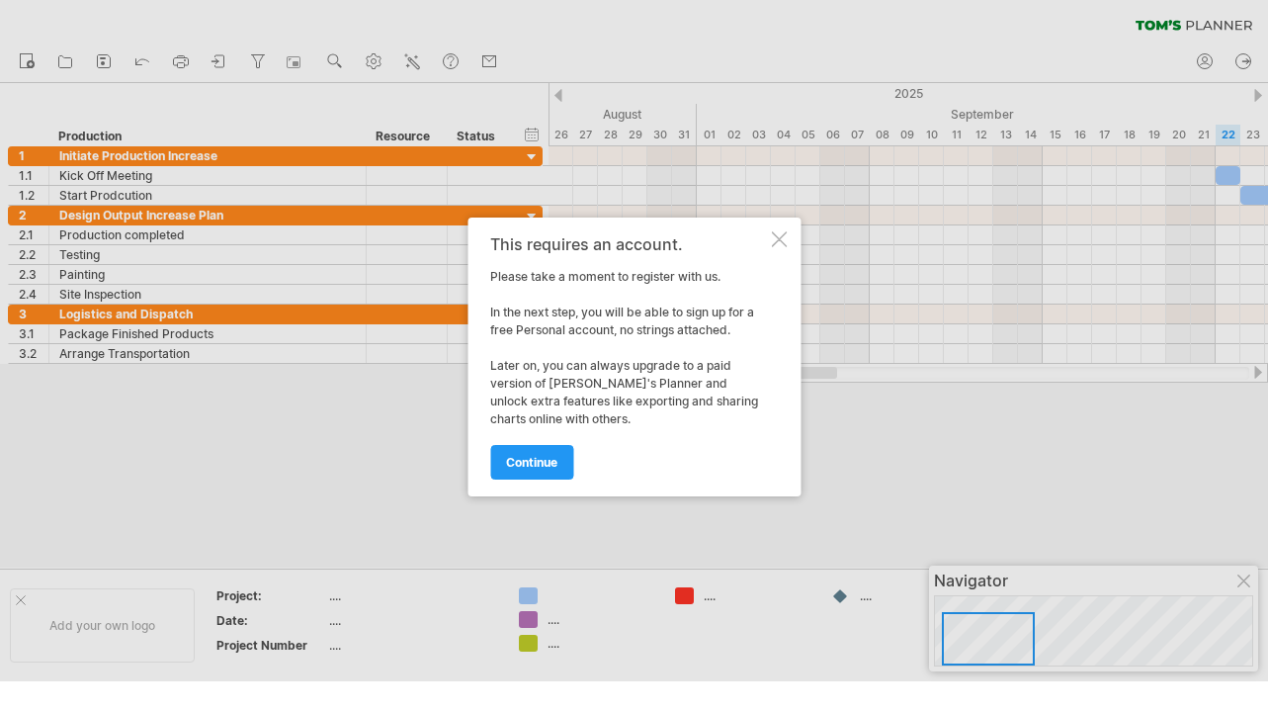
click at [783, 231] on div at bounding box center [779, 239] width 16 height 16
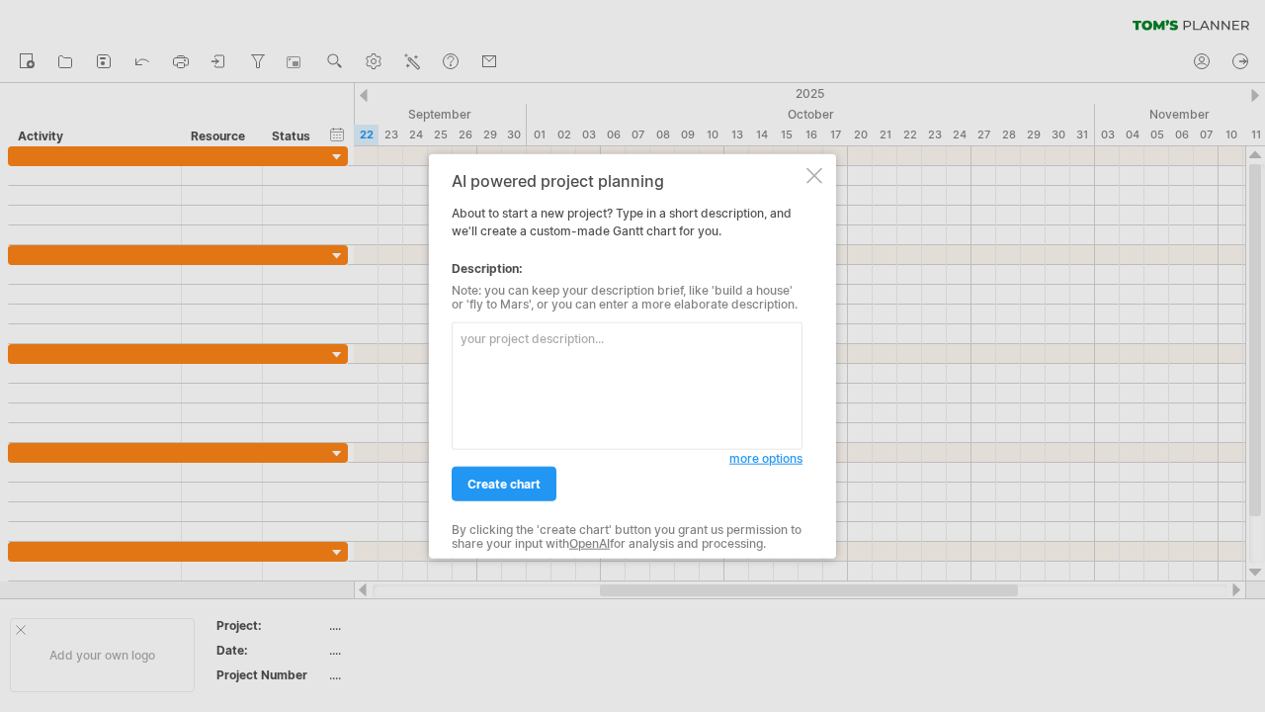
click at [827, 176] on div "AI powered project planning About to start a new project? Type in a short descr…" at bounding box center [632, 356] width 407 height 404
click at [819, 176] on div at bounding box center [815, 176] width 16 height 16
